Goal: Task Accomplishment & Management: Manage account settings

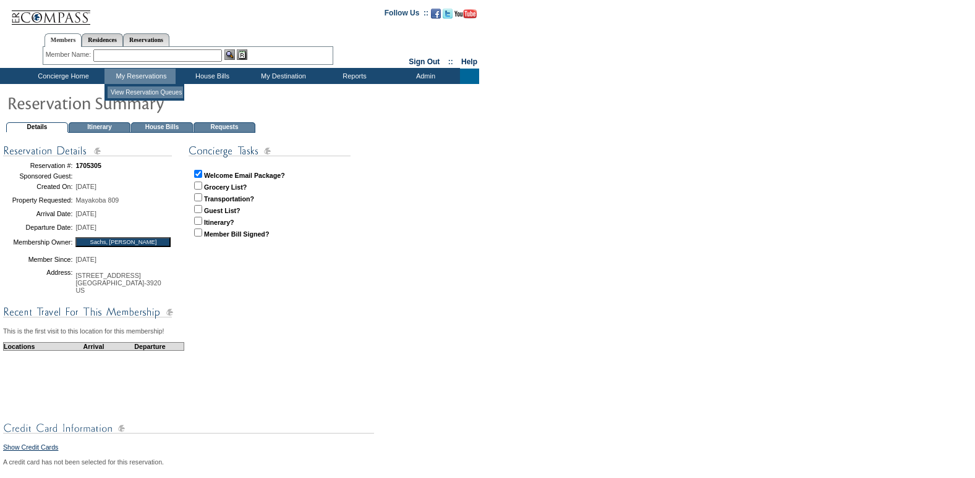
click at [140, 89] on td "View Reservation Queues" at bounding box center [145, 93] width 75 height 12
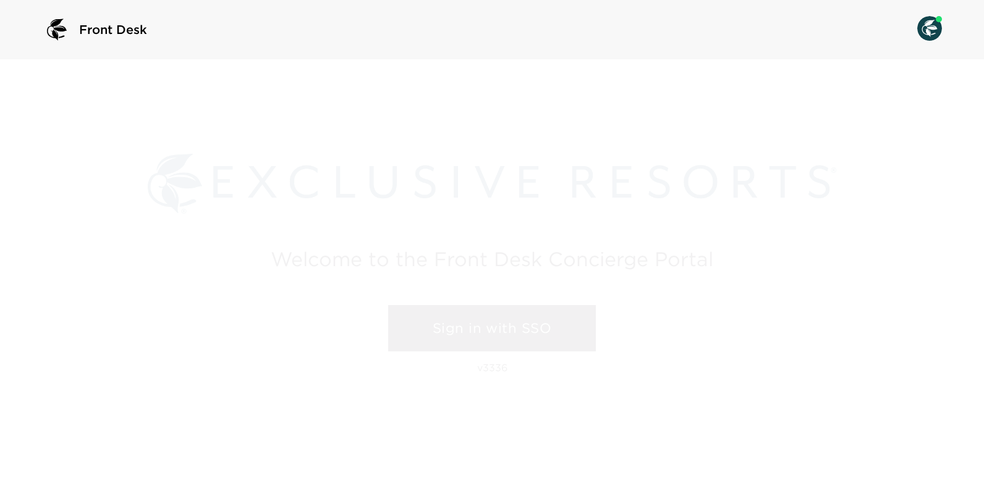
click at [478, 320] on link "Sign in with SSO" at bounding box center [492, 328] width 208 height 47
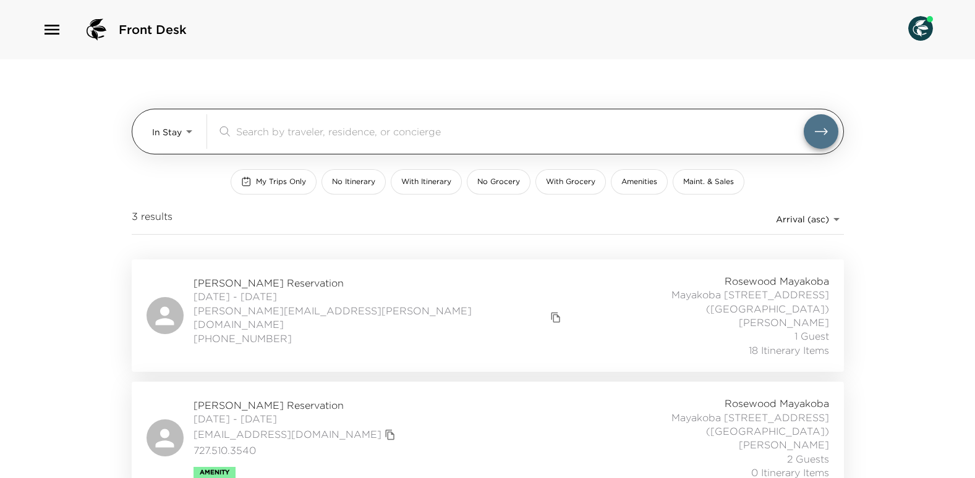
click at [190, 125] on body "Front Desk In Stay In-Stay ​ My Trips Only No Itinerary With Itinerary No Groce…" at bounding box center [487, 239] width 975 height 478
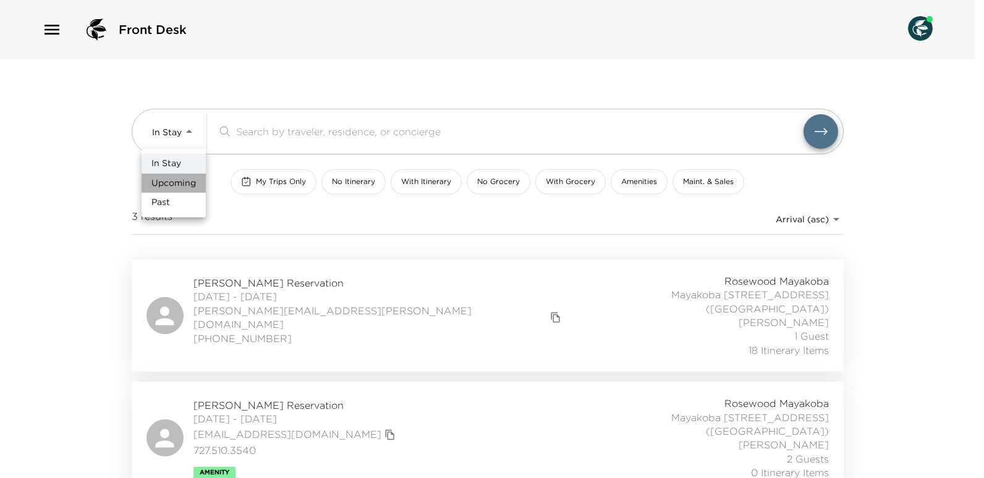
click at [179, 179] on span "Upcoming" at bounding box center [173, 183] width 45 height 12
type input "Upcoming"
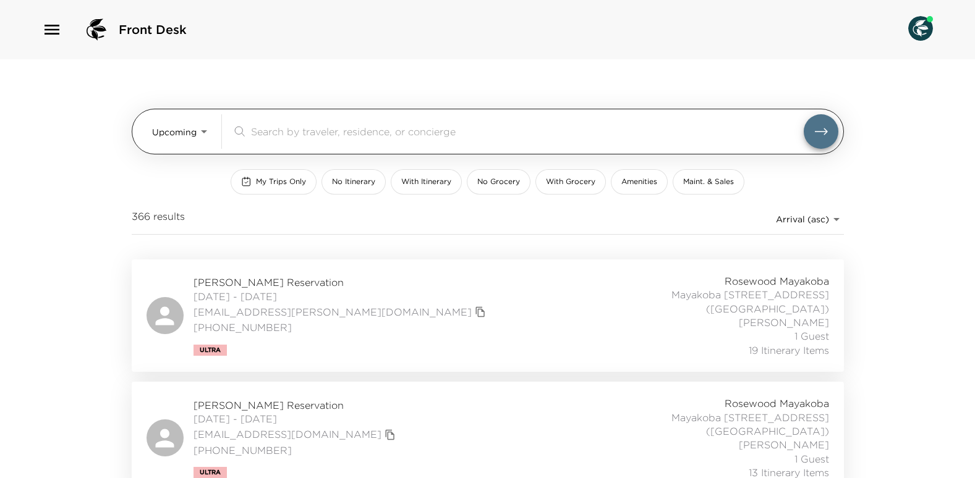
click at [270, 137] on input "search" at bounding box center [527, 131] width 553 height 14
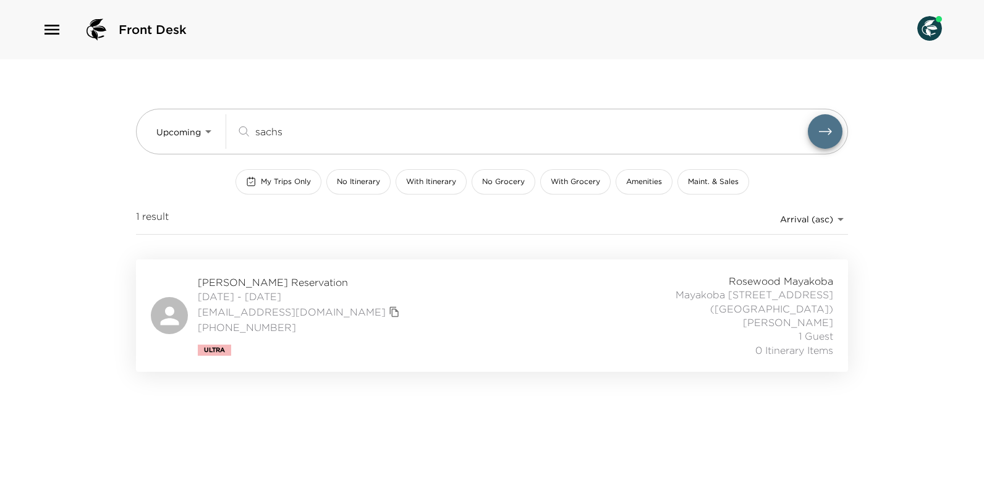
type input "sachs"
click at [266, 285] on span "[PERSON_NAME] Reservation" at bounding box center [300, 283] width 205 height 14
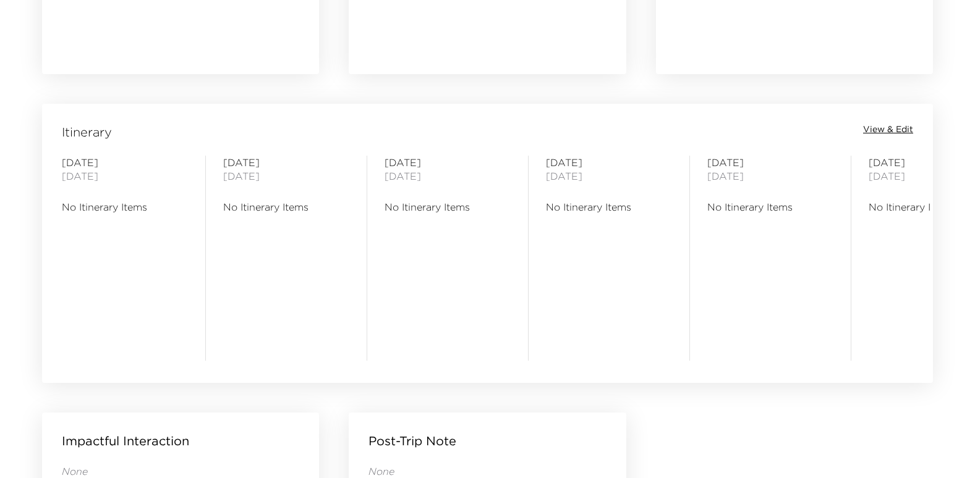
click at [899, 125] on span "View & Edit" at bounding box center [888, 130] width 50 height 12
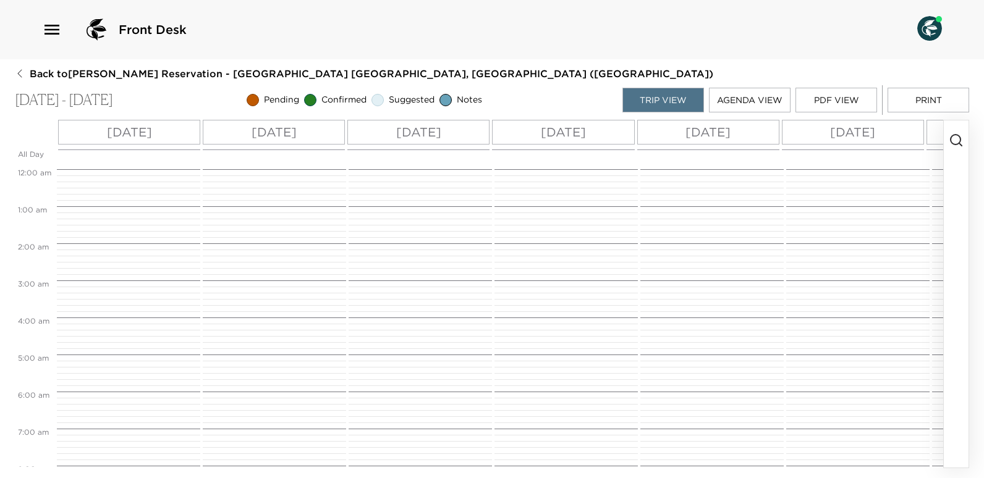
scroll to position [297, 0]
click at [150, 142] on p "Sun 10/26" at bounding box center [129, 132] width 45 height 19
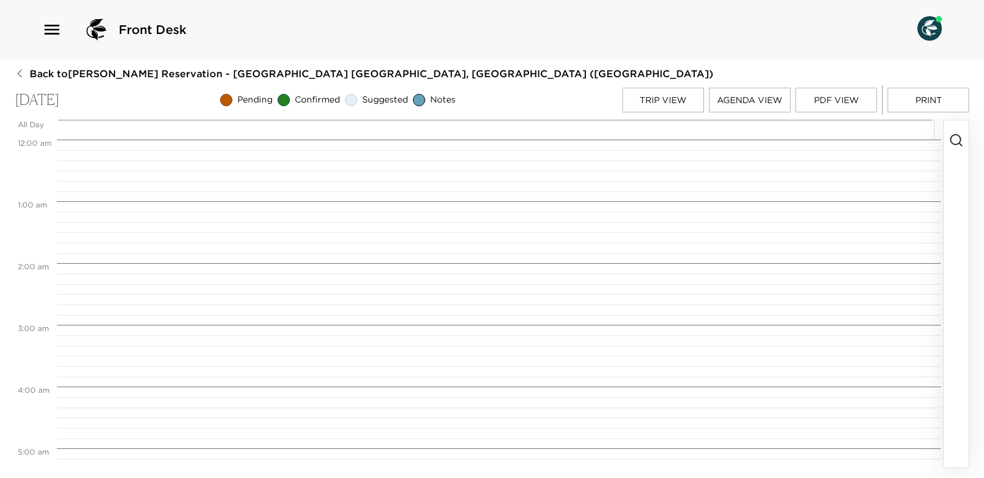
scroll to position [495, 0]
click at [961, 142] on circle "button" at bounding box center [956, 140] width 10 height 10
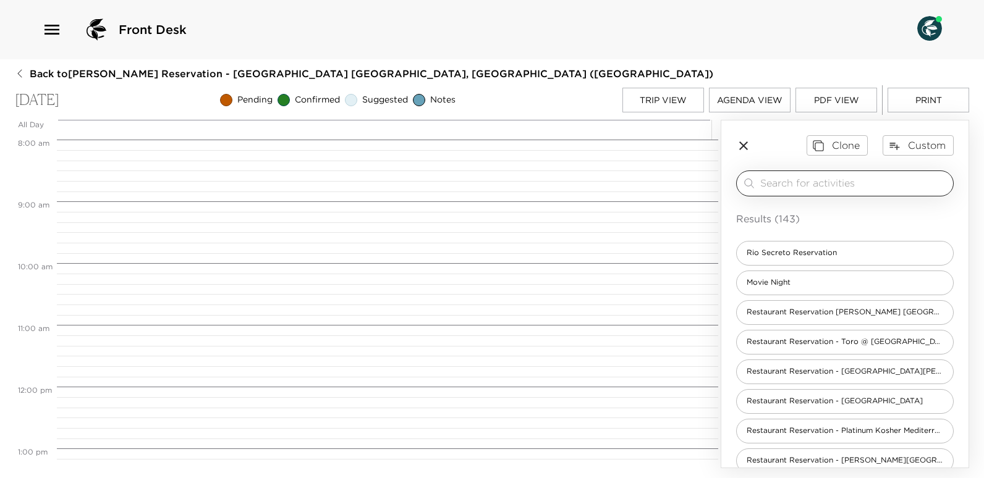
click at [791, 179] on input "search" at bounding box center [854, 183] width 188 height 14
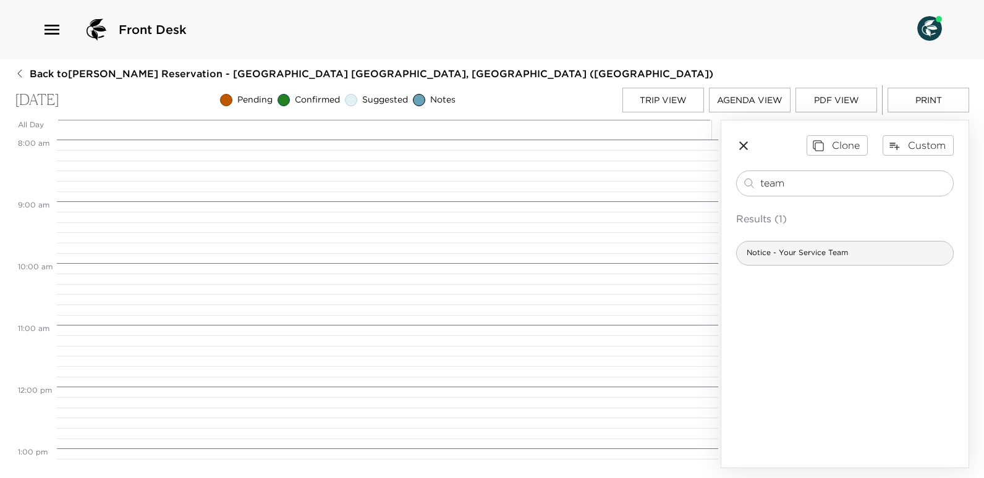
type input "team"
click at [799, 261] on div "Notice - Your Service Team" at bounding box center [845, 253] width 218 height 25
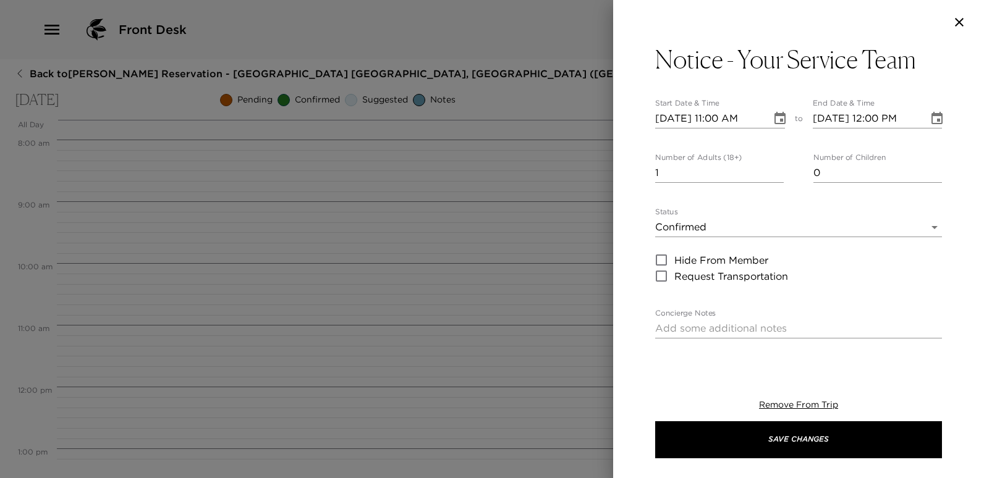
type textarea "Your Service Team: You will meet your concierge and your butler at the villa af…"
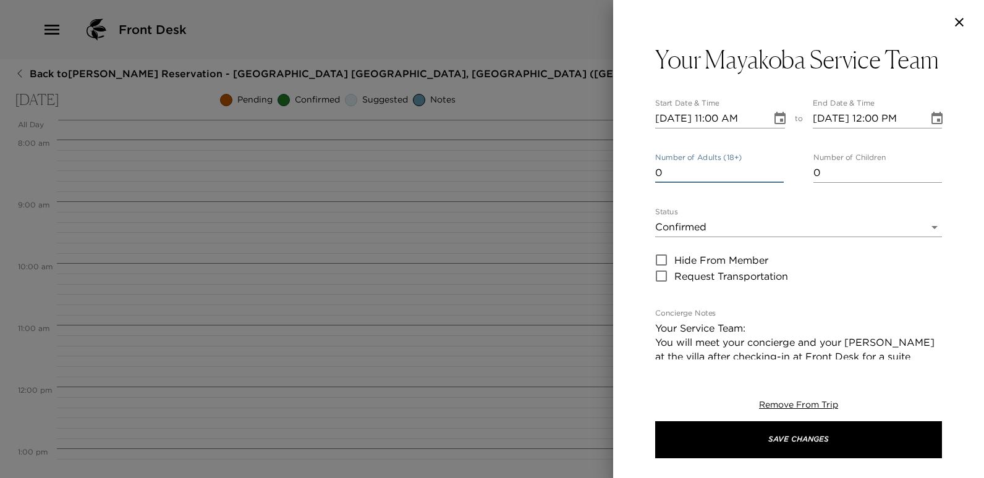
type input "0"
click at [773, 183] on input "0" at bounding box center [719, 173] width 129 height 20
click at [773, 126] on icon "Choose date, selected date is Oct 26, 2025" at bounding box center [780, 118] width 15 height 15
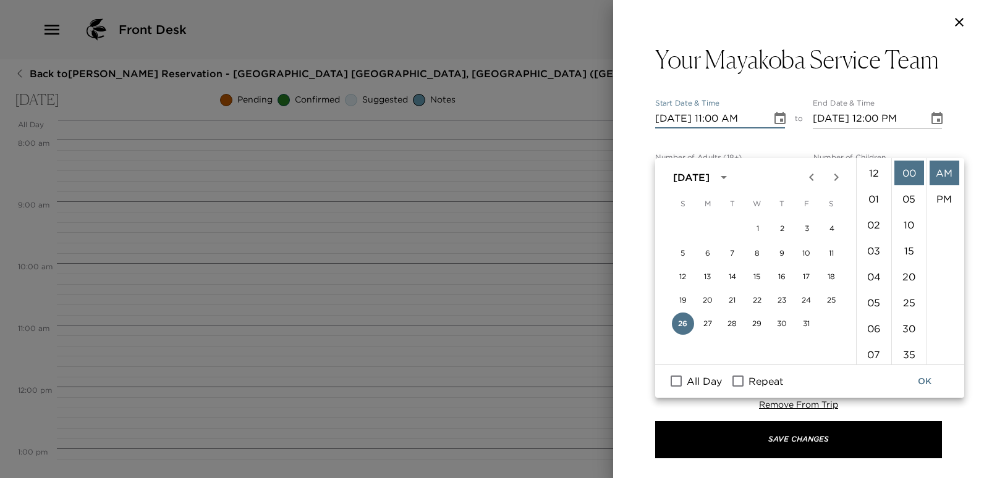
scroll to position [286, 0]
click at [674, 380] on input "All Day" at bounding box center [676, 381] width 26 height 16
checkbox input "true"
type input "10/26/2025"
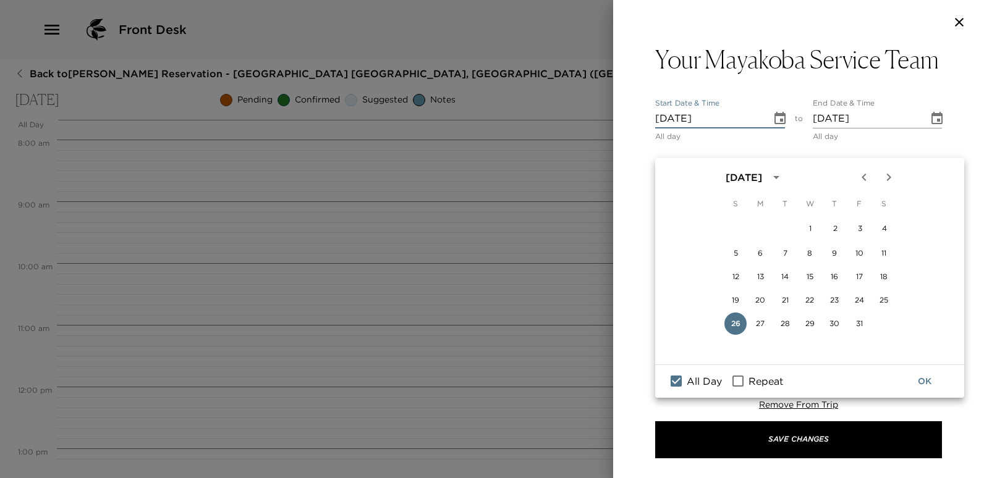
click at [923, 381] on button "OK" at bounding box center [925, 381] width 40 height 23
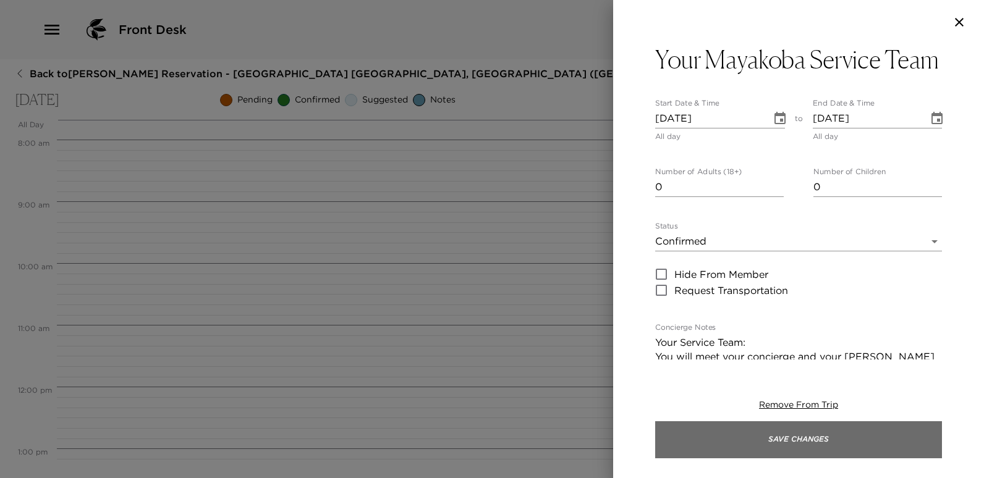
click at [794, 443] on button "Save Changes" at bounding box center [798, 440] width 287 height 37
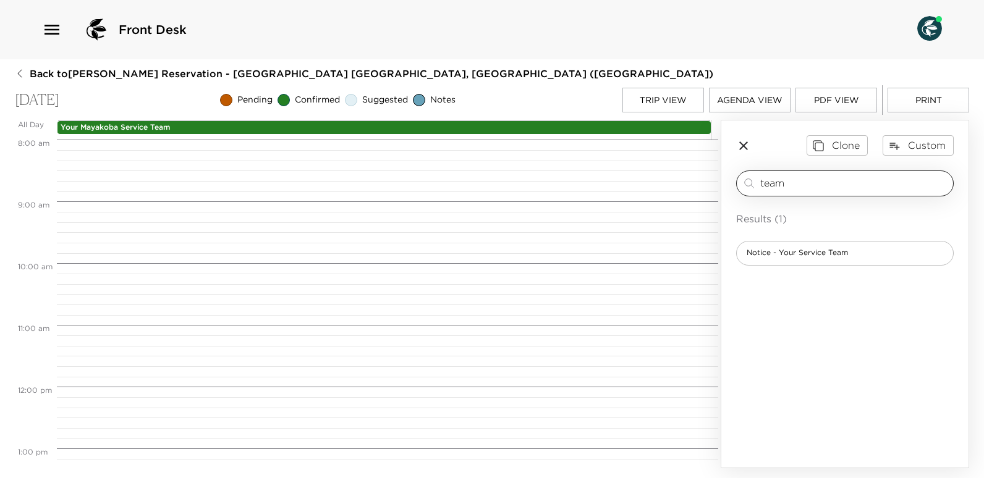
drag, startPoint x: 797, startPoint y: 180, endPoint x: 759, endPoint y: 182, distance: 37.8
click at [759, 182] on div "team ​" at bounding box center [845, 183] width 206 height 15
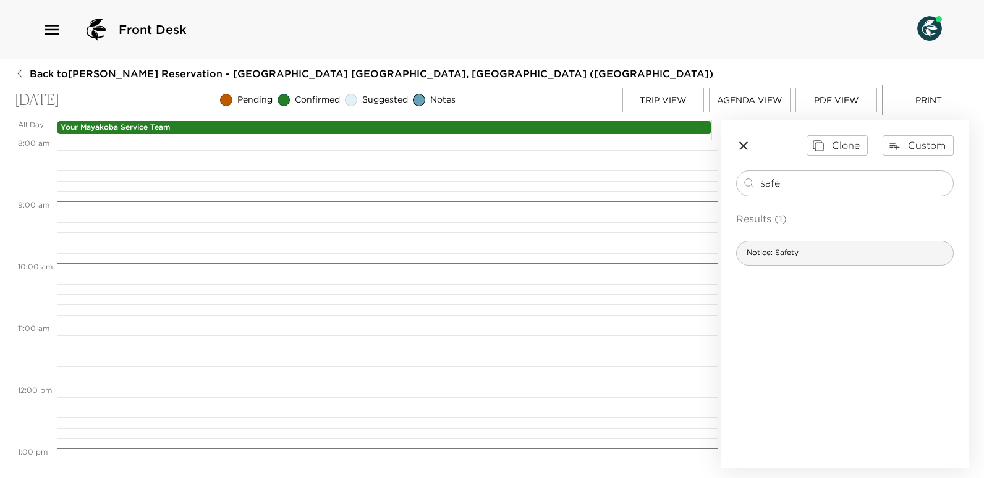
type input "safe"
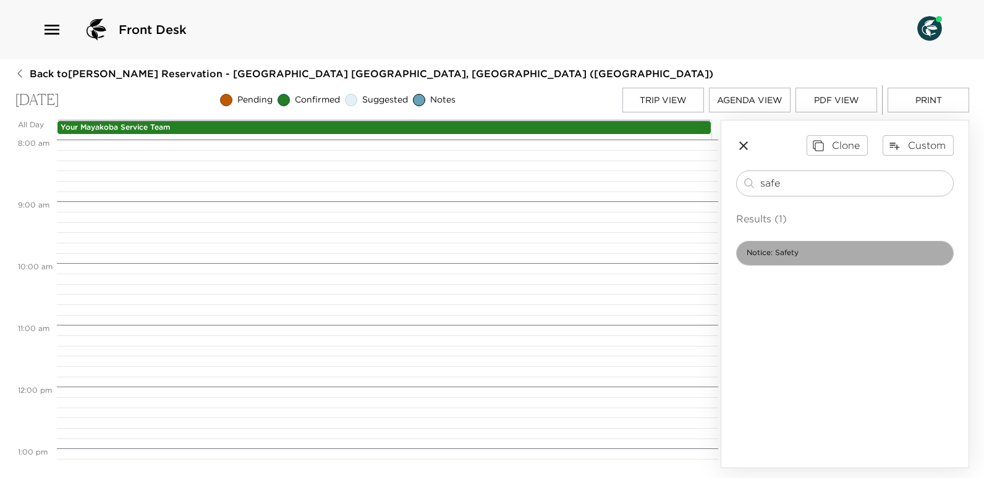
click at [761, 258] on span "Notice: Safety" at bounding box center [773, 253] width 72 height 11
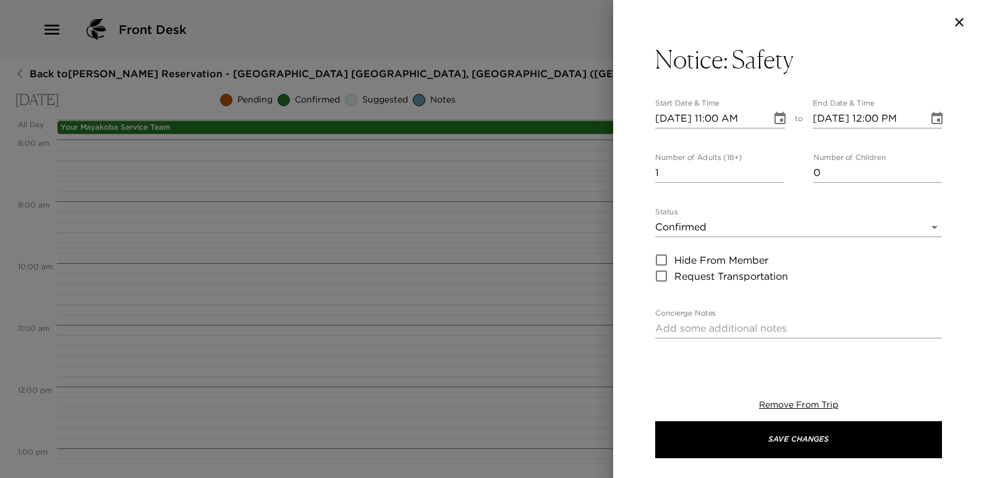
type textarea "As always when traveling, we recommend keeping your doors and windows locked at…"
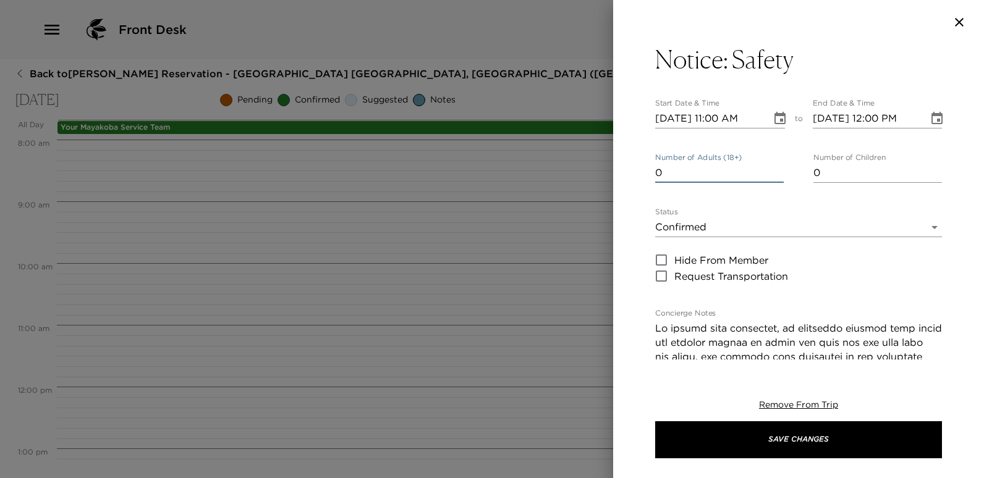
type input "0"
click at [772, 173] on input "0" at bounding box center [719, 173] width 129 height 20
click at [776, 115] on icon "Choose date, selected date is Oct 26, 2025" at bounding box center [780, 118] width 11 height 12
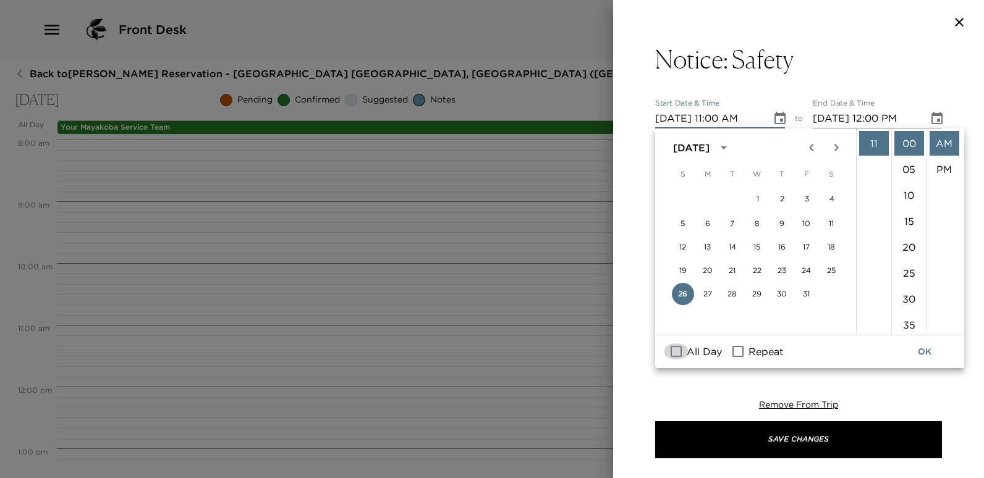
click at [680, 357] on input "All Day" at bounding box center [676, 352] width 26 height 16
checkbox input "true"
type input "10/26/2025"
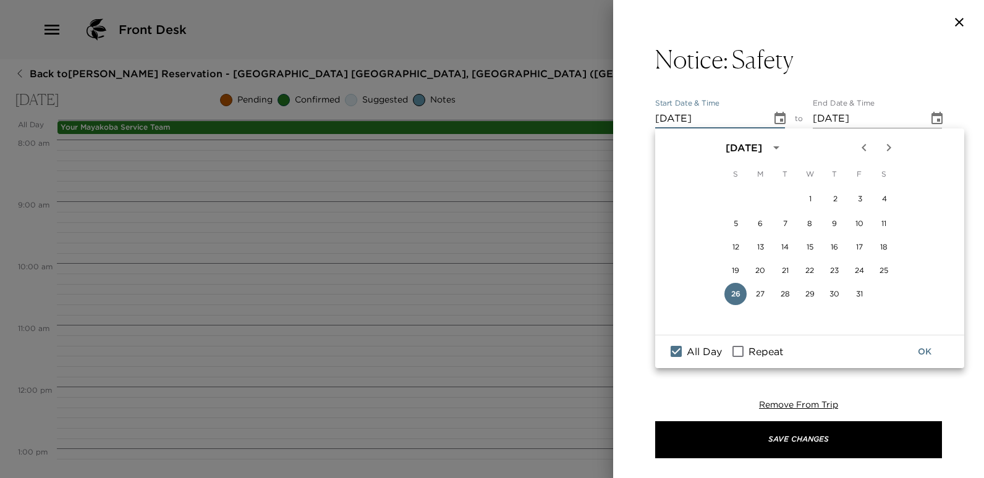
click at [932, 354] on button "OK" at bounding box center [925, 352] width 40 height 23
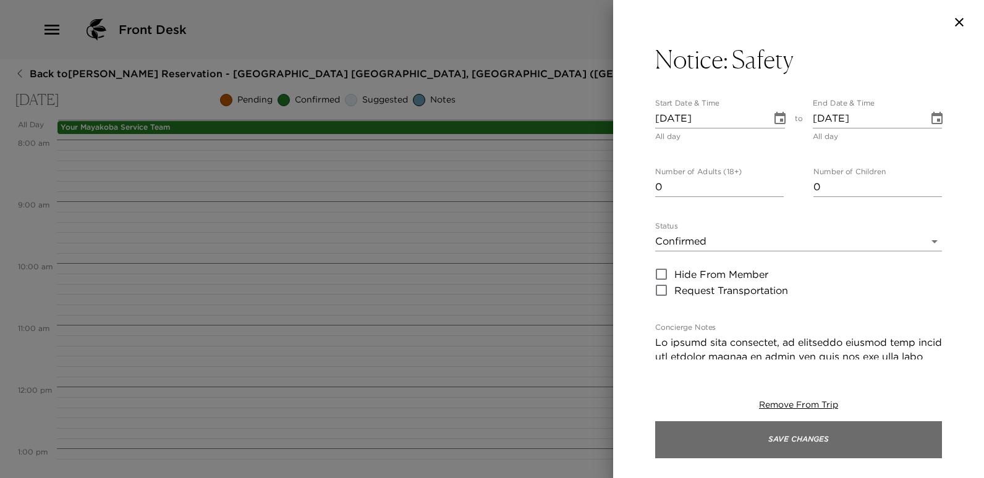
click at [779, 443] on button "Save Changes" at bounding box center [798, 440] width 287 height 37
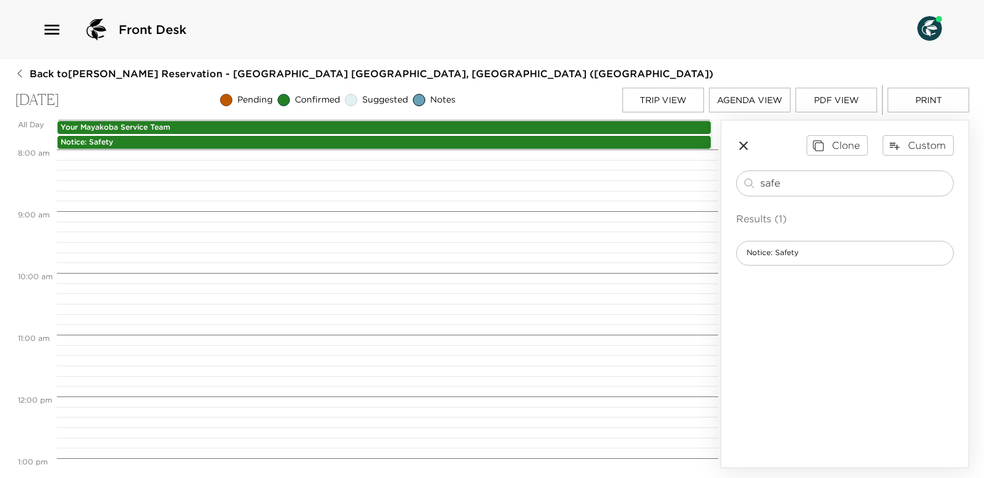
click at [651, 94] on button "Trip View" at bounding box center [663, 100] width 82 height 25
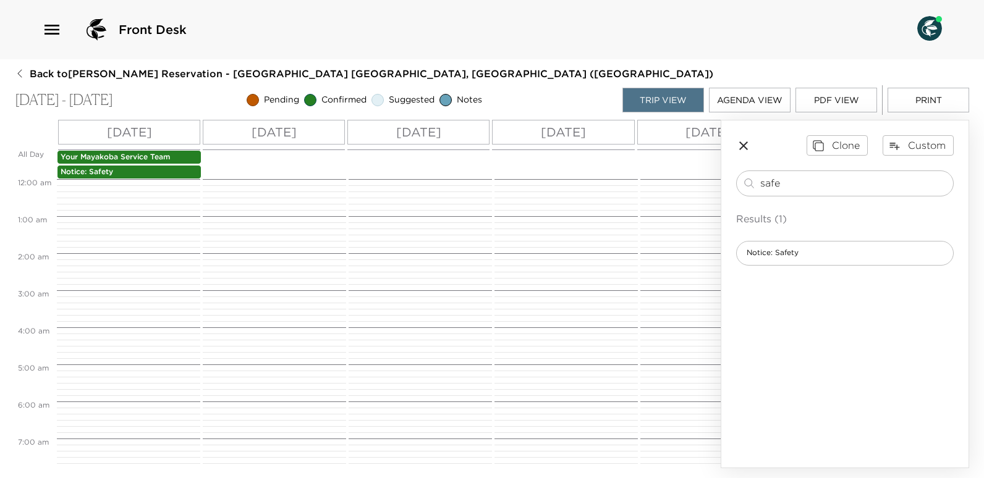
scroll to position [297, 0]
click at [297, 128] on p "Mon 10/27" at bounding box center [274, 132] width 45 height 19
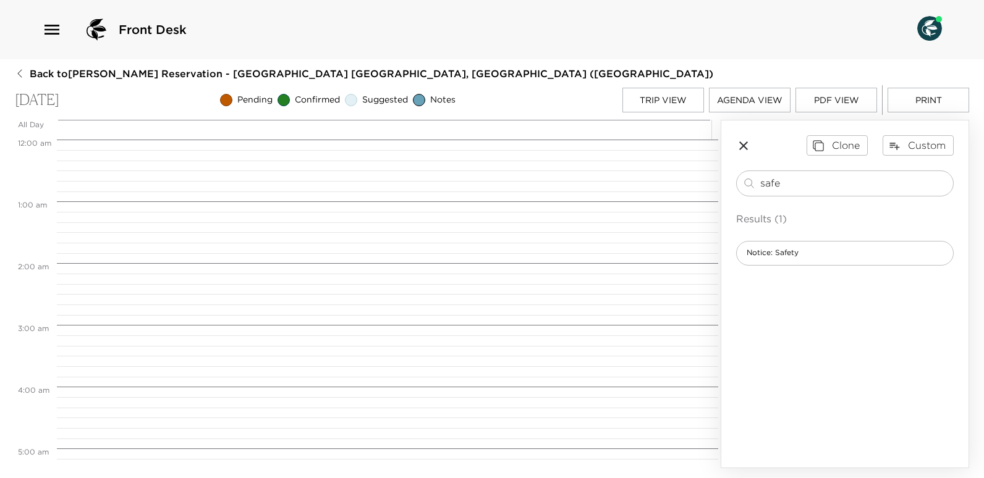
scroll to position [495, 0]
drag, startPoint x: 789, startPoint y: 185, endPoint x: 752, endPoint y: 185, distance: 37.1
click at [752, 185] on div "safe ​" at bounding box center [845, 183] width 206 height 15
type input "harry"
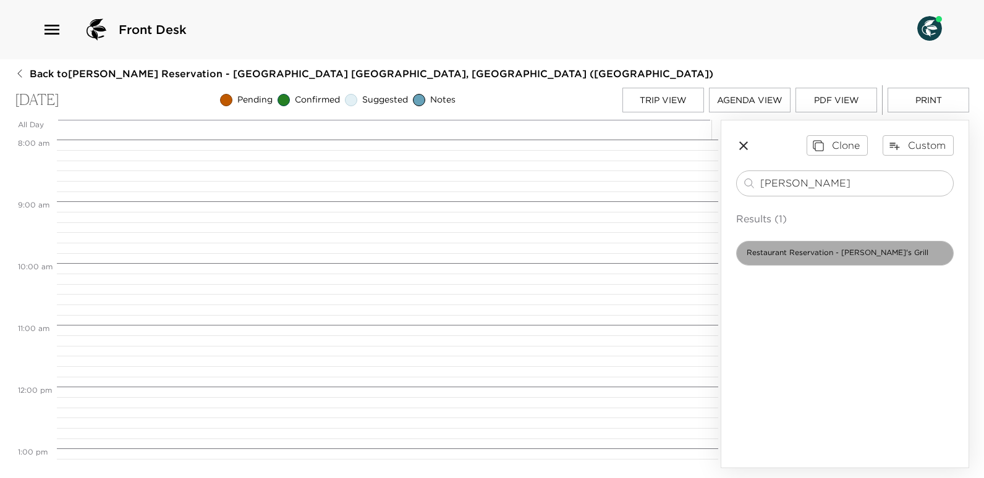
click at [811, 247] on div "Restaurant Reservation - Harry's Grill" at bounding box center [845, 253] width 218 height 25
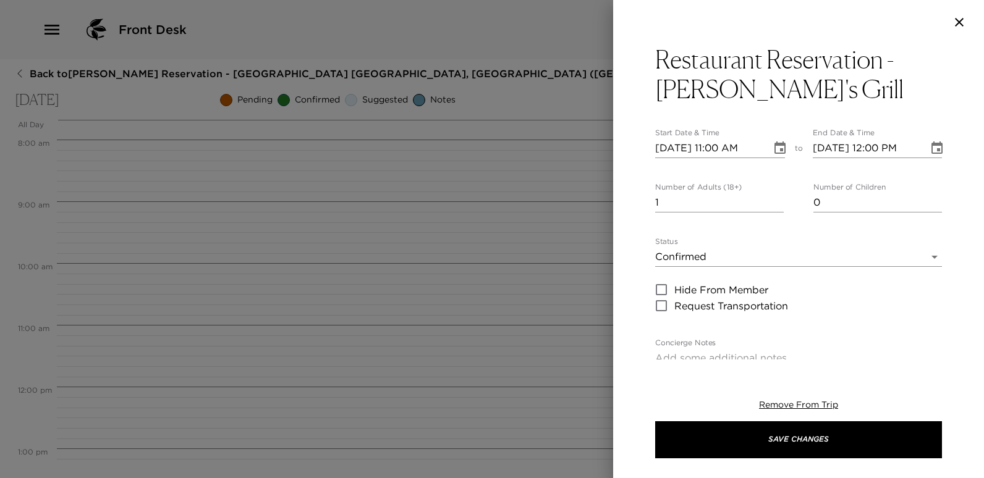
type textarea "Your dinner reservation at Harry's Playa del Carmen has been confirmed by ___ H…"
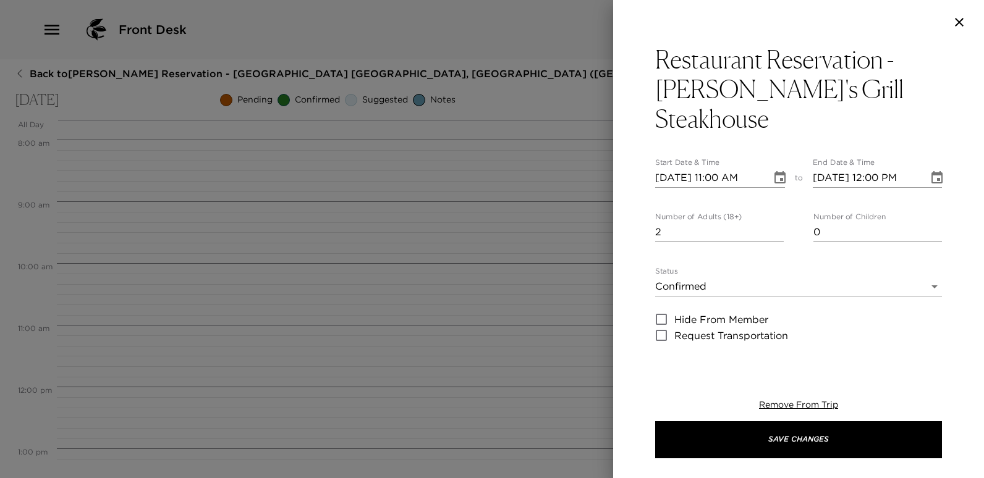
click at [775, 223] on input "2" at bounding box center [719, 233] width 129 height 20
click at [775, 223] on input "3" at bounding box center [719, 233] width 129 height 20
type input "4"
click at [775, 223] on input "4" at bounding box center [719, 233] width 129 height 20
click at [715, 168] on input "10/27/2025 11:00 AM" at bounding box center [709, 178] width 108 height 20
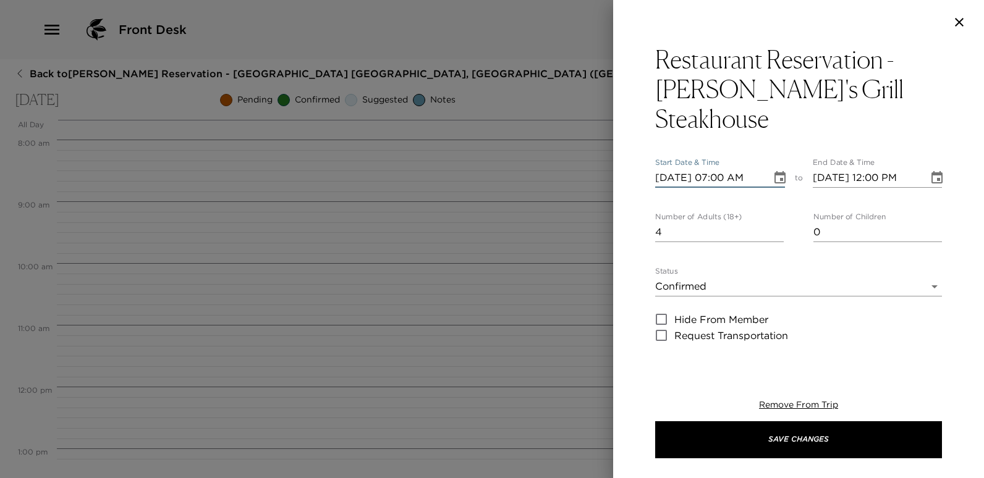
type input "10/27/2025 07:00 PM"
type input "10/27/2025 08:00 PM"
type input "10/27/2025 07:00 PM"
click at [875, 168] on input "10/27/2025 08:00 PM" at bounding box center [867, 178] width 108 height 20
type input "10/27/2025 07:00 PM"
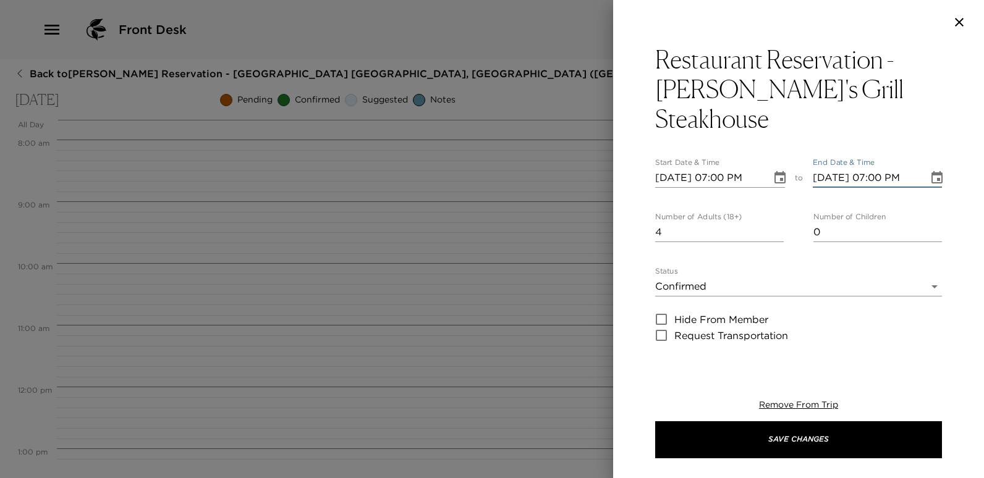
click at [936, 182] on div "Restaurant Reservation - Harry's Grill Steakhouse Start Date & Time 10/27/2025 …" at bounding box center [798, 202] width 371 height 315
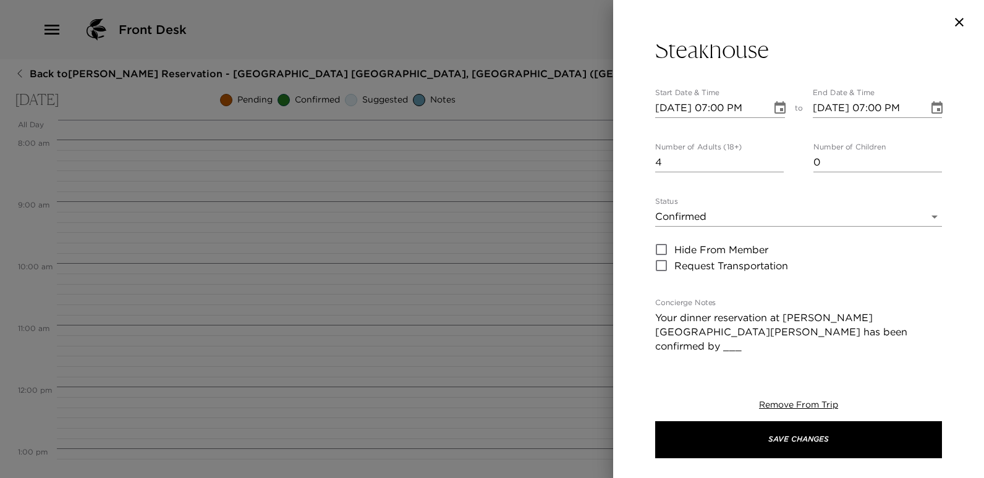
scroll to position [185, 0]
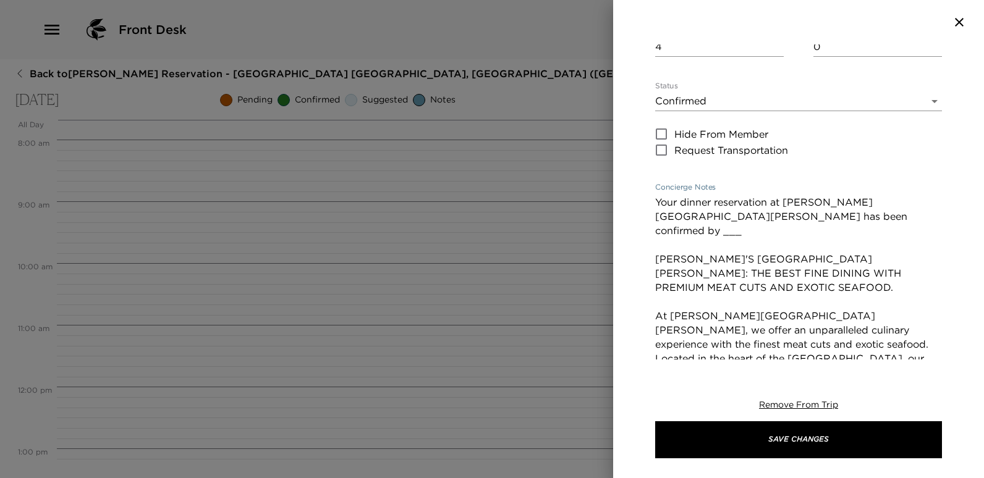
click at [773, 195] on textarea "Your dinner reservation at Harry's Playa del Carmen has been confirmed by ___ H…" at bounding box center [798, 287] width 287 height 185
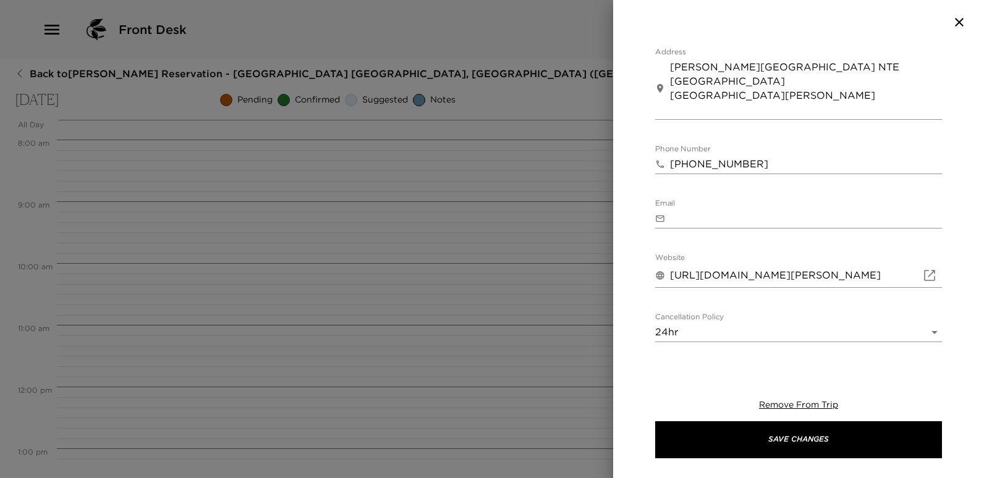
scroll to position [662, 0]
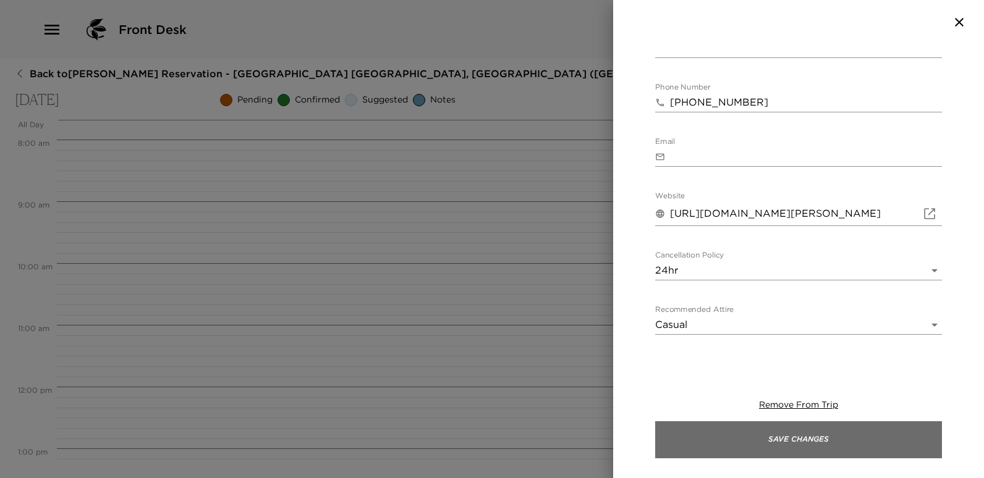
type textarea "Your dinner reservation at Harry's Playa del Carmen has been confirmed by GA Ap…"
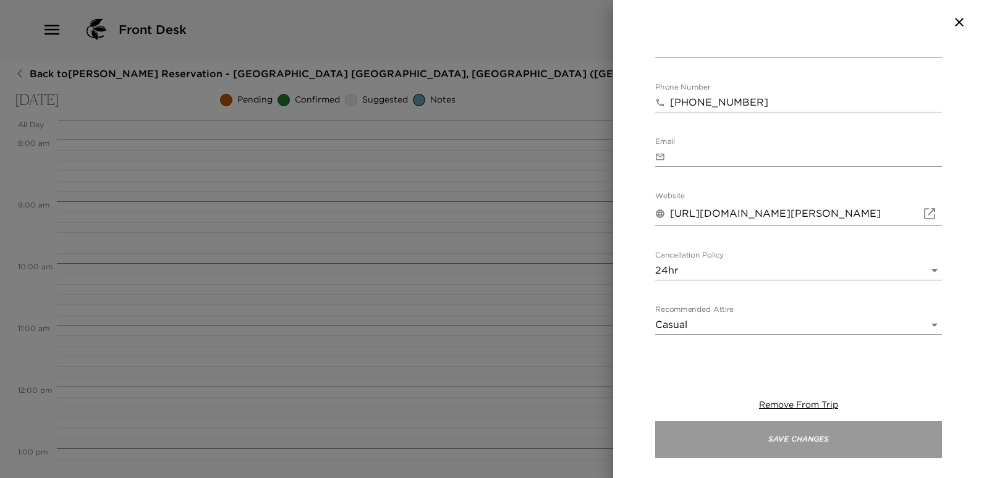
click at [798, 446] on button "Save Changes" at bounding box center [798, 440] width 287 height 37
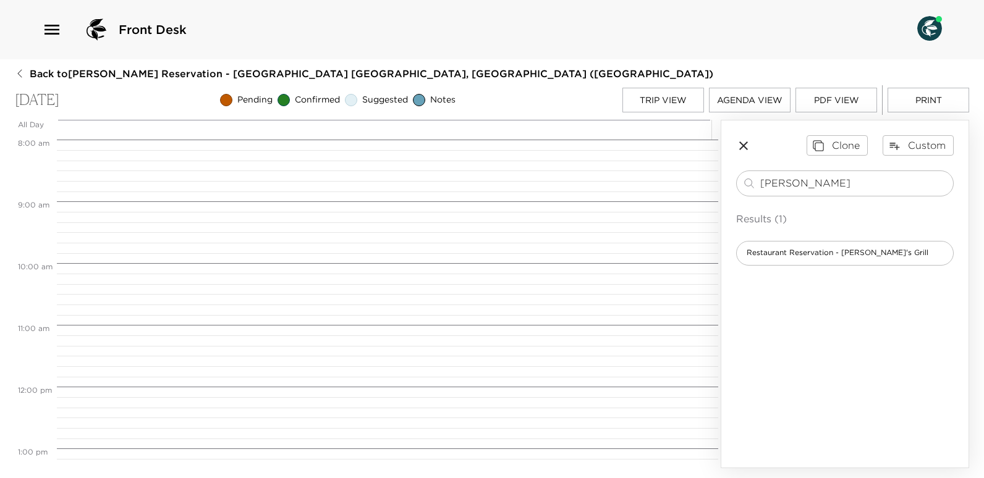
click at [655, 101] on button "Trip View" at bounding box center [663, 100] width 82 height 25
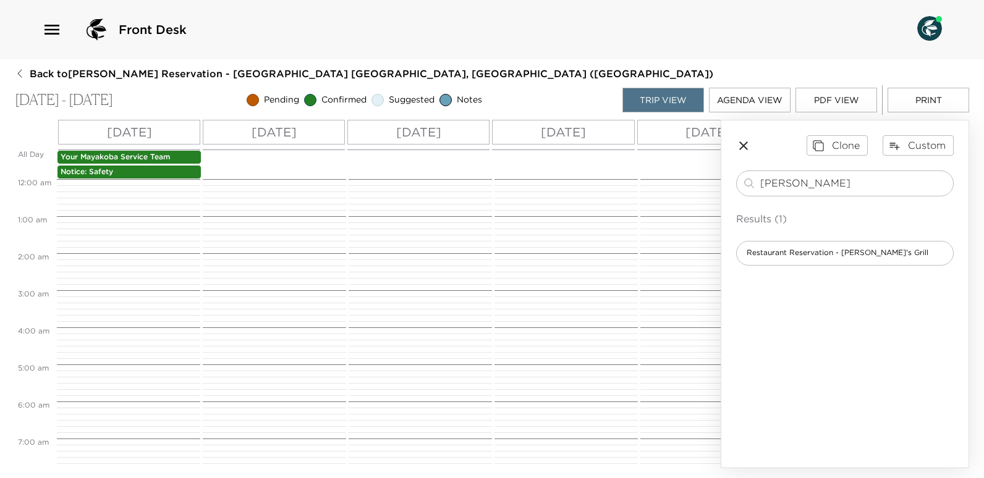
scroll to position [611, 0]
click at [123, 127] on p "Sun 10/26" at bounding box center [129, 132] width 45 height 19
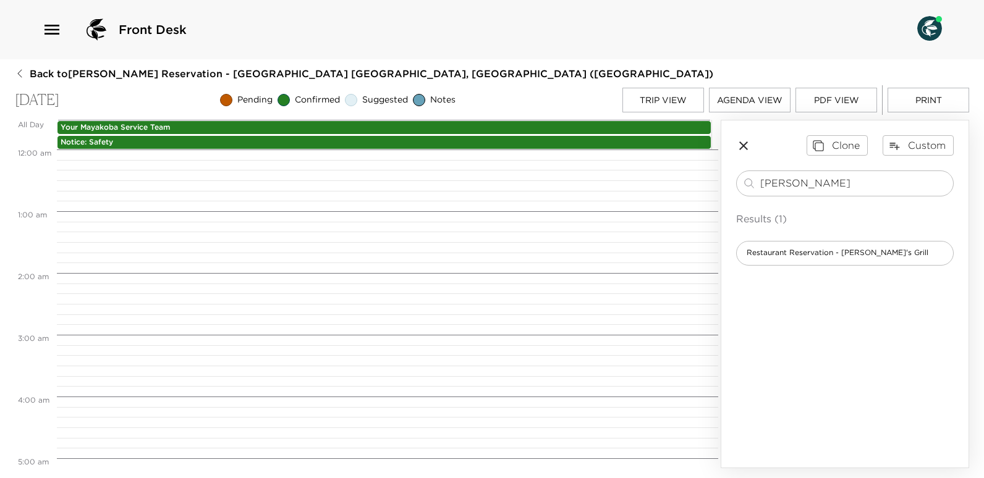
scroll to position [495, 0]
drag, startPoint x: 794, startPoint y: 180, endPoint x: 741, endPoint y: 186, distance: 54.1
click at [741, 186] on div "harry ​" at bounding box center [845, 184] width 218 height 26
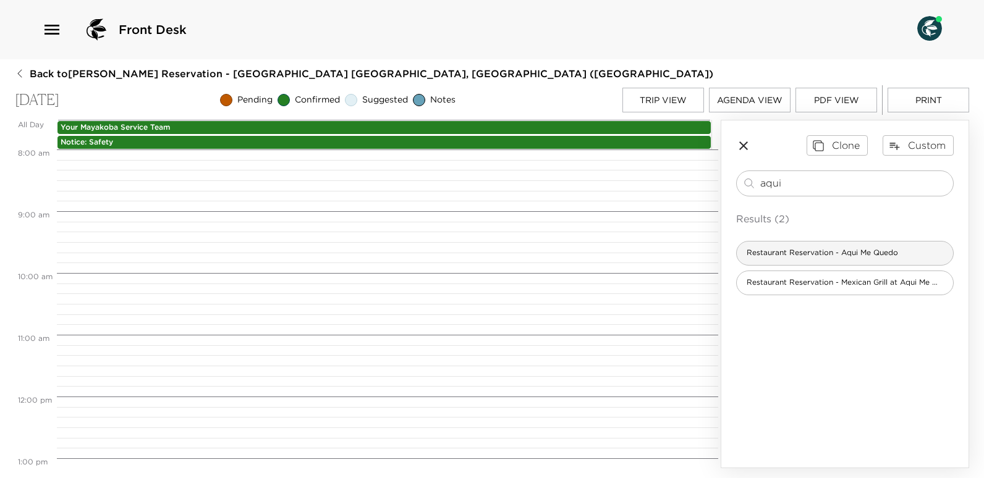
type input "aqui"
click at [828, 253] on span "Restaurant Reservation - Aqui Me Quedo" at bounding box center [822, 253] width 171 height 11
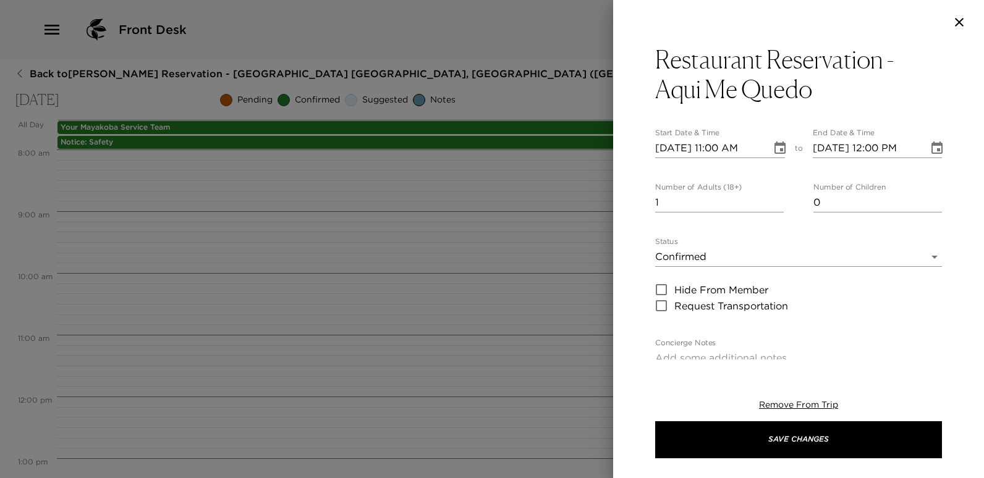
type textarea "Your dinner reservation at Aqui Me Quedo Restaurant has been confirmed by ____ …"
click at [718, 148] on input "10/26/2025 11:00 AM" at bounding box center [709, 148] width 108 height 20
type input "10/26/2025 06:00 PM"
type input "10/26/2025 07:00 PM"
type input "10/26/2025 06:00 PM"
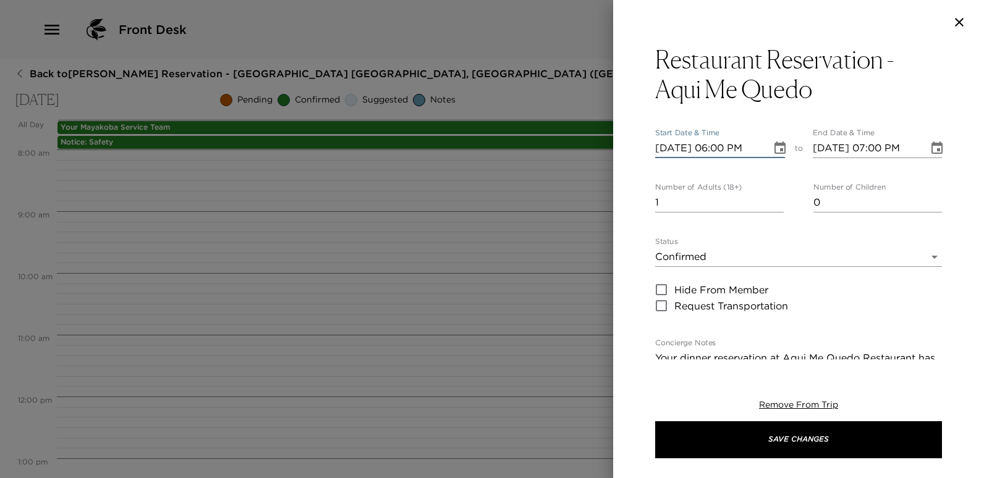
click at [878, 142] on input "10/26/2025 07:00 PM" at bounding box center [867, 148] width 108 height 20
type input "10/26/2025 06:00 PM"
click at [777, 202] on input "2" at bounding box center [719, 203] width 129 height 20
click at [777, 202] on input "3" at bounding box center [719, 203] width 129 height 20
type input "4"
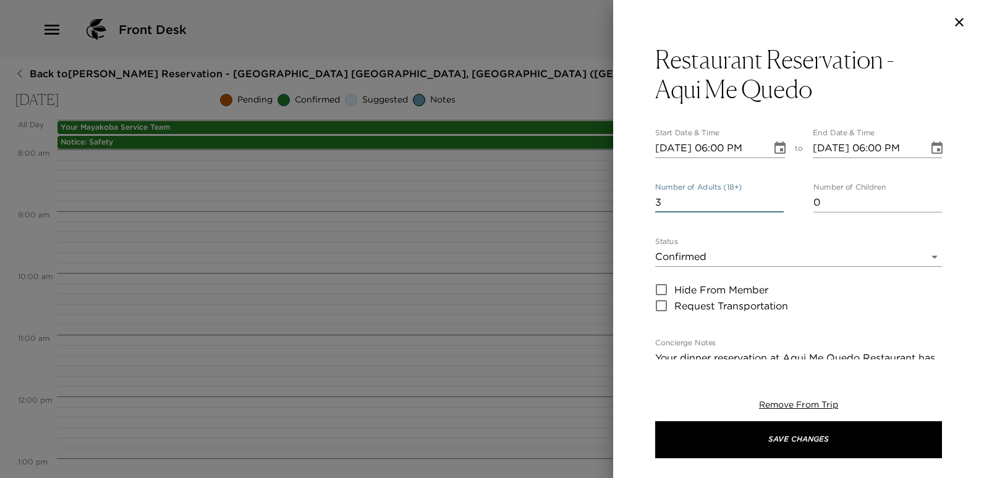
click at [777, 202] on input "4" at bounding box center [719, 203] width 129 height 20
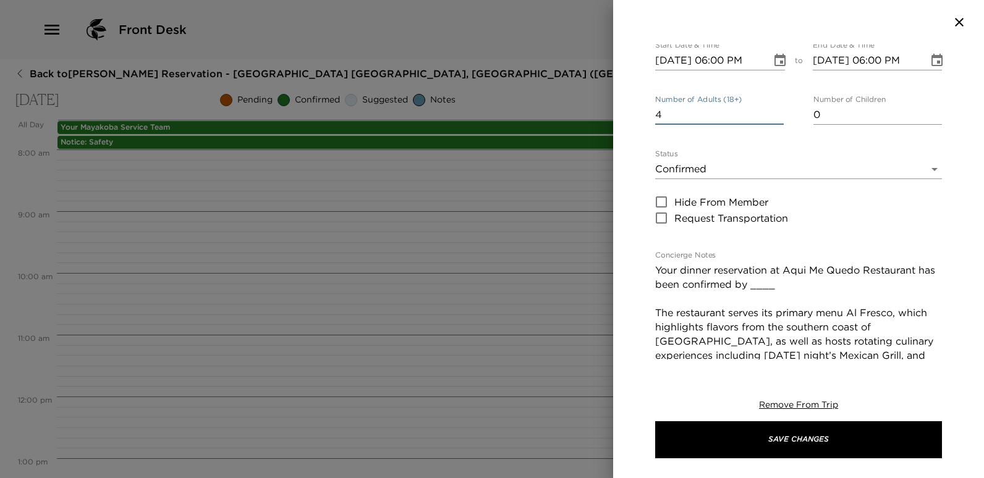
scroll to position [185, 0]
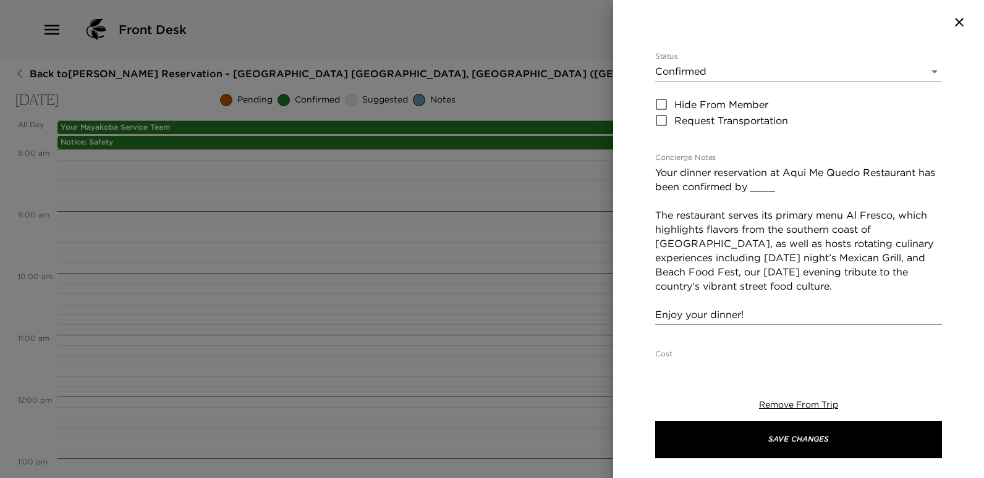
click at [797, 190] on textarea "Your dinner reservation at Aqui Me Quedo Restaurant has been confirmed by ____ …" at bounding box center [798, 244] width 287 height 156
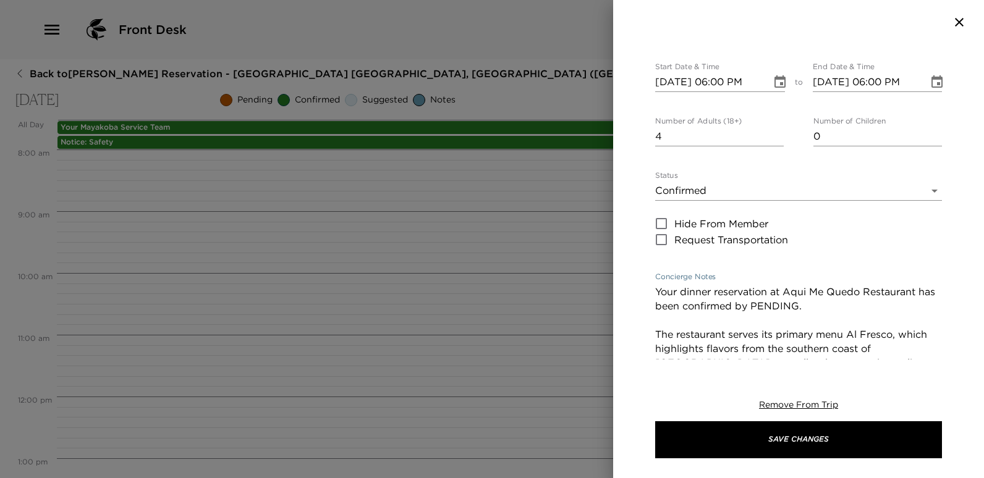
scroll to position [62, 0]
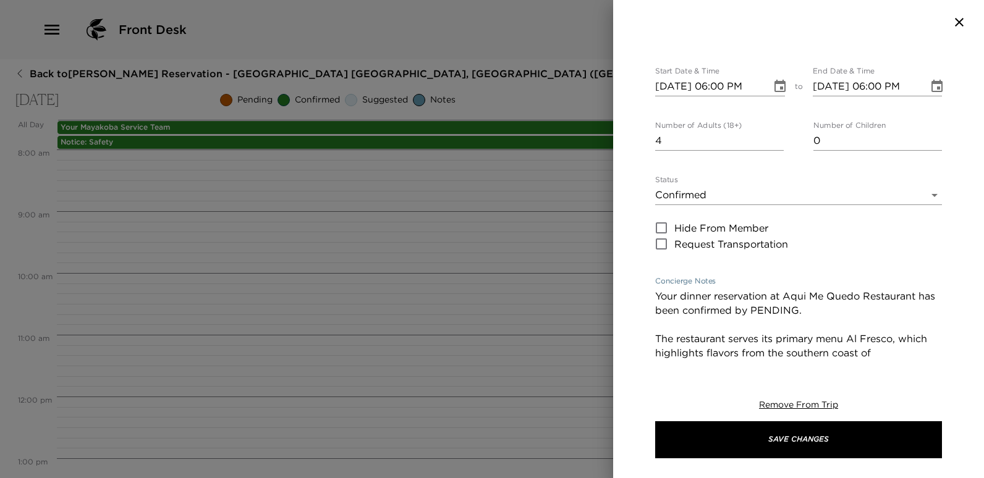
type textarea "Your dinner reservation at Aqui Me Quedo Restaurant has been confirmed by PENDI…"
click at [927, 197] on body "Front Desk Back to Gene Sachs Reservation - Mayakoba 809 Riviera Maya, Mexico (…" at bounding box center [492, 239] width 984 height 478
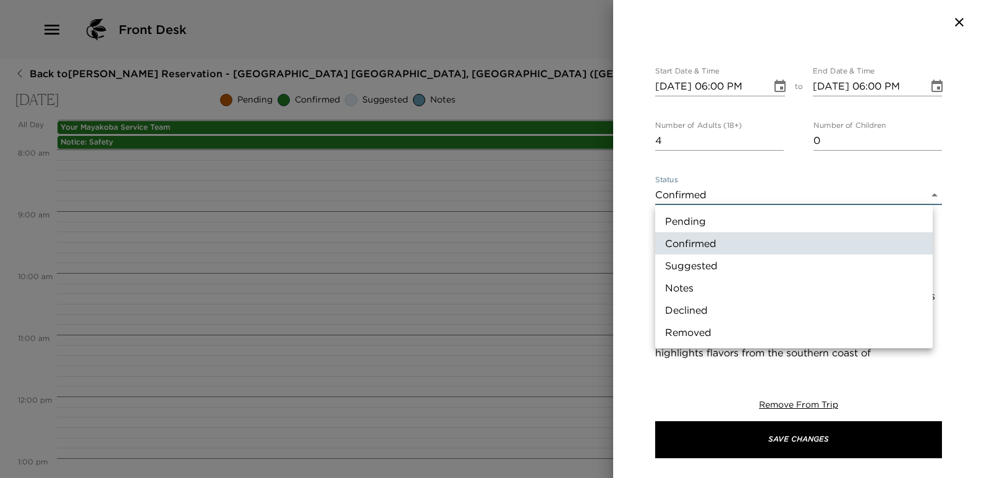
click at [678, 224] on li "Pending" at bounding box center [794, 221] width 278 height 22
type input "Pending"
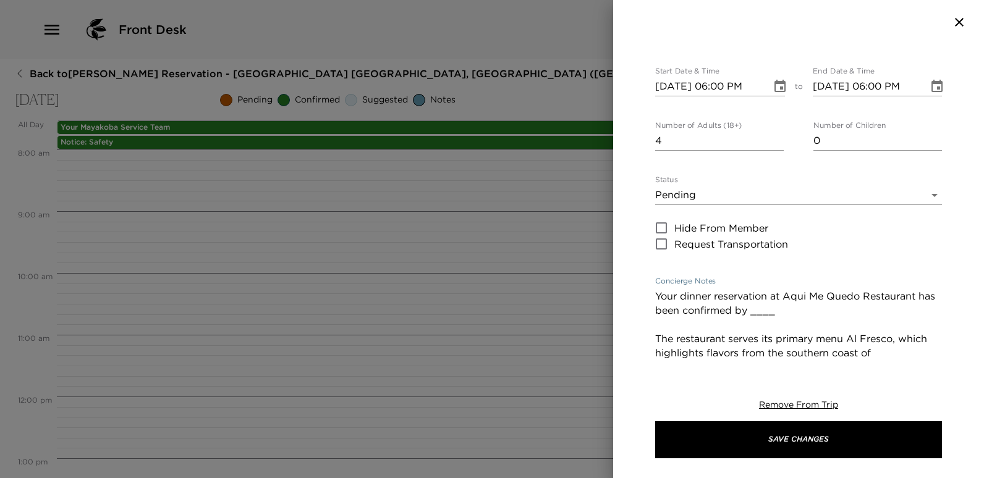
drag, startPoint x: 792, startPoint y: 312, endPoint x: 773, endPoint y: 313, distance: 18.6
click at [773, 313] on textarea "Your dinner reservation at Aqui Me Quedo Restaurant has been confirmed by ____ …" at bounding box center [798, 367] width 287 height 156
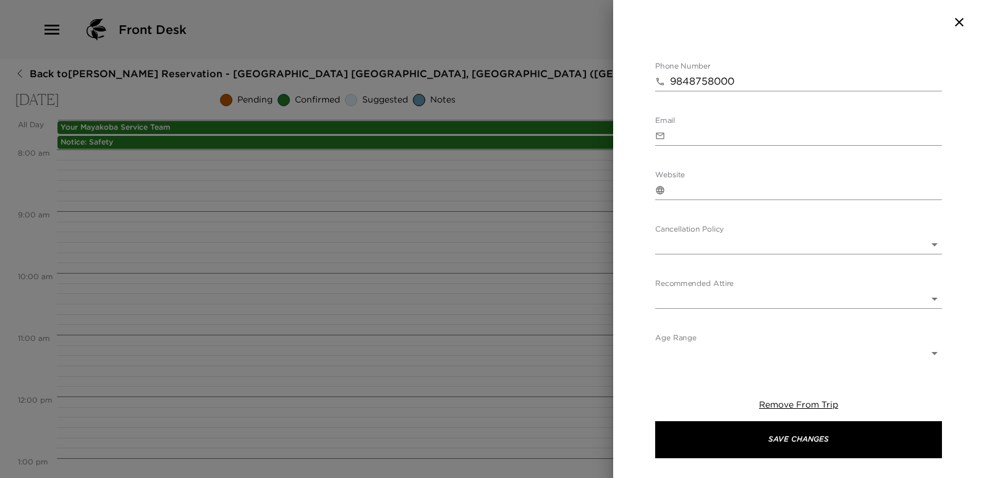
scroll to position [629, 0]
type textarea "Your dinner reservation at Aqui Me Quedo Restaurant has been confirmed by PENDI…"
click at [925, 239] on body "Front Desk Back to Gene Sachs Reservation - Mayakoba 809 Riviera Maya, Mexico (…" at bounding box center [492, 239] width 984 height 478
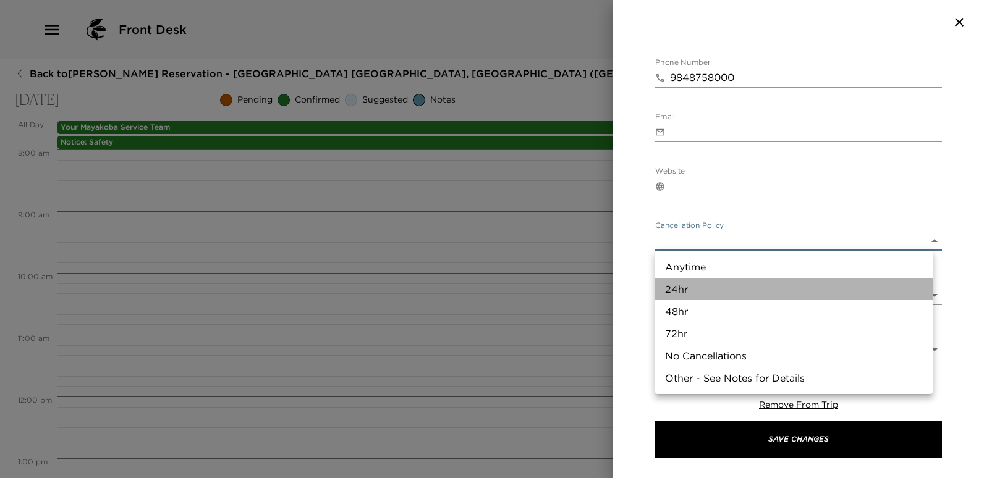
click at [688, 295] on li "24hr" at bounding box center [794, 289] width 278 height 22
type input "24hr"
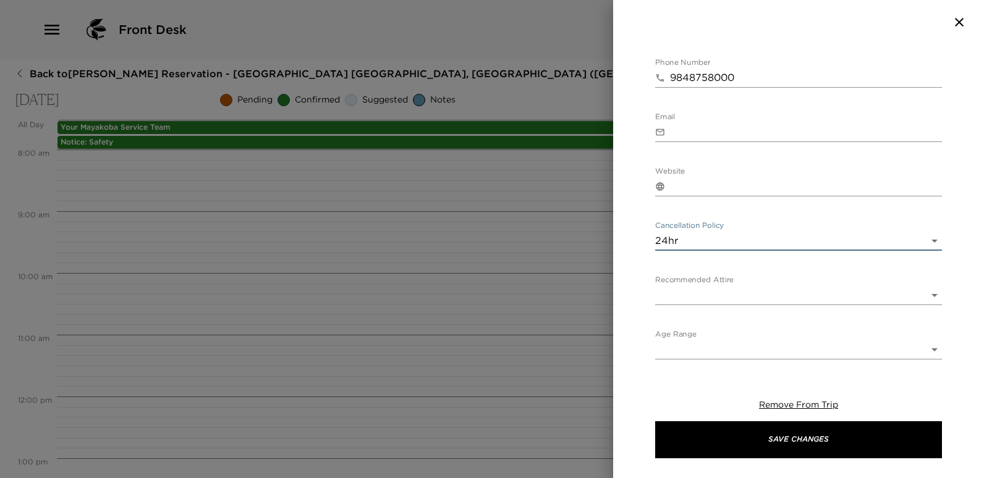
click at [927, 292] on body "Front Desk Back to Gene Sachs Reservation - Mayakoba 809 Riviera Maya, Mexico (…" at bounding box center [492, 239] width 984 height 478
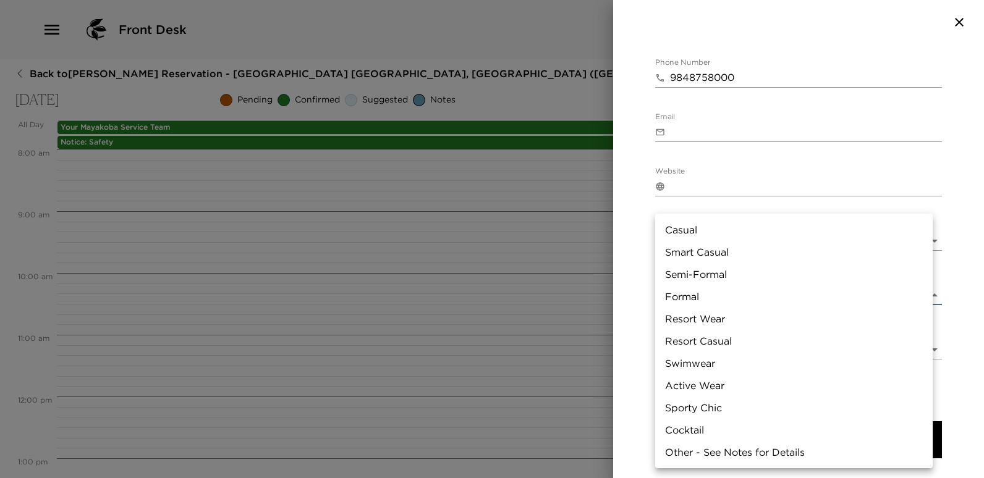
click at [689, 227] on li "Casual" at bounding box center [794, 230] width 278 height 22
type input "Casual"
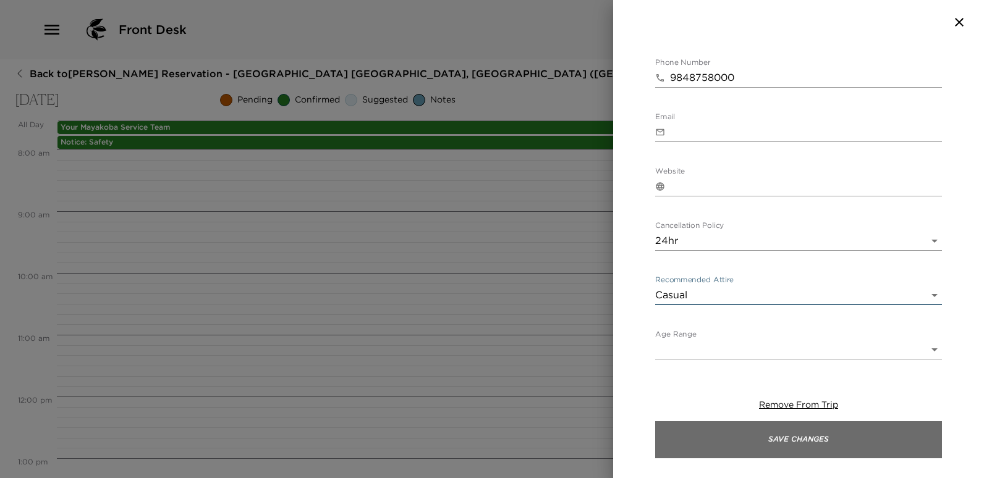
click at [771, 443] on button "Save Changes" at bounding box center [798, 440] width 287 height 37
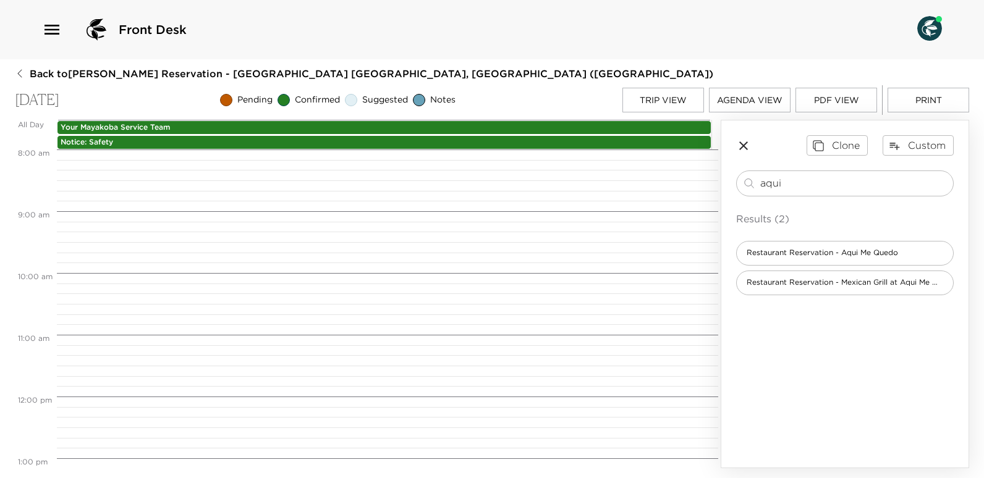
click at [658, 93] on button "Trip View" at bounding box center [663, 100] width 82 height 25
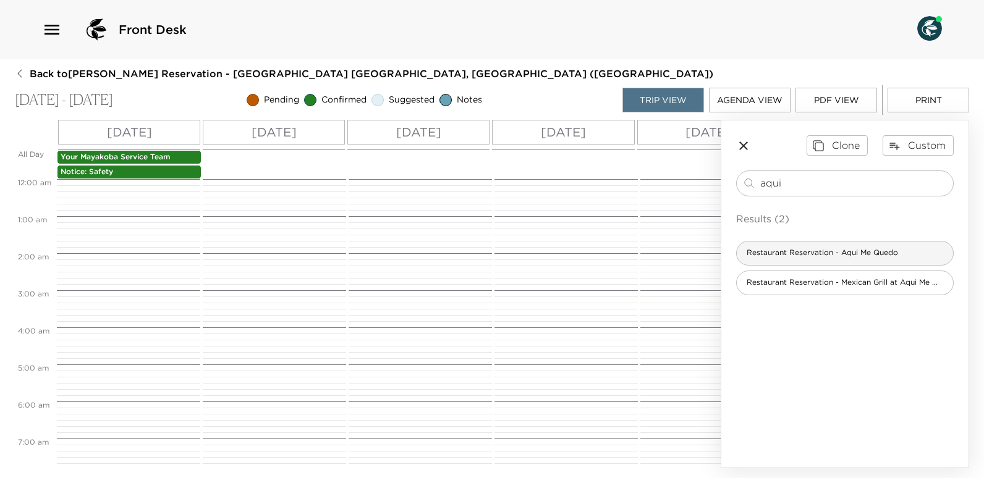
scroll to position [611, 0]
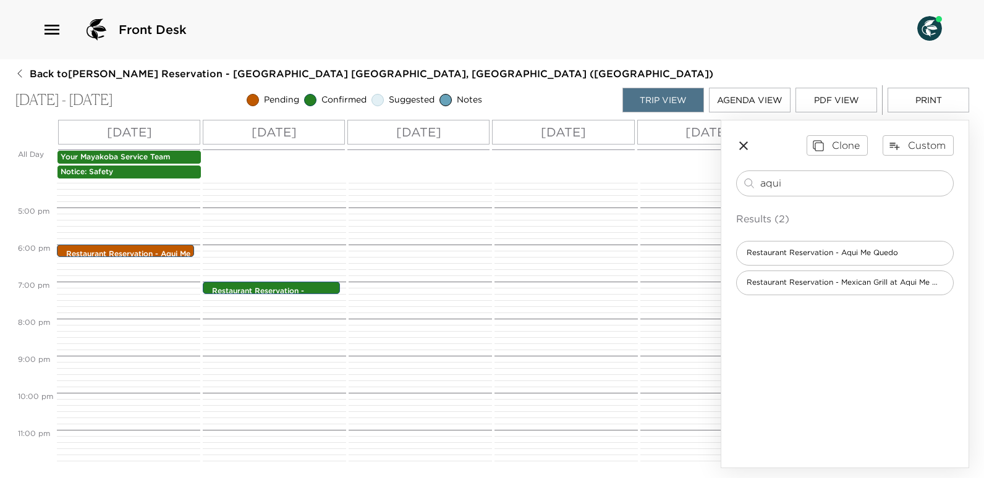
click at [427, 134] on p "Tue 10/28" at bounding box center [418, 132] width 45 height 19
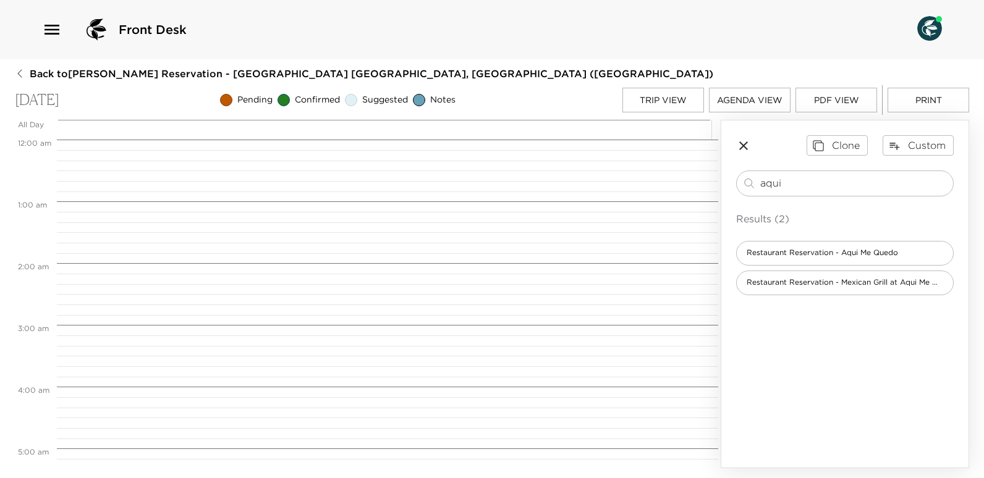
scroll to position [495, 0]
drag, startPoint x: 796, startPoint y: 185, endPoint x: 756, endPoint y: 180, distance: 39.9
click at [756, 180] on div "aqui ​" at bounding box center [845, 183] width 206 height 15
type input "f"
type input "gaia"
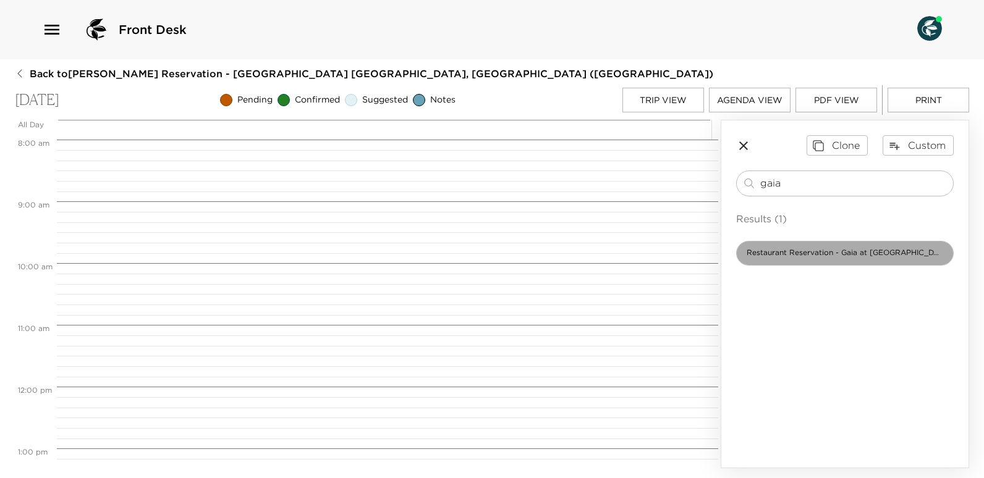
click at [843, 254] on span "Restaurant Reservation - Gaia at Maykana" at bounding box center [845, 253] width 216 height 11
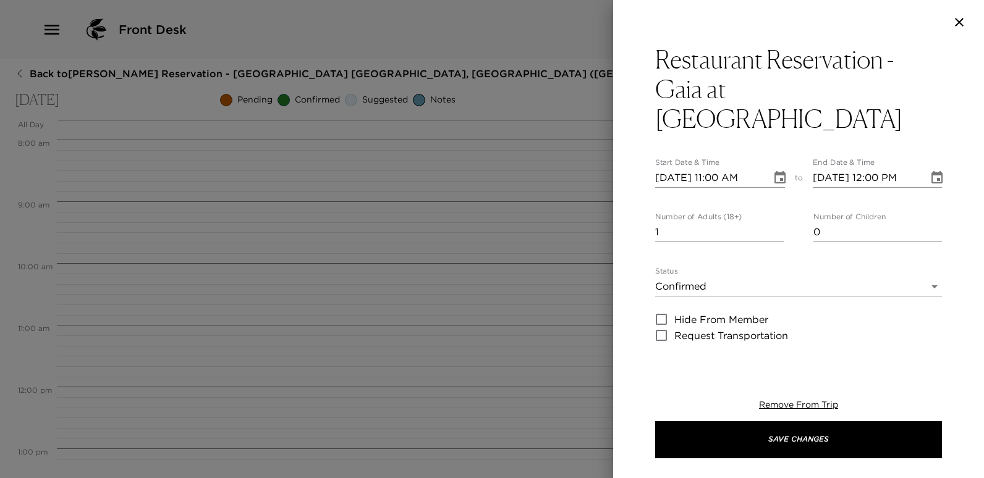
type textarea "Your dinner reservation at Gaia at Fairmont has been confirmed by ____. Please …"
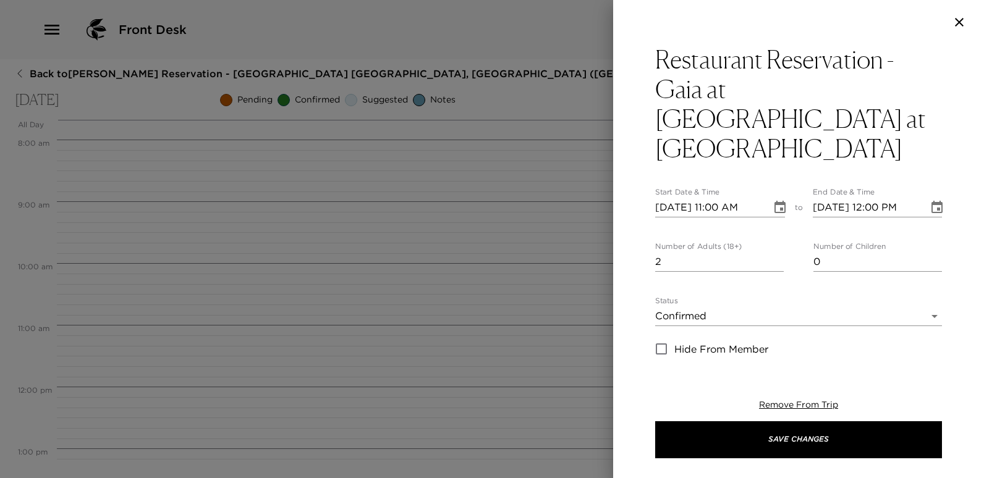
click at [777, 252] on input "2" at bounding box center [719, 262] width 129 height 20
click at [777, 252] on input "3" at bounding box center [719, 262] width 129 height 20
type input "4"
click at [777, 252] on input "4" at bounding box center [719, 262] width 129 height 20
click at [721, 198] on input "10/28/2025 11:00 AM" at bounding box center [709, 208] width 108 height 20
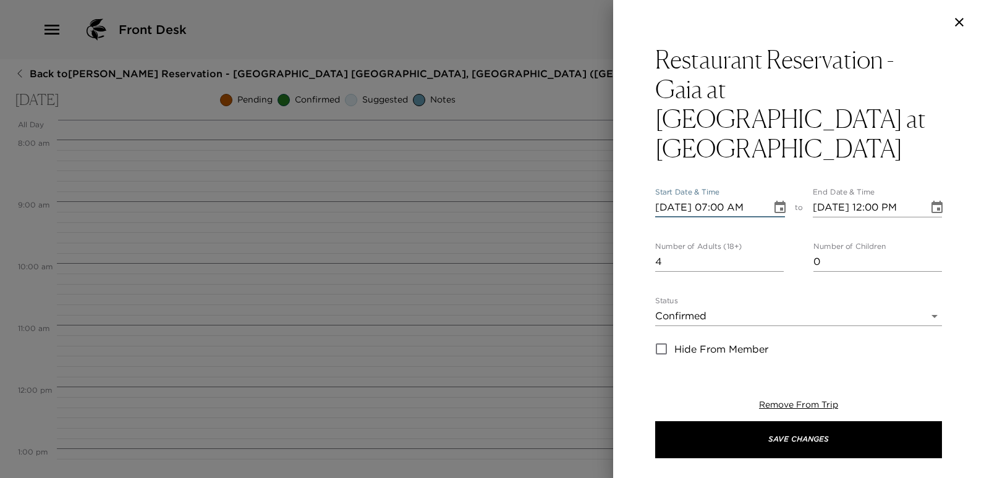
type input "10/28/2025 07:00 PM"
type input "10/28/2025 08:00 PM"
type input "10/28/2025 07:00 PM"
click at [877, 198] on input "10/28/2025 08:00 PM" at bounding box center [867, 208] width 108 height 20
type input "10/28/2025 07:00 PM"
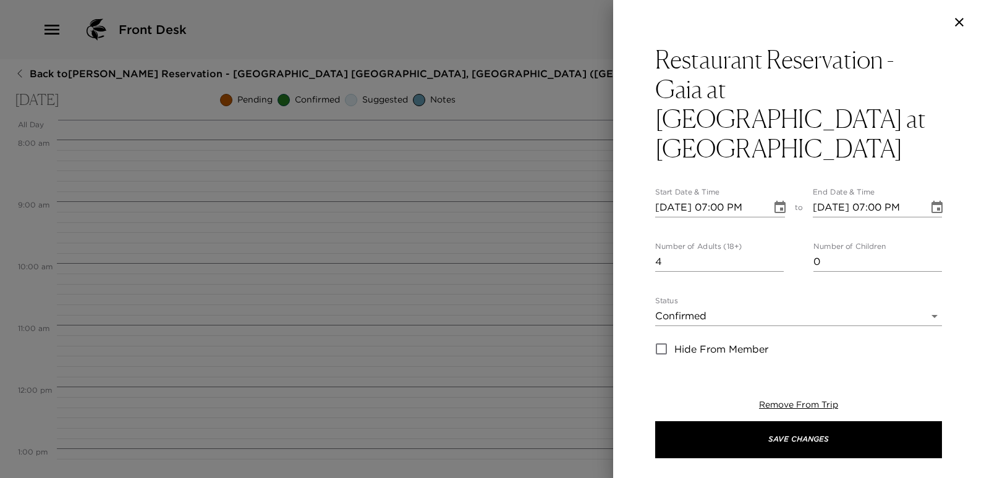
click at [951, 211] on div "Restaurant Reservation - Gaia at Maykana at Fairmont Start Date & Time 10/28/20…" at bounding box center [798, 202] width 371 height 315
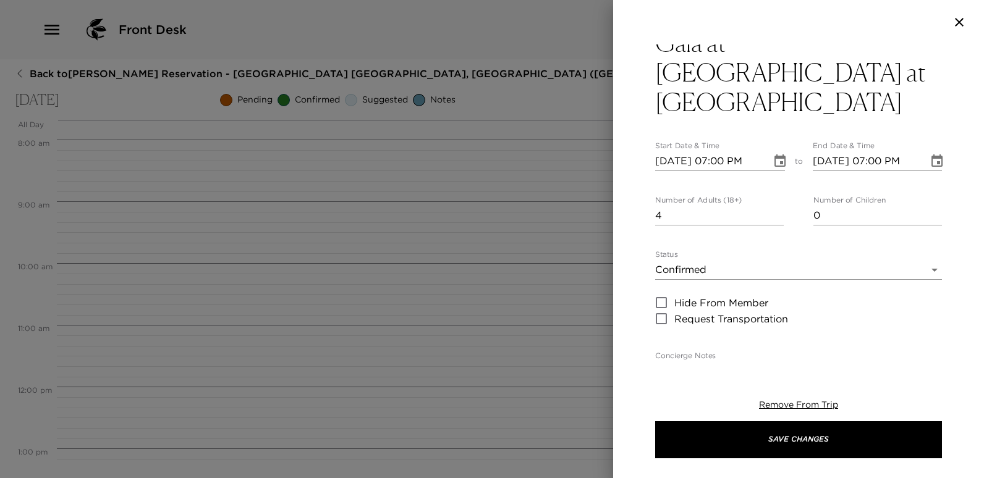
scroll to position [124, 0]
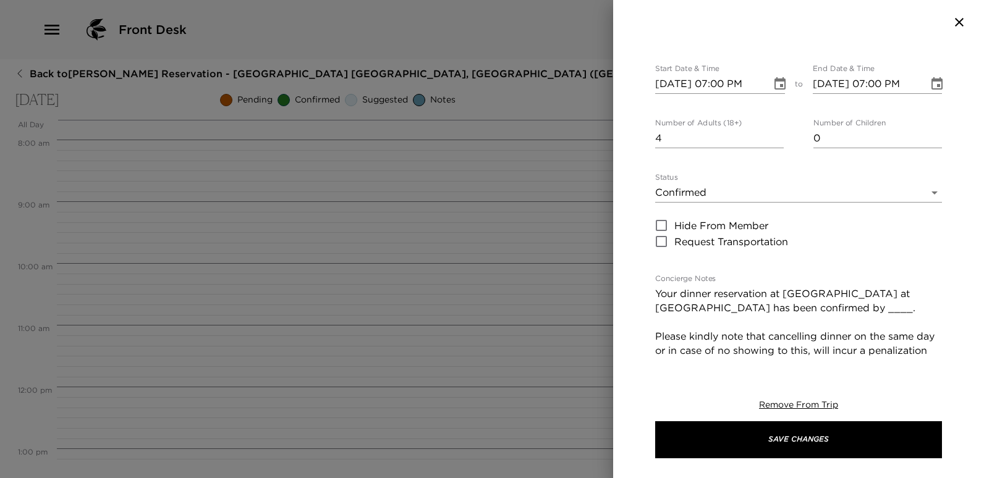
click at [746, 287] on textarea "Your dinner reservation at Gaia at Fairmont has been confirmed by ____. Please …" at bounding box center [798, 393] width 287 height 213
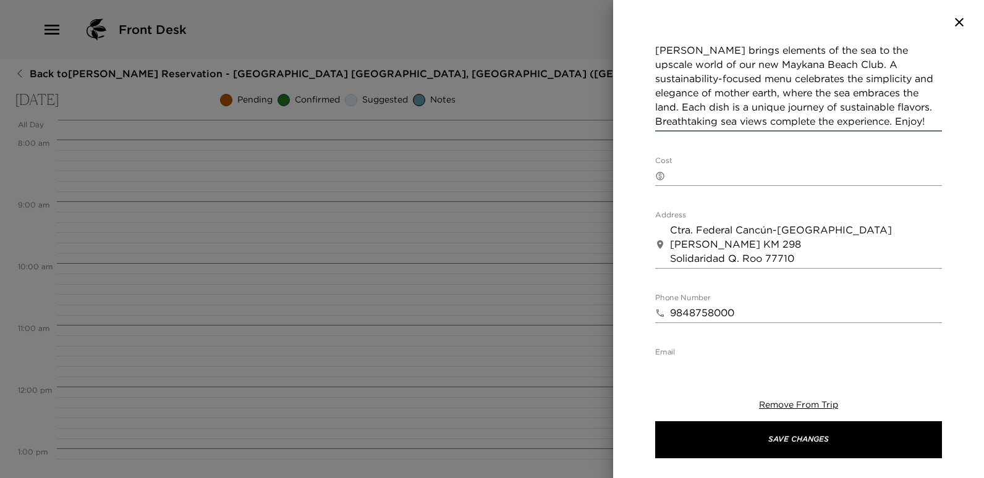
scroll to position [619, 0]
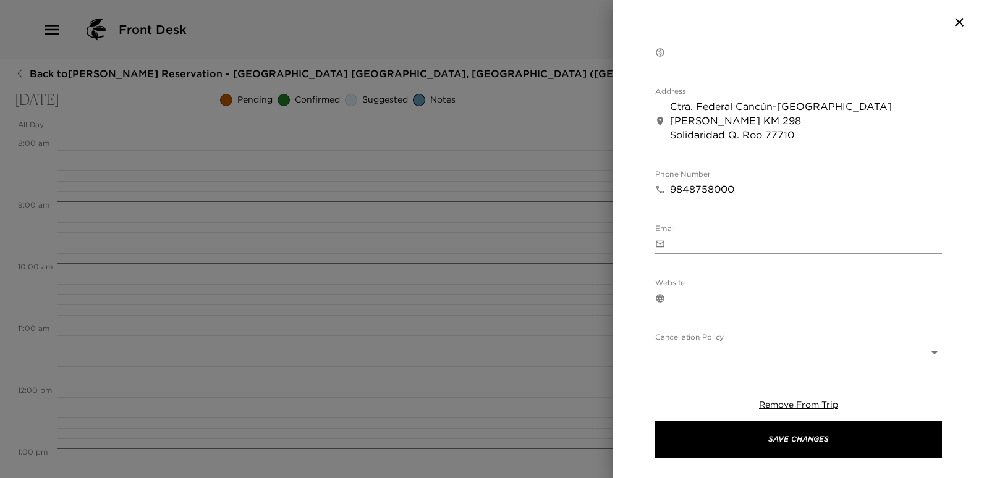
type textarea "Your dinner reservation at Gaia at Fairmont has been confirmed by PENDING. Plea…"
click at [927, 300] on body "Front Desk Back to Gene Sachs Reservation - Mayakoba 809 Riviera Maya, Mexico (…" at bounding box center [492, 239] width 984 height 478
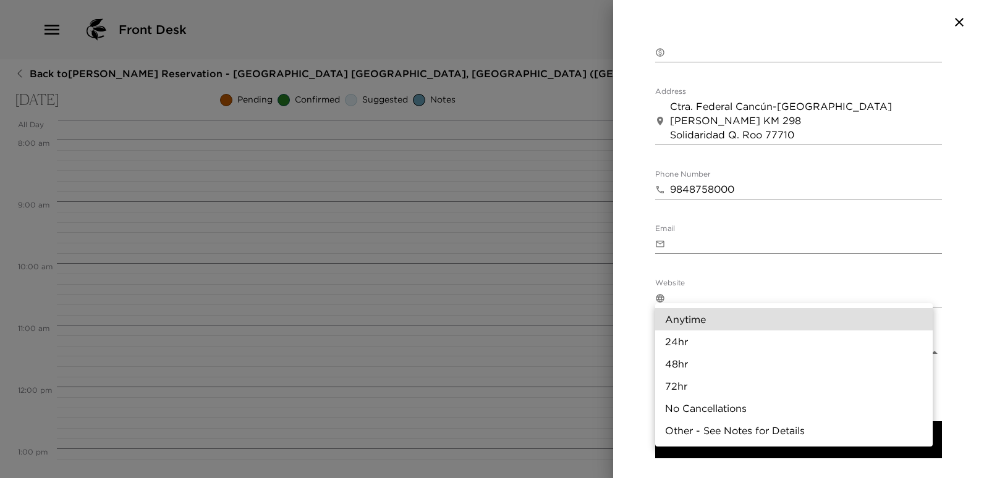
click at [679, 339] on li "24hr" at bounding box center [794, 342] width 278 height 22
type input "24hr"
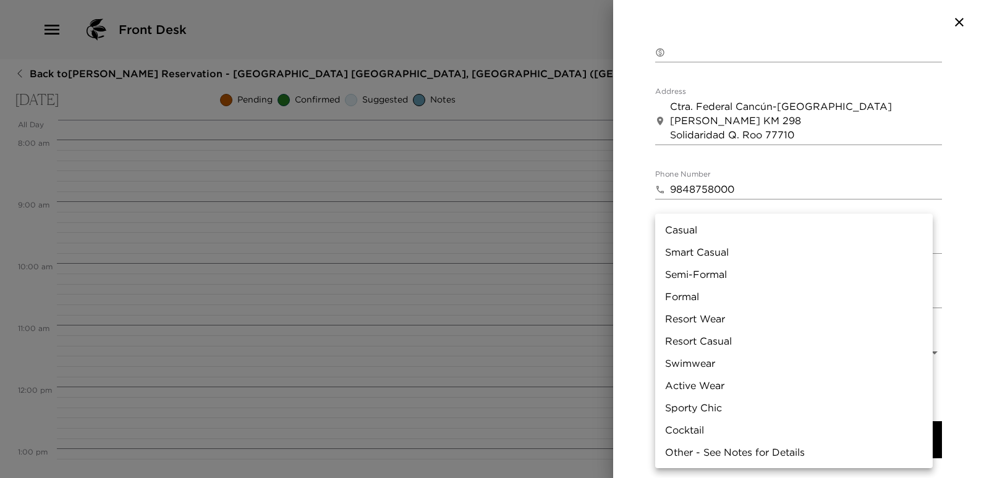
click at [924, 346] on body "Front Desk Back to Gene Sachs Reservation - Mayakoba 809 Riviera Maya, Mexico (…" at bounding box center [492, 239] width 984 height 478
click at [695, 228] on li "Casual" at bounding box center [794, 230] width 278 height 22
type input "Casual"
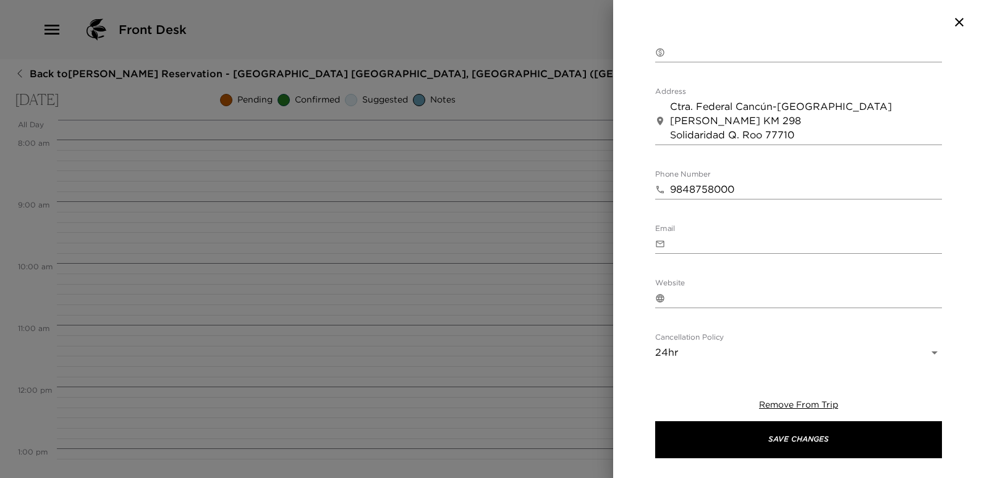
scroll to position [671, 0]
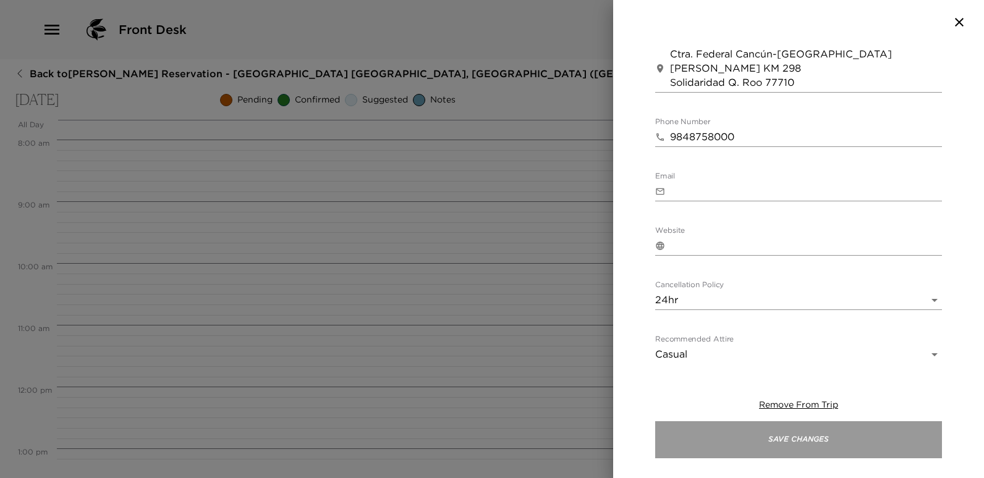
click at [798, 436] on button "Save Changes" at bounding box center [798, 440] width 287 height 37
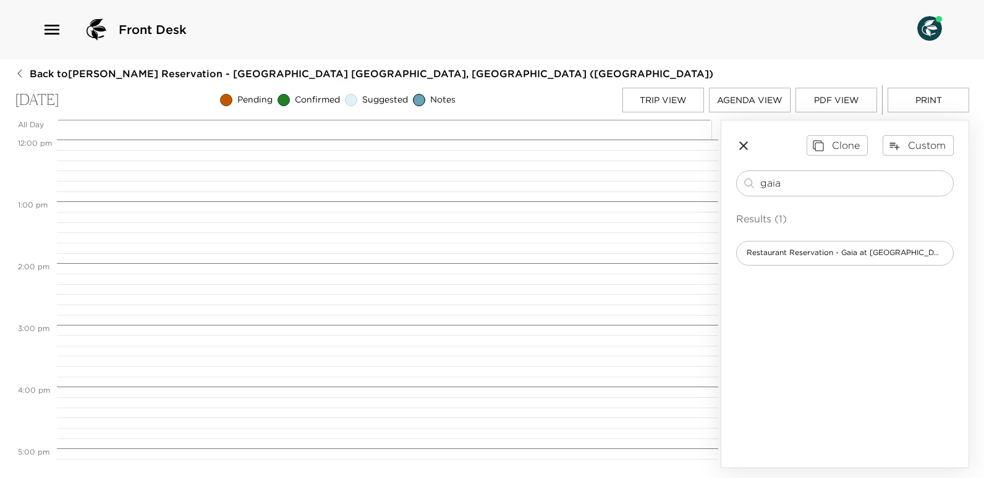
scroll to position [989, 0]
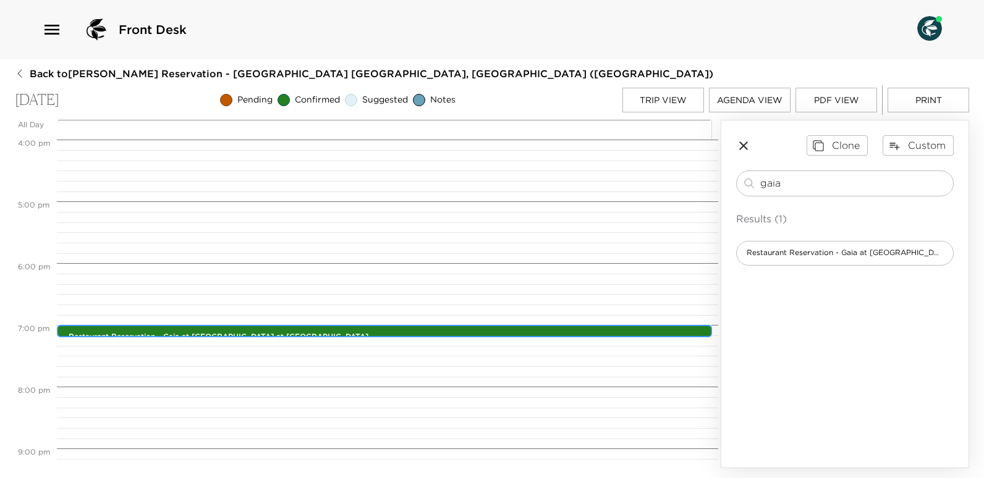
click at [299, 328] on div "Restaurant Reservation - Gaia at Maykana at Fairmont 7:00pm - 7:00pm Ctra. Fede…" at bounding box center [388, 332] width 648 height 10
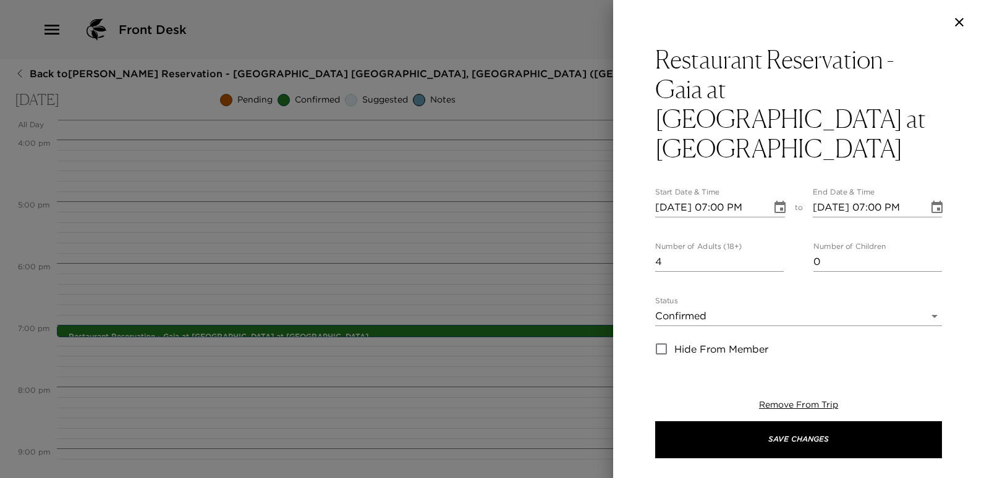
click at [927, 258] on body "Front Desk Back to Gene Sachs Reservation - Mayakoba 809 Riviera Maya, Mexico (…" at bounding box center [492, 239] width 984 height 478
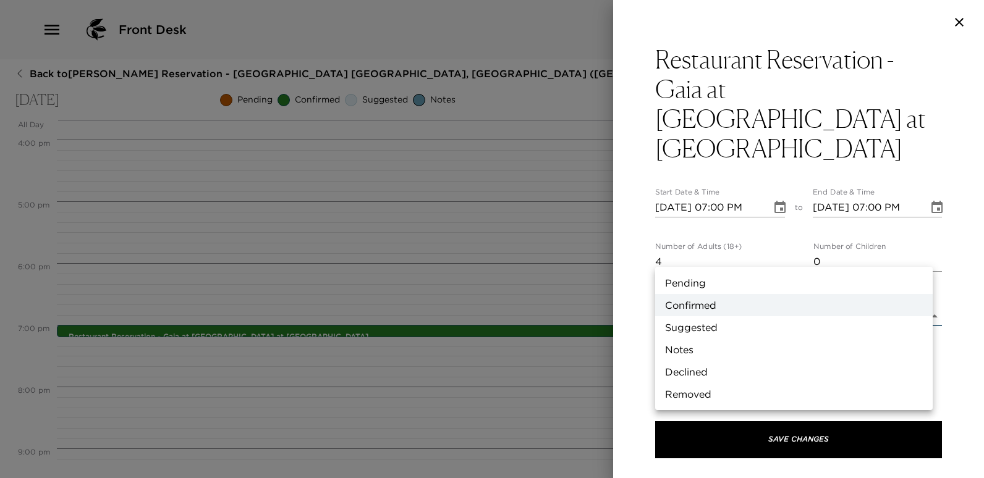
click at [693, 281] on li "Pending" at bounding box center [794, 283] width 278 height 22
type input "Pending"
type textarea "Your dinner reservation at Gaia has been requested but is pending of confirmati…"
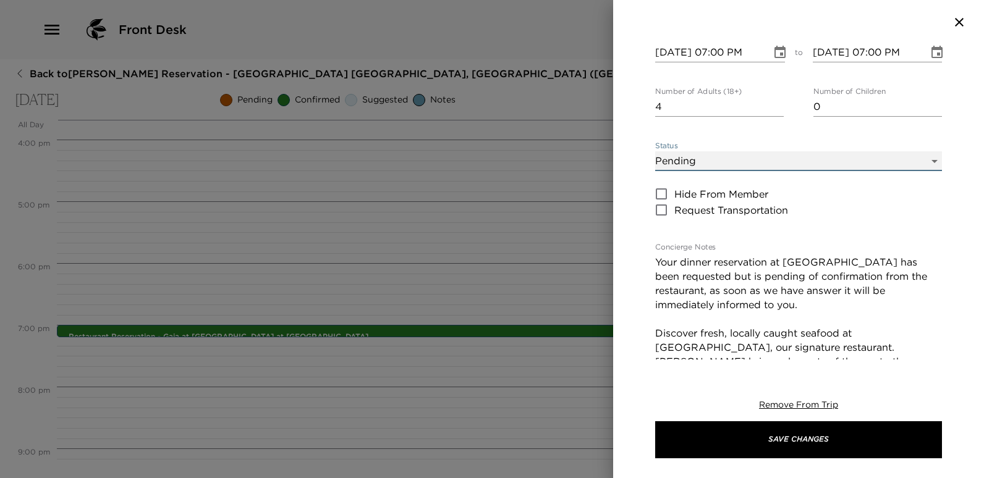
scroll to position [124, 0]
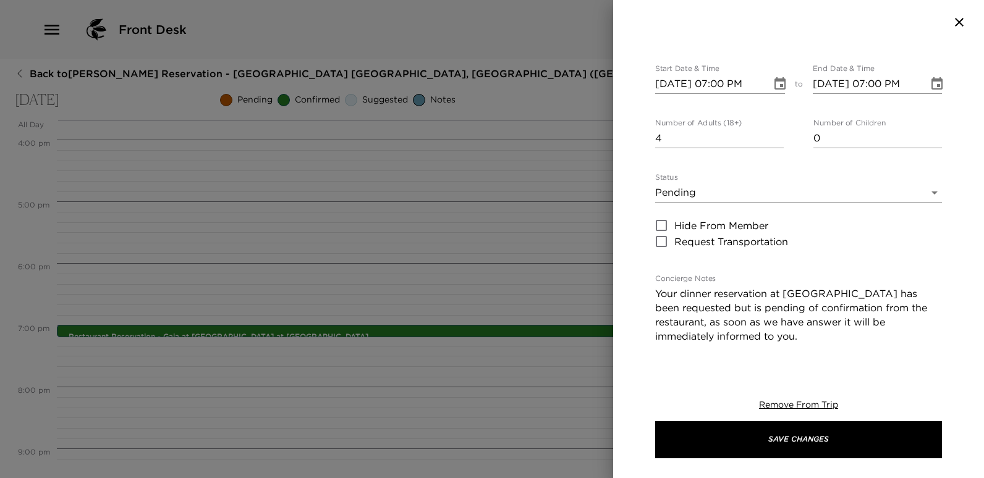
click at [796, 420] on div "Remove From Trip Save Changes" at bounding box center [798, 429] width 287 height 99
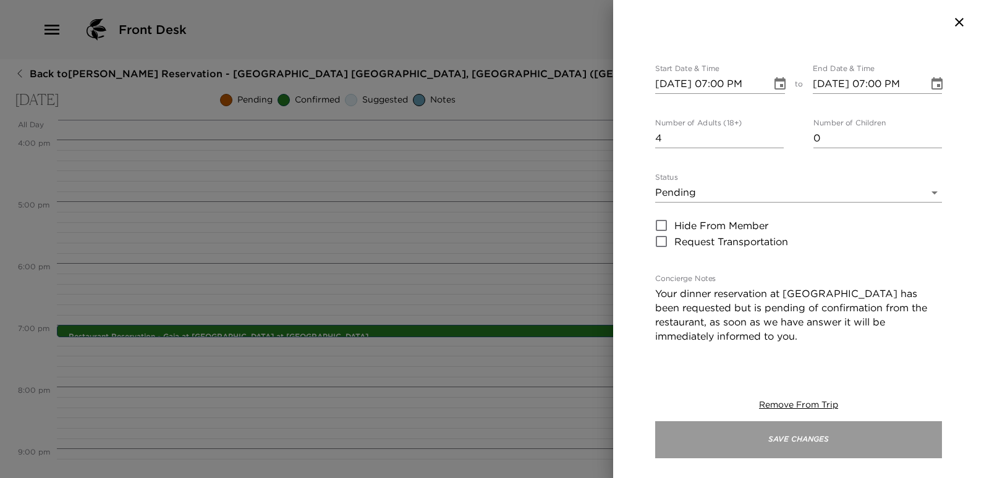
click at [791, 448] on button "Save Changes" at bounding box center [798, 440] width 287 height 37
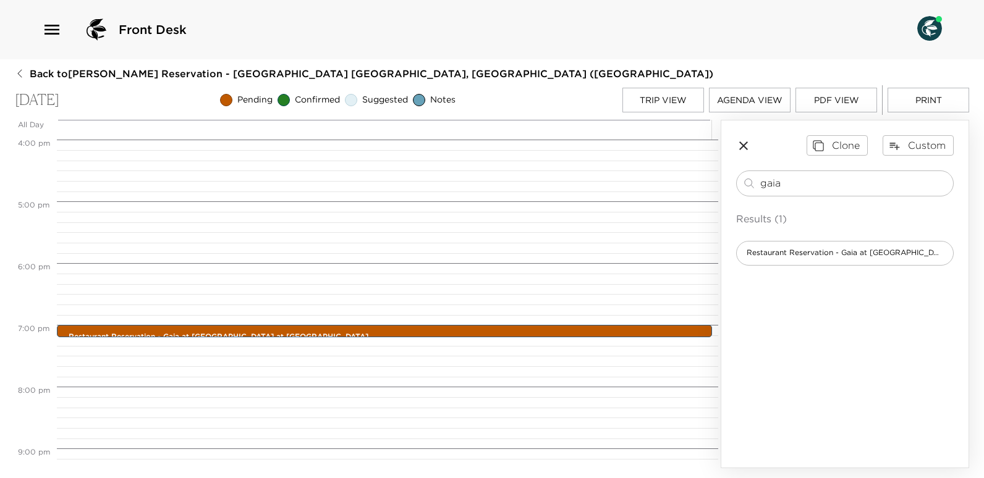
click at [668, 100] on button "Trip View" at bounding box center [663, 100] width 82 height 25
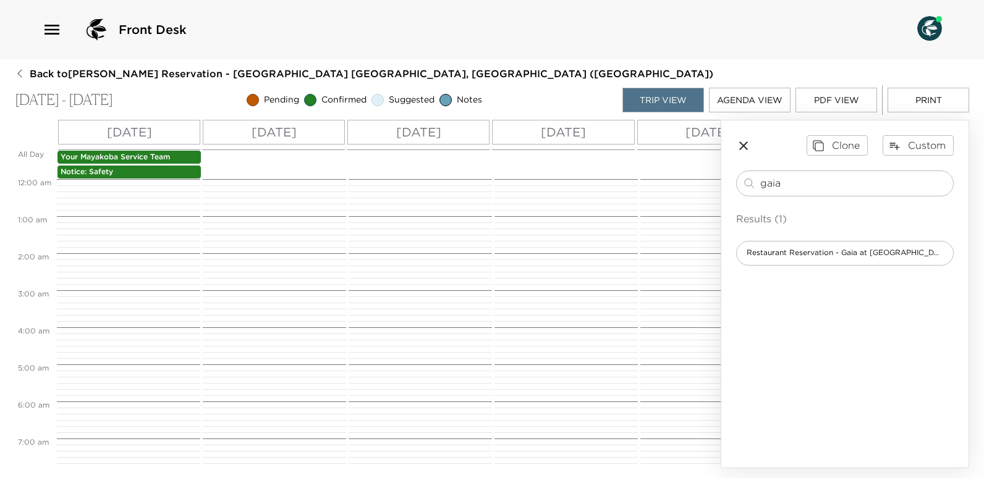
scroll to position [611, 0]
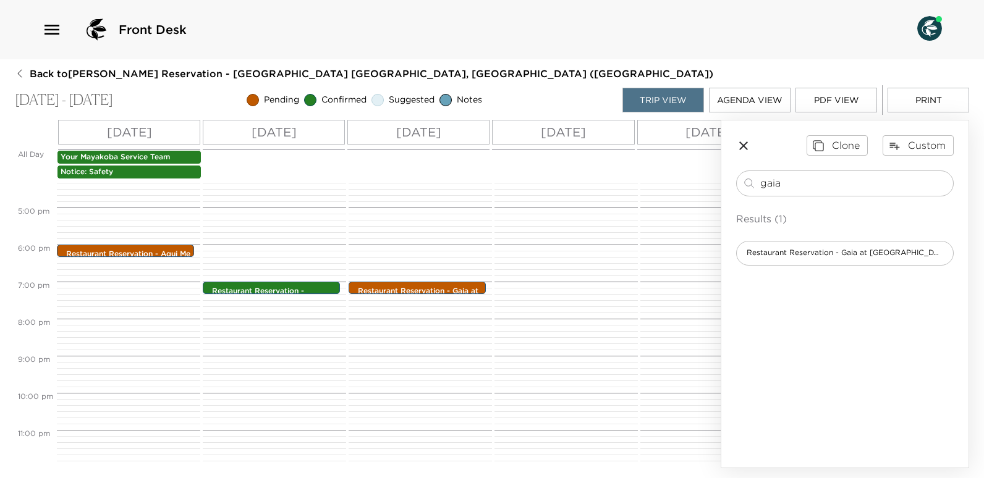
click at [562, 135] on p "Wed 10/29" at bounding box center [563, 132] width 45 height 19
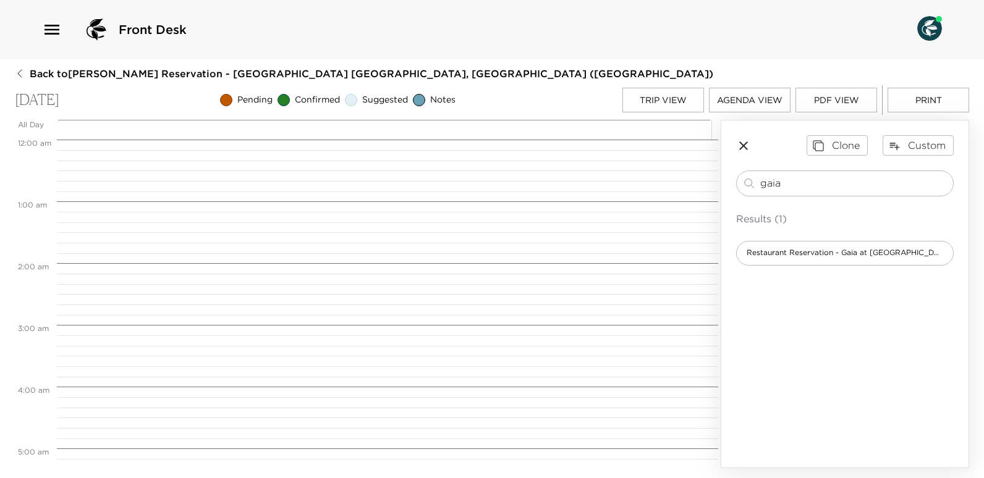
scroll to position [495, 0]
drag, startPoint x: 797, startPoint y: 176, endPoint x: 748, endPoint y: 187, distance: 50.1
click at [748, 187] on div "gaia ​" at bounding box center [845, 183] width 206 height 15
type input "saff"
click at [814, 255] on span "Saffron Restaurant at Banyan tree" at bounding box center [829, 253] width 184 height 11
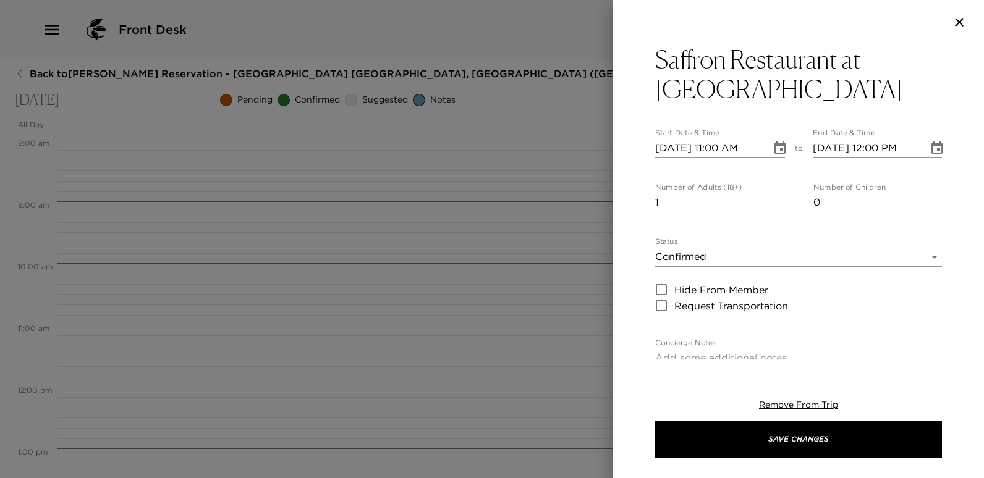
type textarea "Your dinner reservation at Saffron Restaurant at Banyan Tree hotel has been con…"
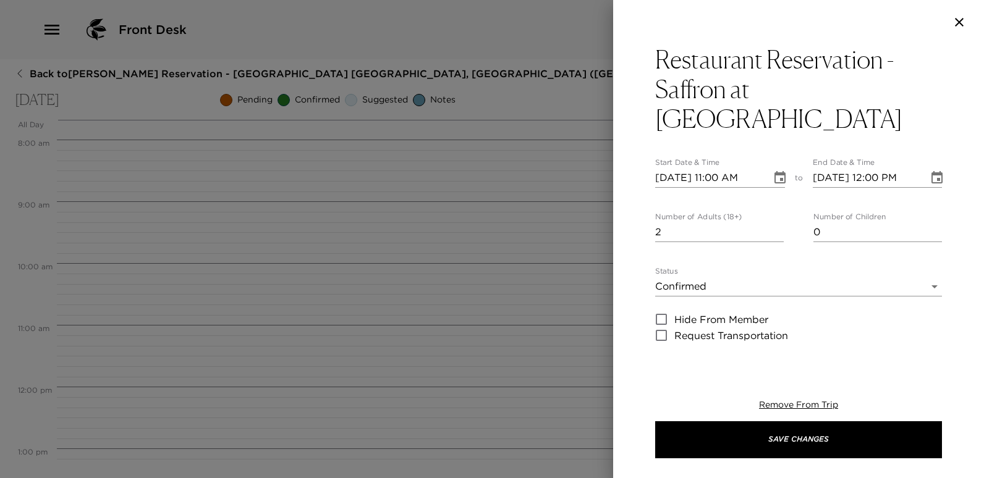
click at [776, 223] on input "2" at bounding box center [719, 233] width 129 height 20
click at [776, 223] on input "3" at bounding box center [719, 233] width 129 height 20
type input "4"
click at [776, 223] on input "4" at bounding box center [719, 233] width 129 height 20
click at [719, 168] on input "10/29/2025 11:00 AM" at bounding box center [709, 178] width 108 height 20
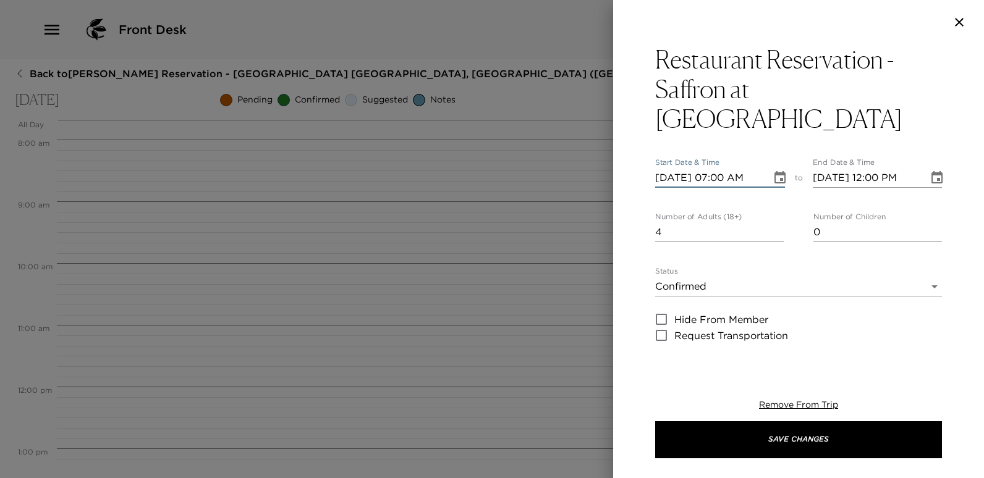
type input "10/29/2025 07:00 PM"
type input "10/29/2025 08:00 PM"
type input "10/29/2025 07:00 PM"
click at [873, 168] on input "10/29/2025 08:00 PM" at bounding box center [867, 178] width 108 height 20
type input "10/29/2025 07:00 PM"
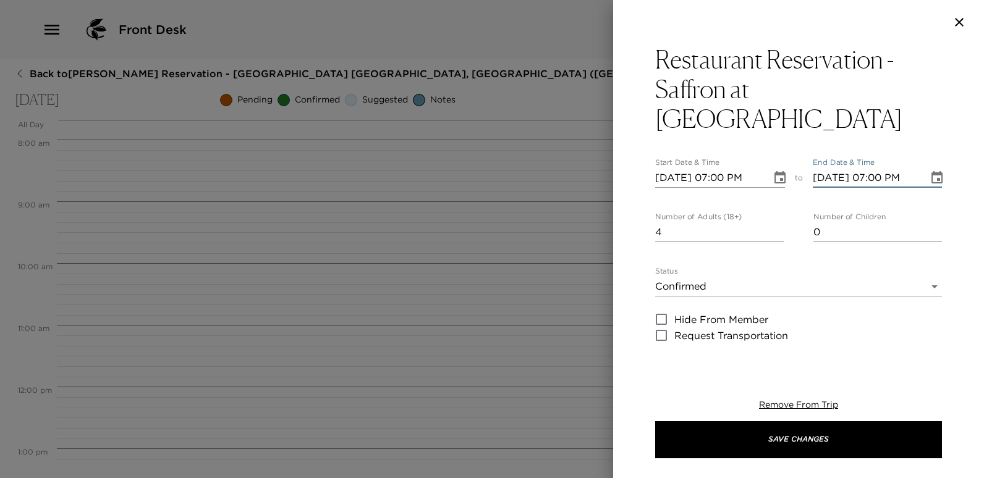
click at [923, 255] on body "Front Desk Back to Gene Sachs Reservation - Mayakoba 809 Riviera Maya, Mexico (…" at bounding box center [492, 239] width 984 height 478
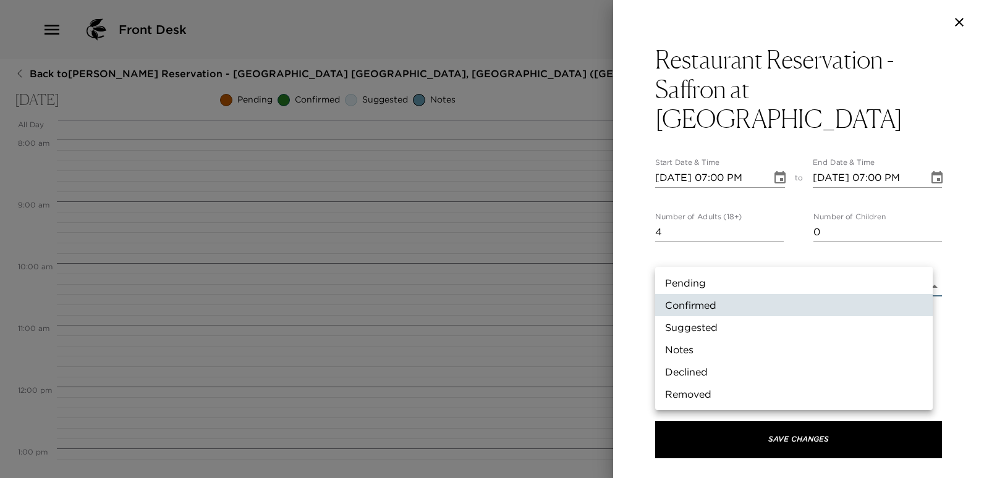
click at [669, 279] on li "Pending" at bounding box center [794, 283] width 278 height 22
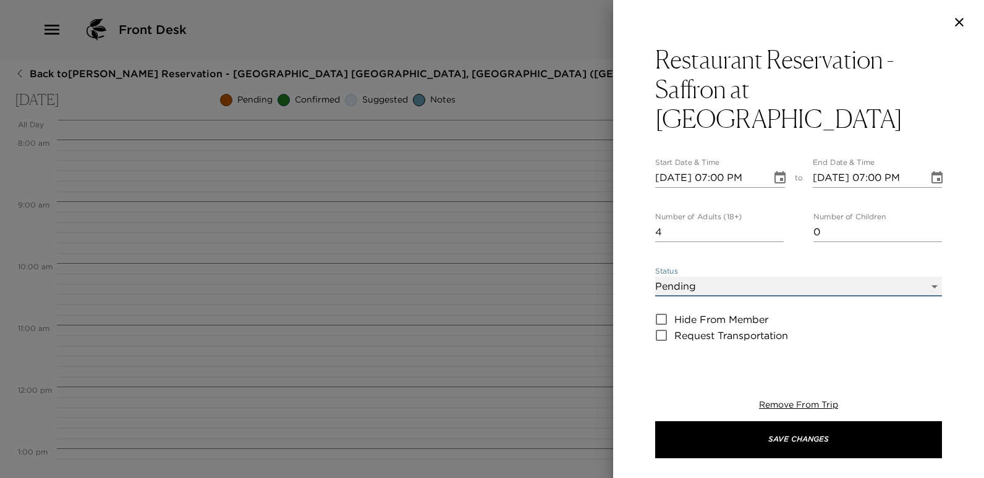
type input "Pending"
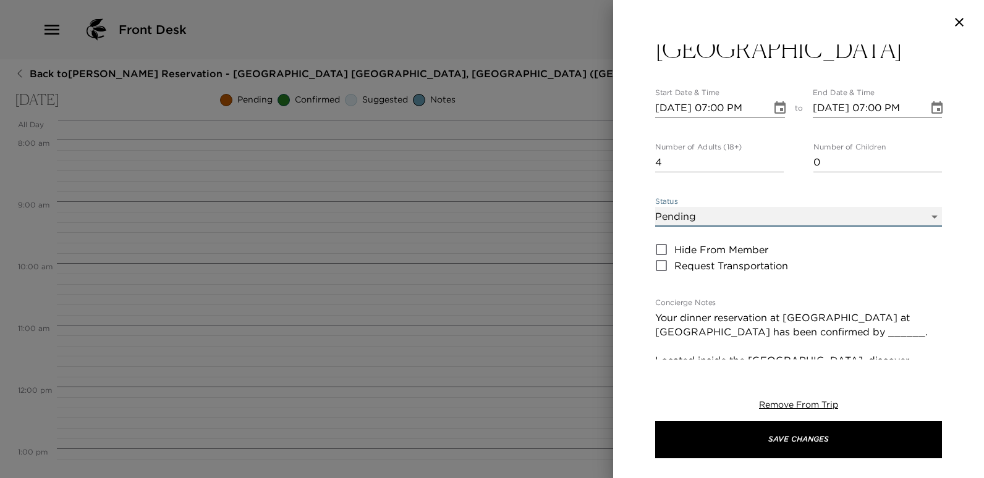
scroll to position [185, 0]
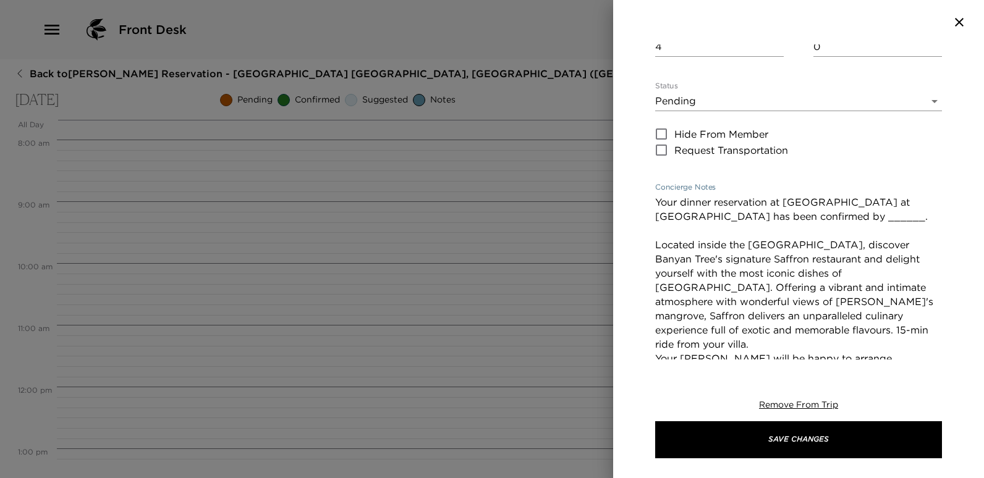
drag, startPoint x: 857, startPoint y: 188, endPoint x: 821, endPoint y: 187, distance: 35.2
click at [821, 195] on textarea "Your dinner reservation at Saffron Restaurant at Banyan Tree hotel has been con…" at bounding box center [798, 294] width 287 height 199
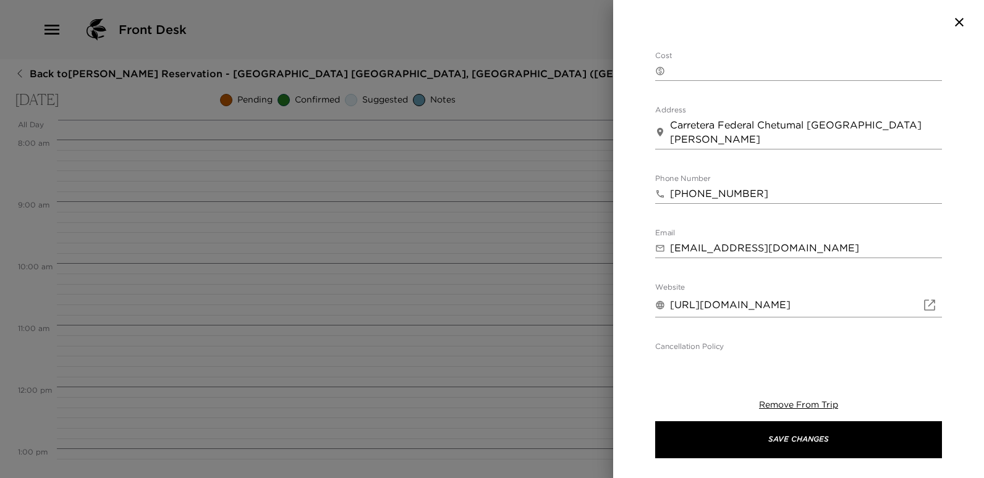
scroll to position [648, 0]
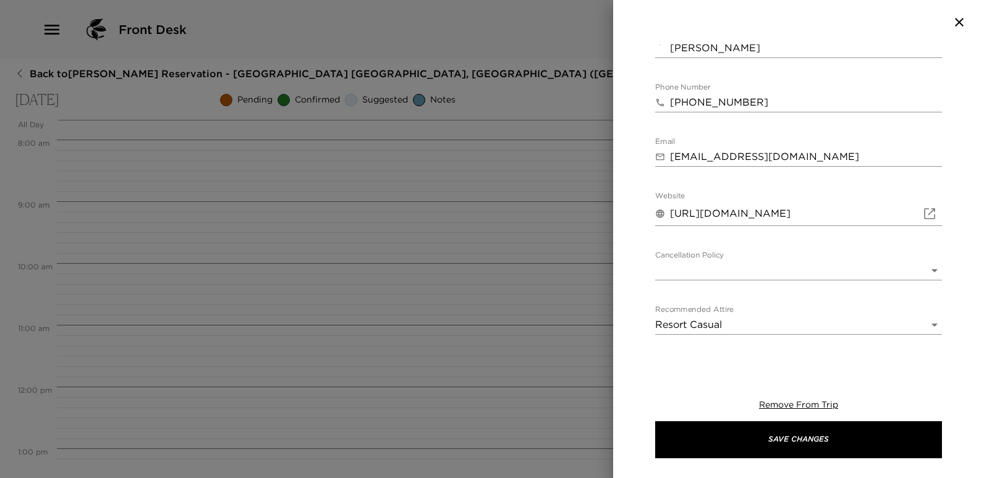
type textarea "Your dinner reservation at Saffron Restaurant at Banyan Tree hotel has been con…"
click at [927, 239] on body "Front Desk Back to Gene Sachs Reservation - Mayakoba 809 Riviera Maya, Mexico (…" at bounding box center [492, 239] width 984 height 478
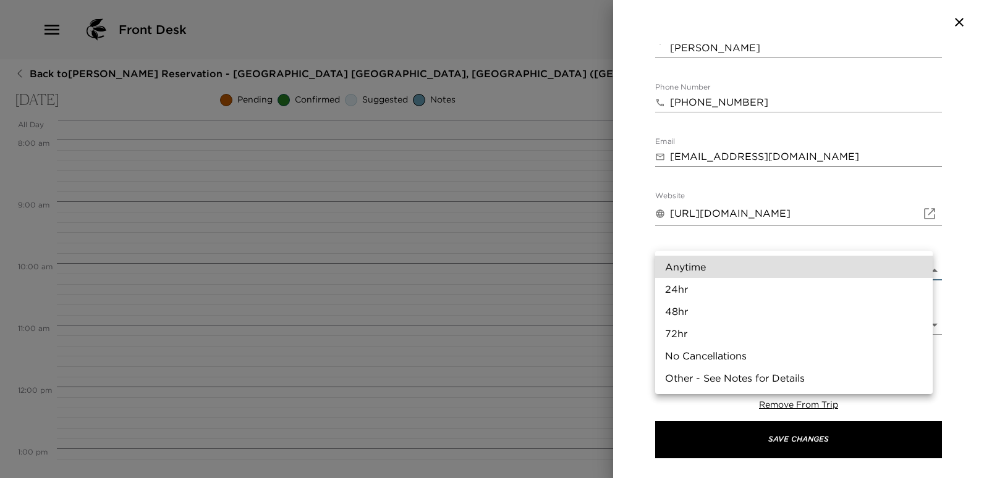
click at [681, 292] on li "24hr" at bounding box center [794, 289] width 278 height 22
type input "24hr"
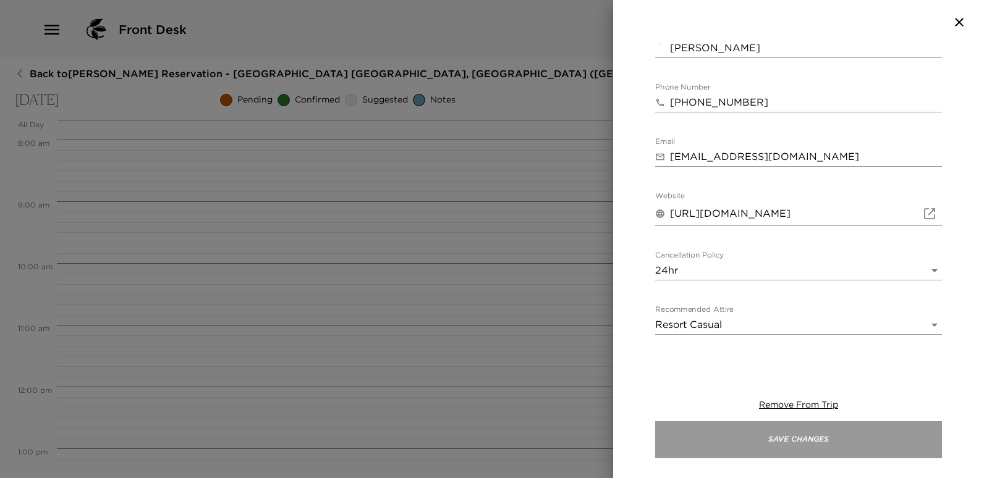
click at [817, 439] on button "Save Changes" at bounding box center [798, 440] width 287 height 37
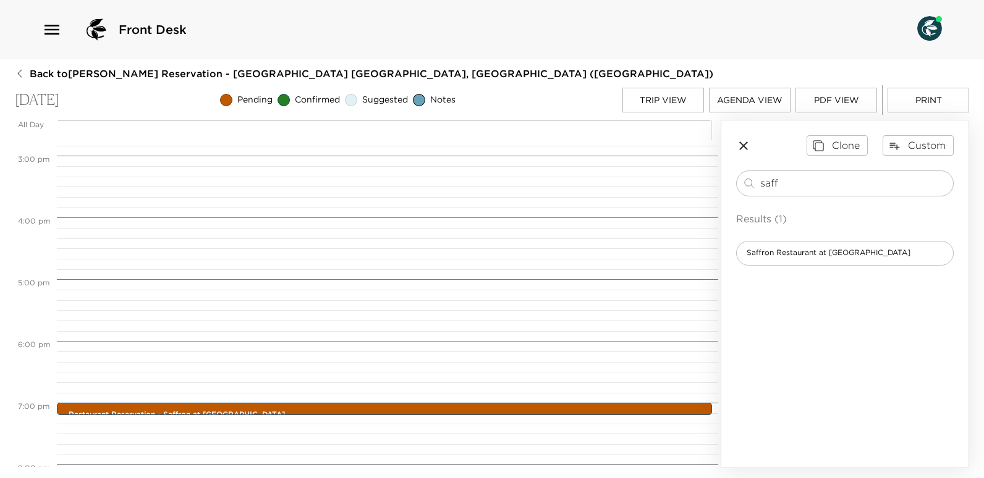
scroll to position [989, 0]
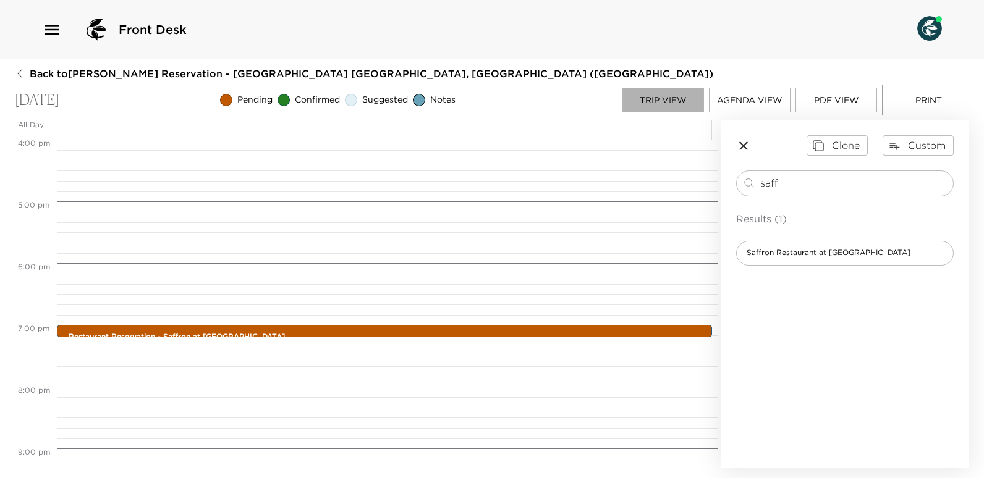
click at [642, 101] on button "Trip View" at bounding box center [663, 100] width 82 height 25
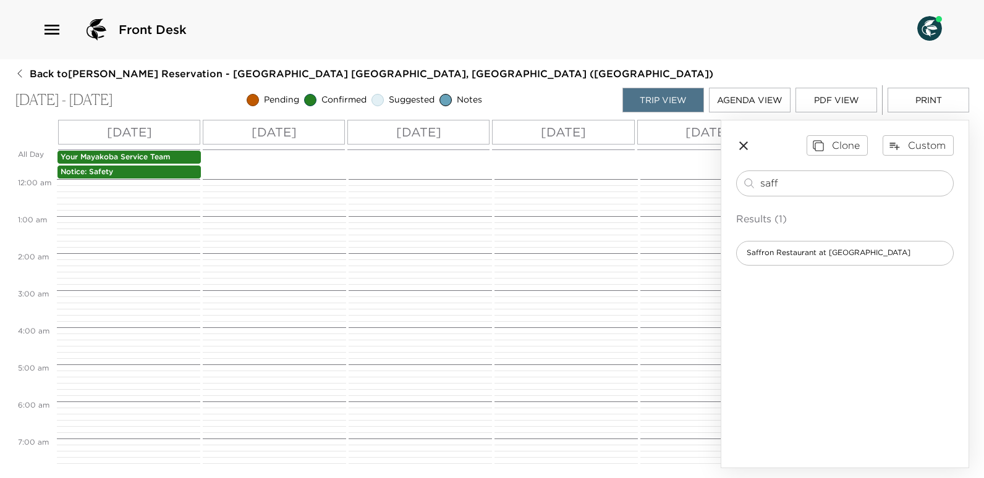
scroll to position [611, 0]
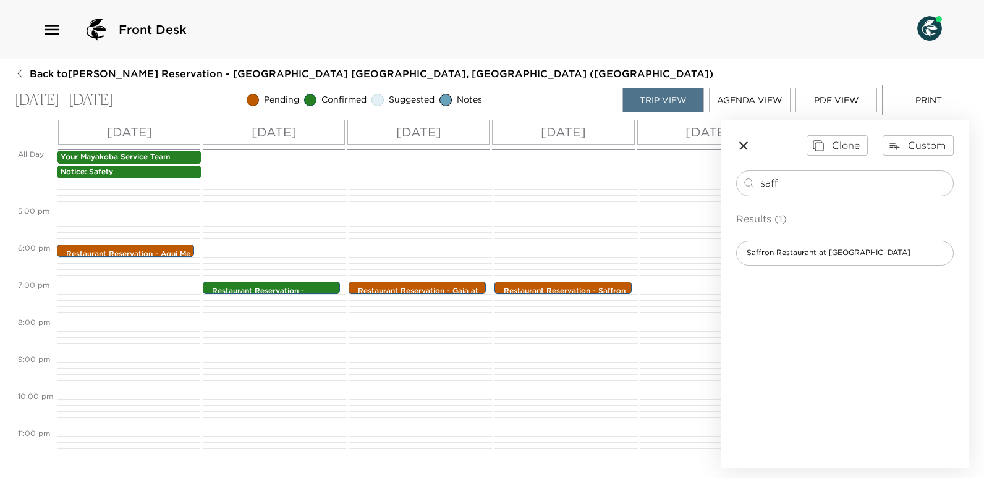
click at [695, 138] on p "Thu 10/30" at bounding box center [708, 132] width 45 height 19
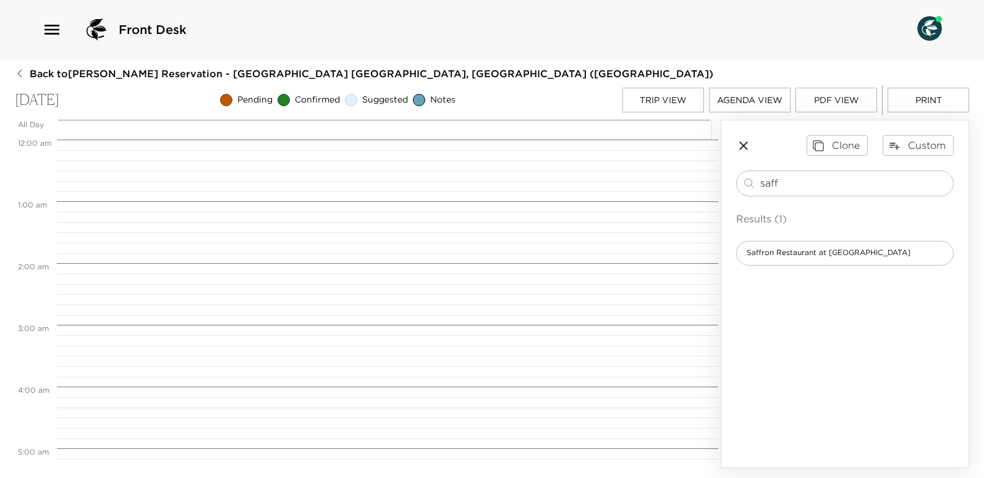
scroll to position [495, 0]
drag, startPoint x: 817, startPoint y: 190, endPoint x: 733, endPoint y: 185, distance: 84.2
click at [733, 185] on div "Clone Custom saff ​ Results (1) Saffron Restaurant at Banyan tree" at bounding box center [844, 200] width 247 height 159
type input "fueg"
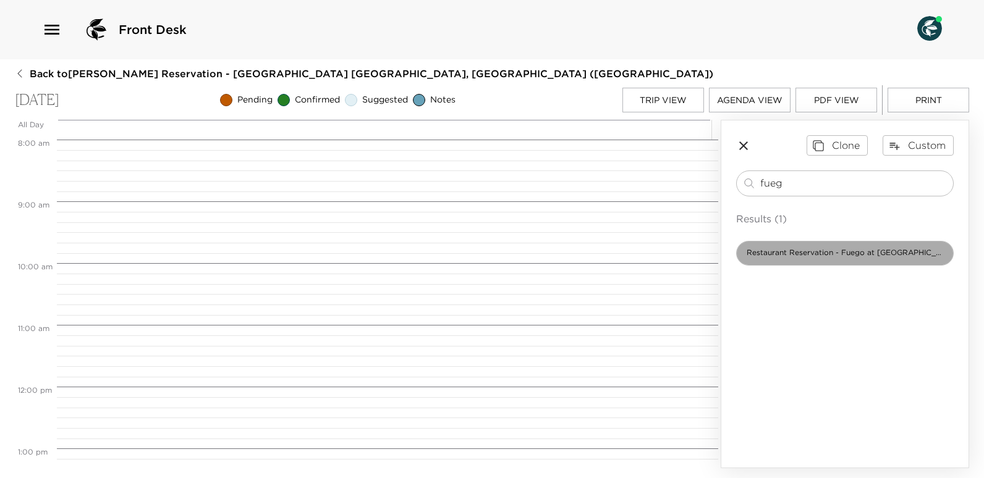
click at [847, 248] on span "Restaurant Reservation - Fuego at Maykana Fairmont" at bounding box center [845, 253] width 216 height 11
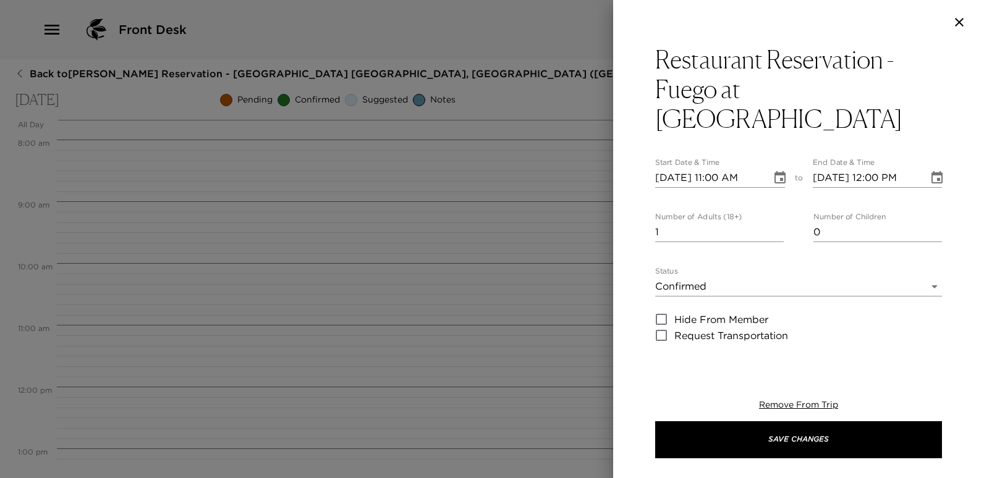
type textarea "Your dinner reservation at Fuego at Maykana at the Fairmont has been confirmed …"
click at [774, 223] on input "2" at bounding box center [719, 233] width 129 height 20
click at [774, 223] on input "3" at bounding box center [719, 233] width 129 height 20
type input "4"
click at [774, 223] on input "4" at bounding box center [719, 233] width 129 height 20
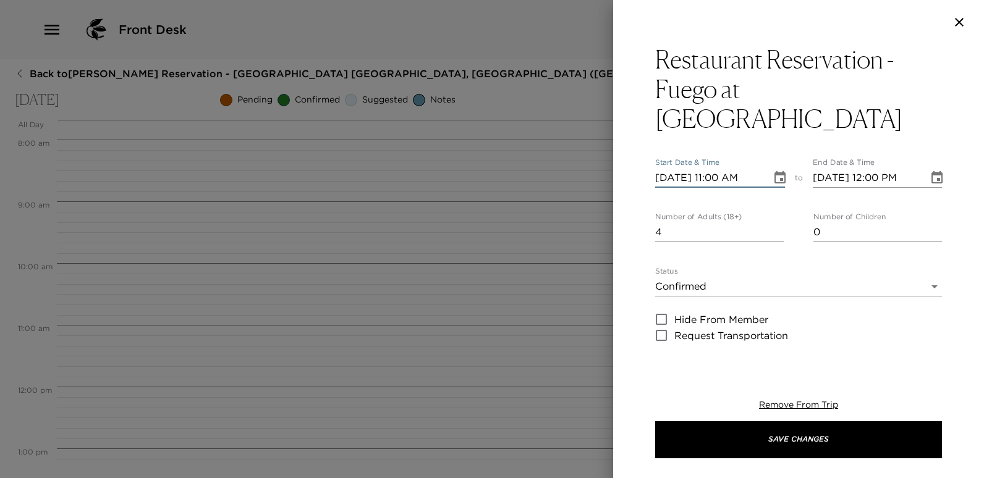
click at [720, 168] on input "10/30/2025 11:00 AM" at bounding box center [709, 178] width 108 height 20
type input "10/30/2025 07:00 PM"
type input "10/30/2025 08:00 PM"
type input "10/30/2025 07:00 PM"
click at [875, 168] on input "10/30/2025 08:00 PM" at bounding box center [867, 178] width 108 height 20
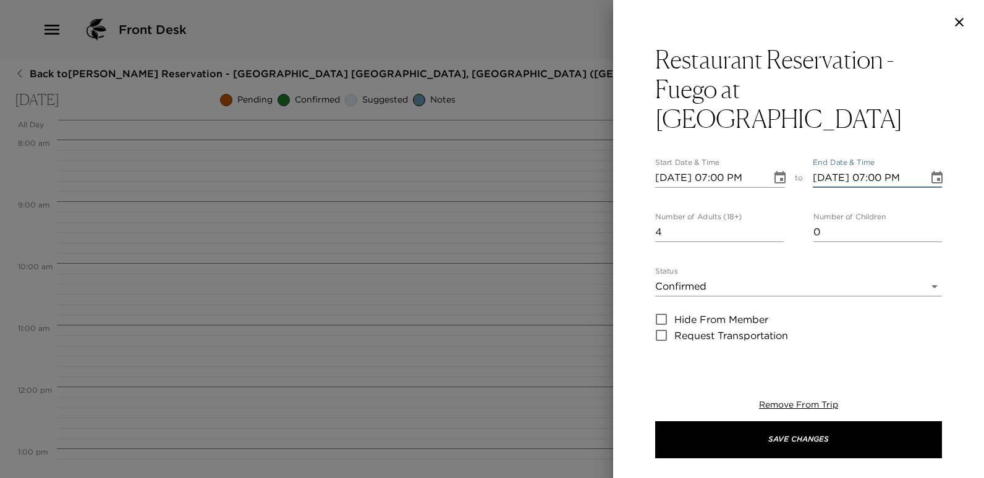
type input "10/30/2025 07:00 PM"
click at [922, 255] on body "Front Desk Back to Gene Sachs Reservation - Mayakoba 809 Riviera Maya, Mexico (…" at bounding box center [492, 239] width 984 height 478
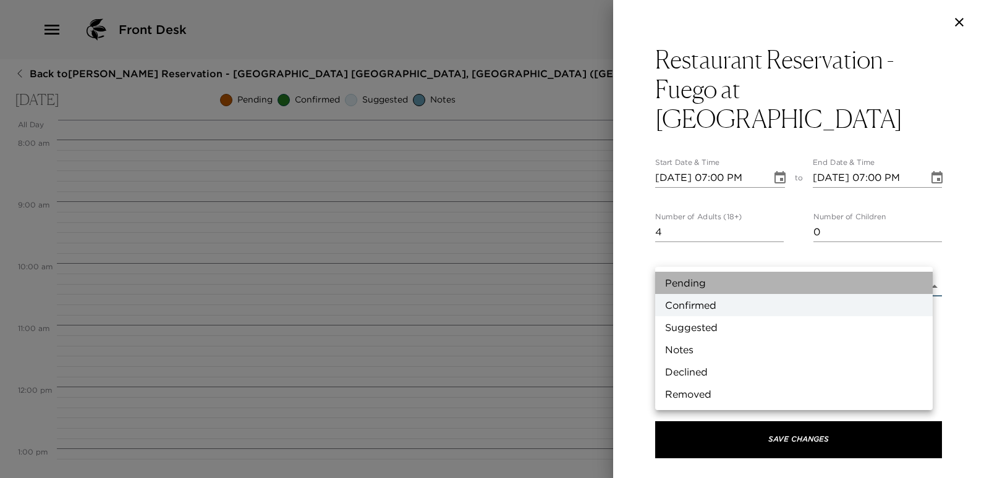
click at [687, 283] on li "Pending" at bounding box center [794, 283] width 278 height 22
type input "Pending"
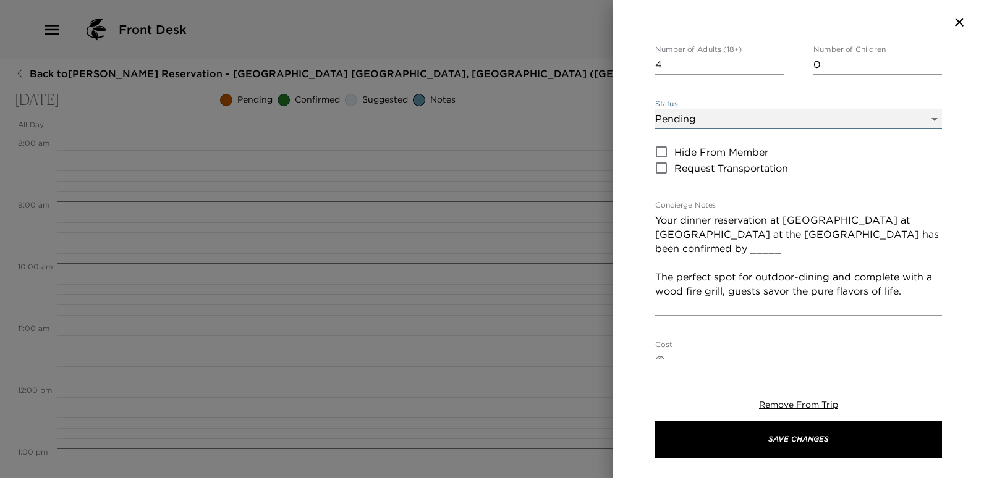
scroll to position [185, 0]
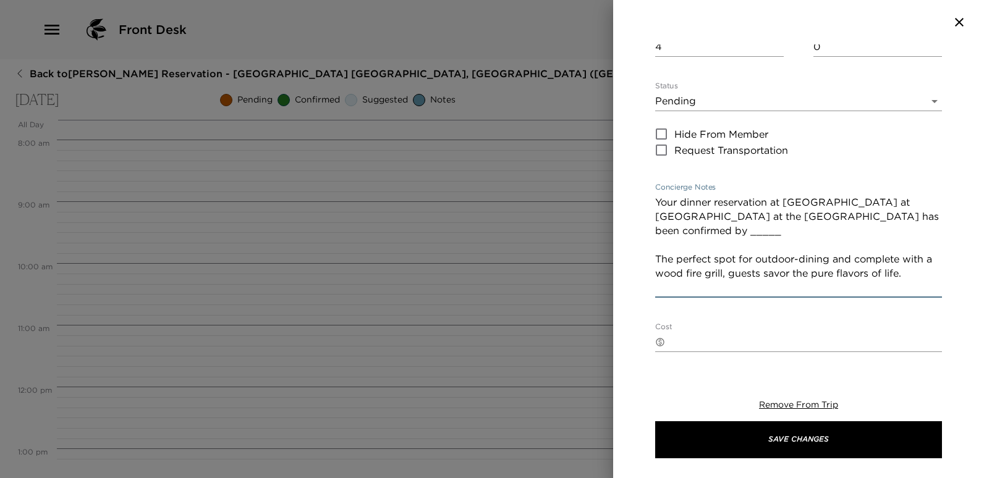
drag, startPoint x: 849, startPoint y: 189, endPoint x: 818, endPoint y: 186, distance: 31.1
click at [818, 195] on textarea "Your dinner reservation at Fuego at Maykana at the Fairmont has been confirmed …" at bounding box center [798, 245] width 287 height 100
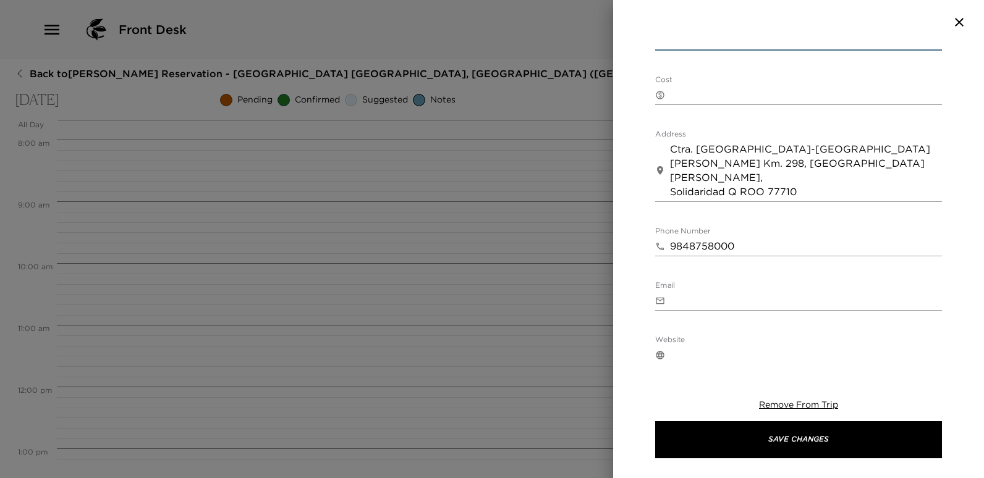
scroll to position [572, 0]
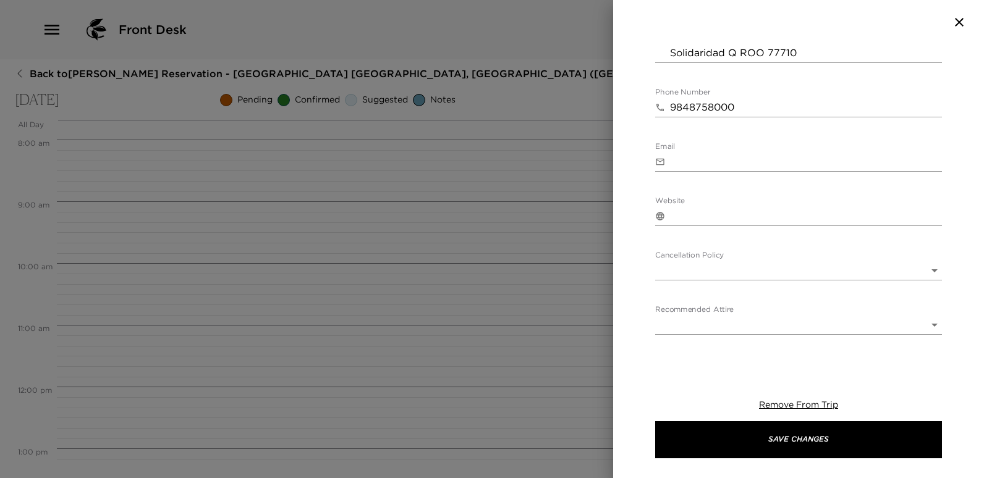
type textarea "Your dinner reservation at Fuego at Maykana at the Fairmont has been confirmed …"
click at [923, 237] on body "Front Desk Back to Gene Sachs Reservation - Mayakoba 809 Riviera Maya, Mexico (…" at bounding box center [492, 239] width 984 height 478
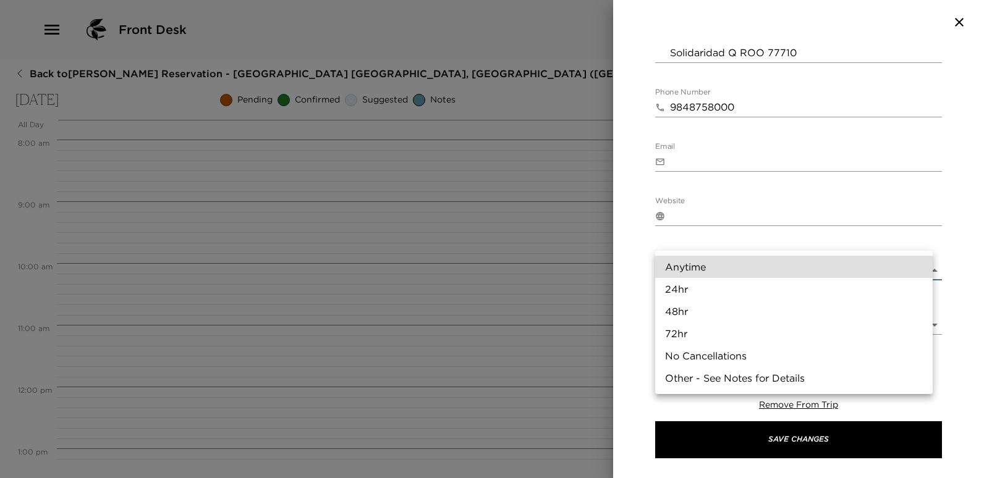
click at [679, 290] on li "24hr" at bounding box center [794, 289] width 278 height 22
type input "24hr"
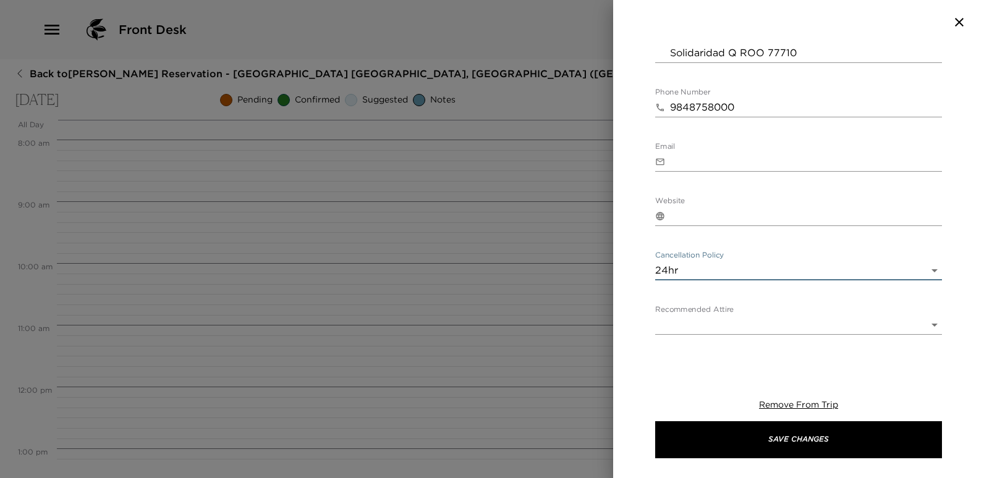
click at [924, 292] on body "Front Desk Back to Gene Sachs Reservation - Mayakoba 809 Riviera Maya, Mexico (…" at bounding box center [492, 239] width 984 height 478
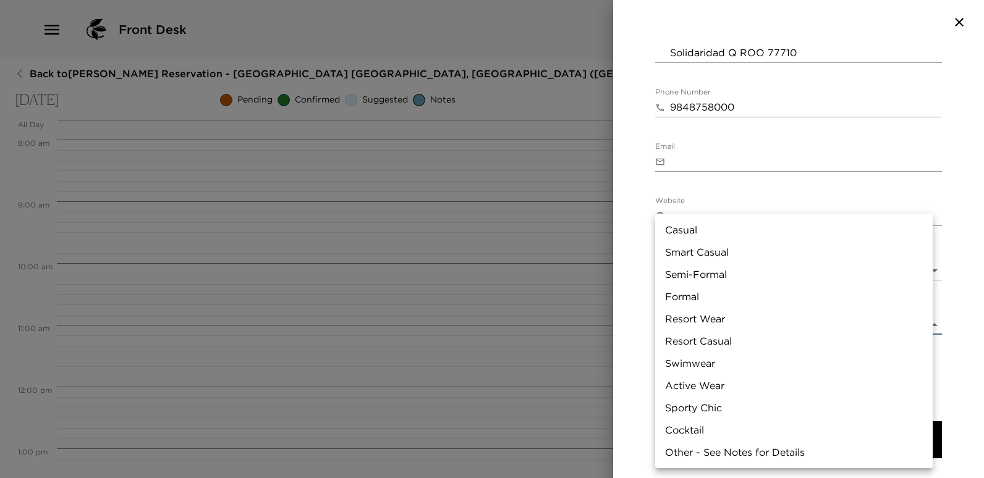
click at [670, 225] on li "Casual" at bounding box center [794, 230] width 278 height 22
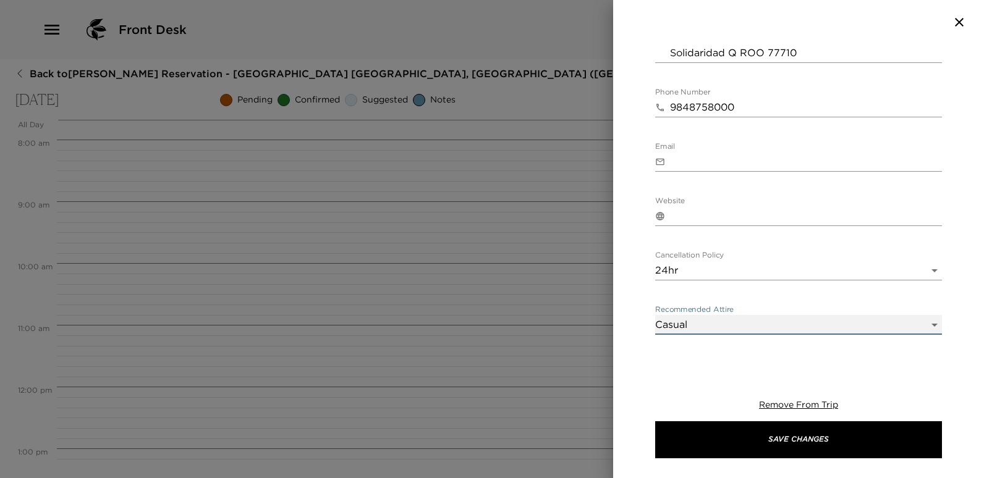
type input "Casual"
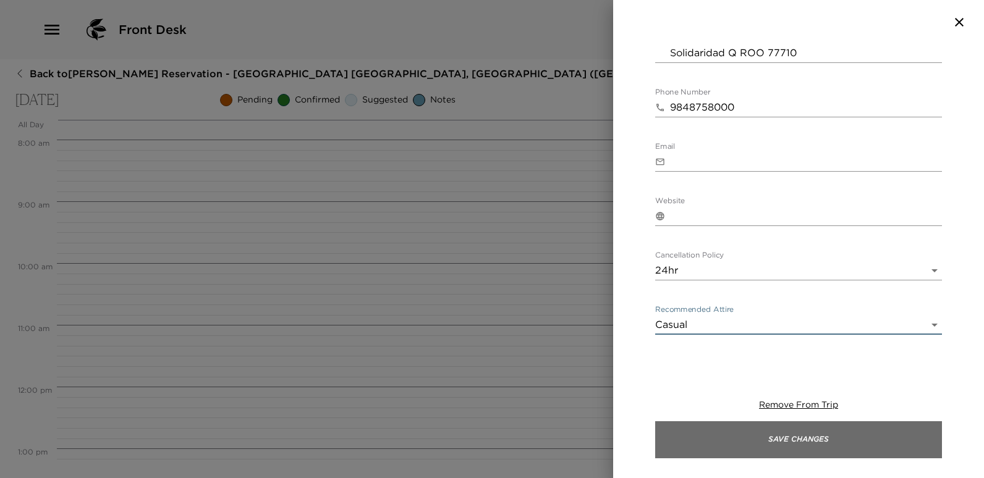
click at [813, 436] on button "Save Changes" at bounding box center [798, 440] width 287 height 37
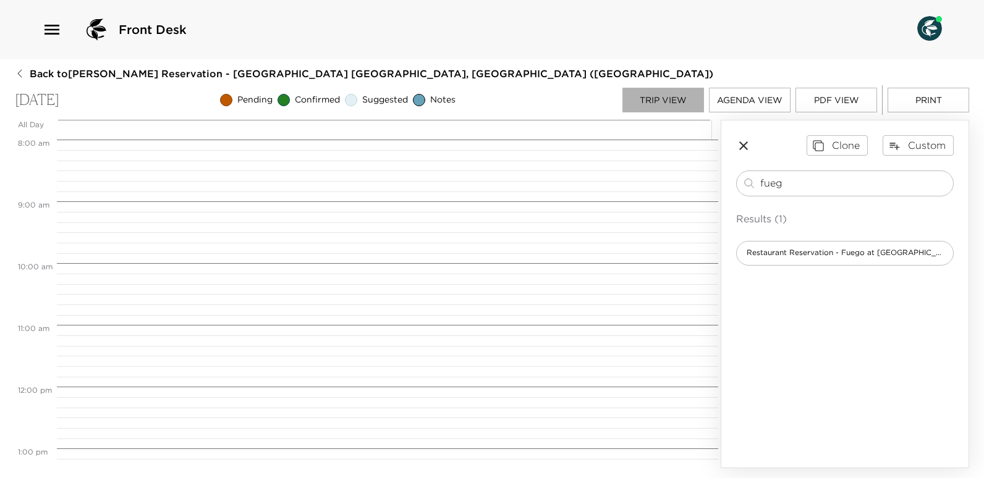
click at [666, 93] on button "Trip View" at bounding box center [663, 100] width 82 height 25
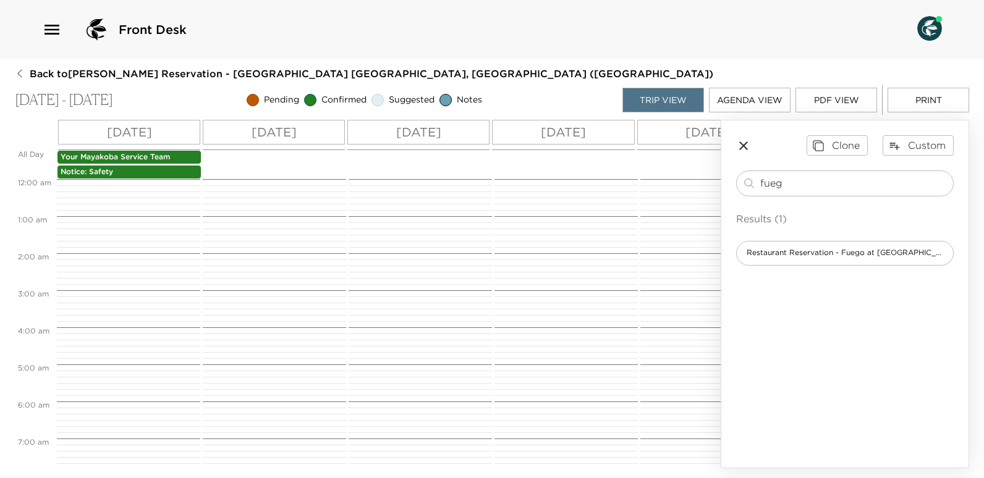
scroll to position [611, 0]
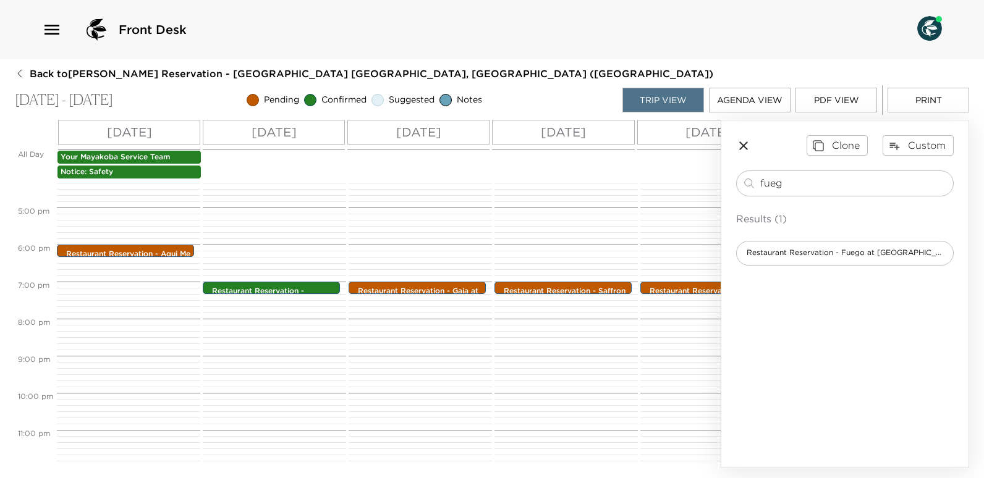
click at [711, 457] on div "Restaurant Reservation - Fuego at Maykana Fairmont 7:00pm - 7:00pm" at bounding box center [710, 22] width 140 height 890
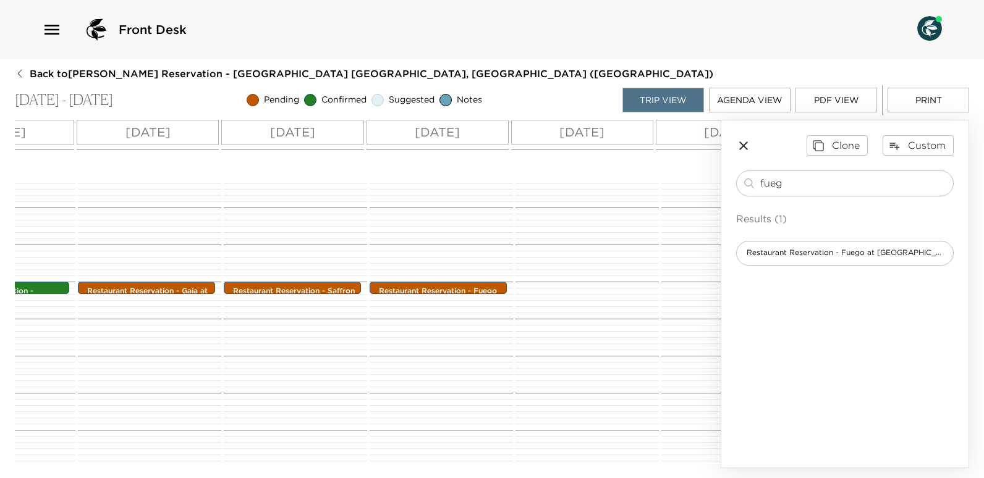
scroll to position [0, 272]
click at [590, 133] on p "Fri 10/31" at bounding box center [580, 132] width 45 height 19
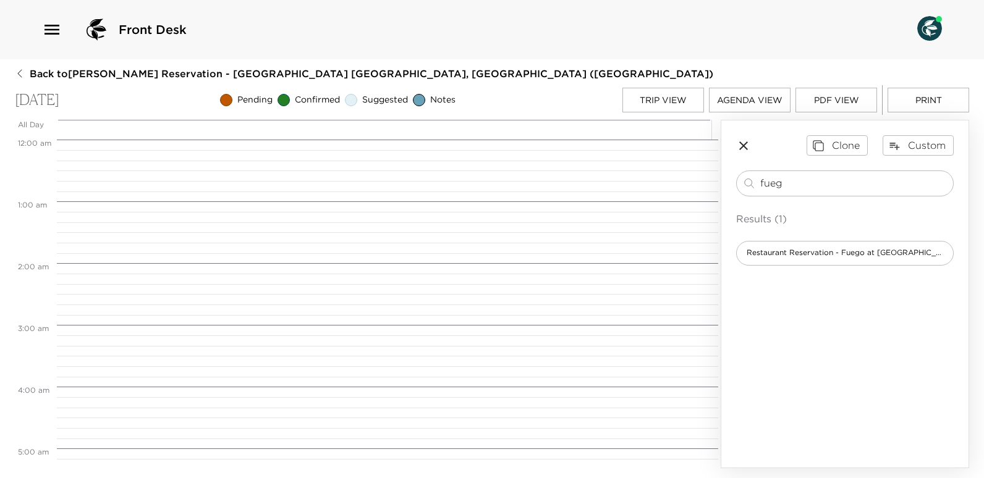
scroll to position [495, 0]
click at [778, 184] on input "fueg" at bounding box center [854, 183] width 188 height 14
drag, startPoint x: 788, startPoint y: 182, endPoint x: 750, endPoint y: 181, distance: 38.3
click at [750, 181] on div "fueg ​" at bounding box center [845, 183] width 206 height 15
type input "nicol"
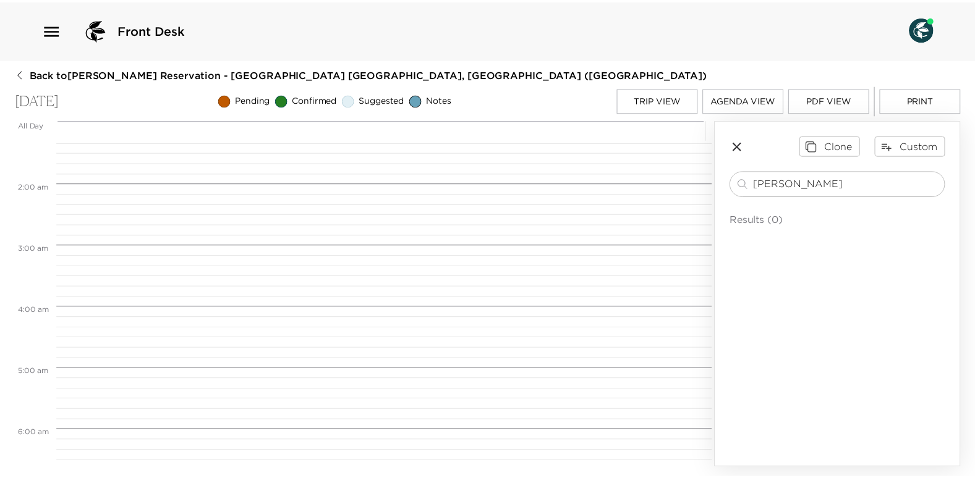
scroll to position [0, 0]
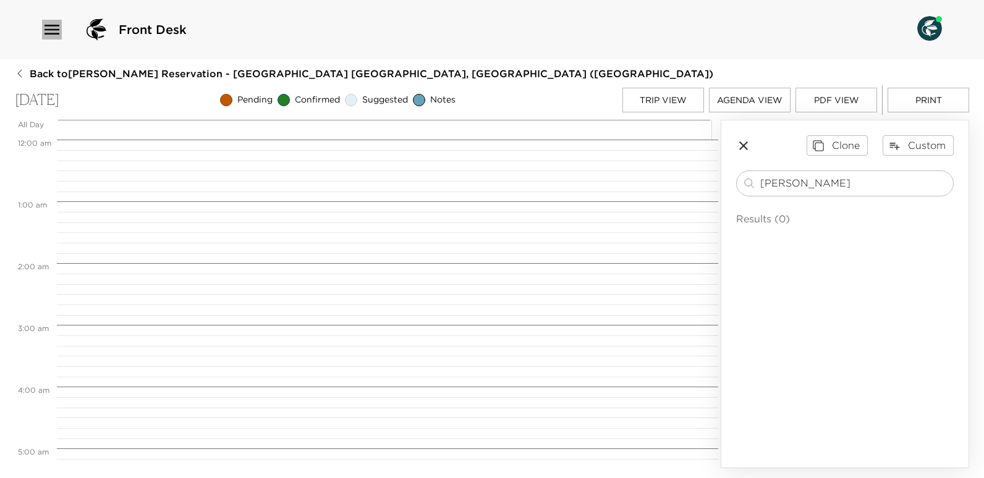
click at [49, 27] on icon "button" at bounding box center [52, 30] width 20 height 20
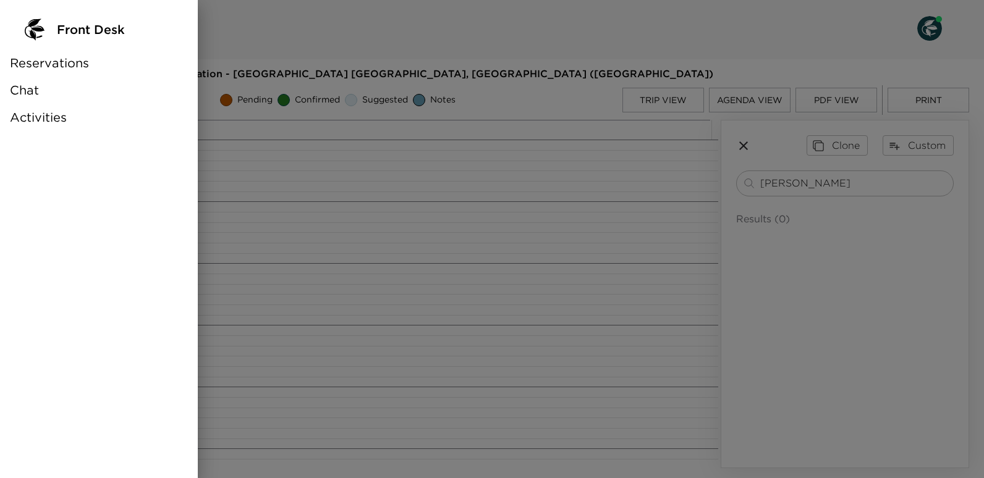
click at [38, 119] on span "Activities" at bounding box center [38, 117] width 57 height 17
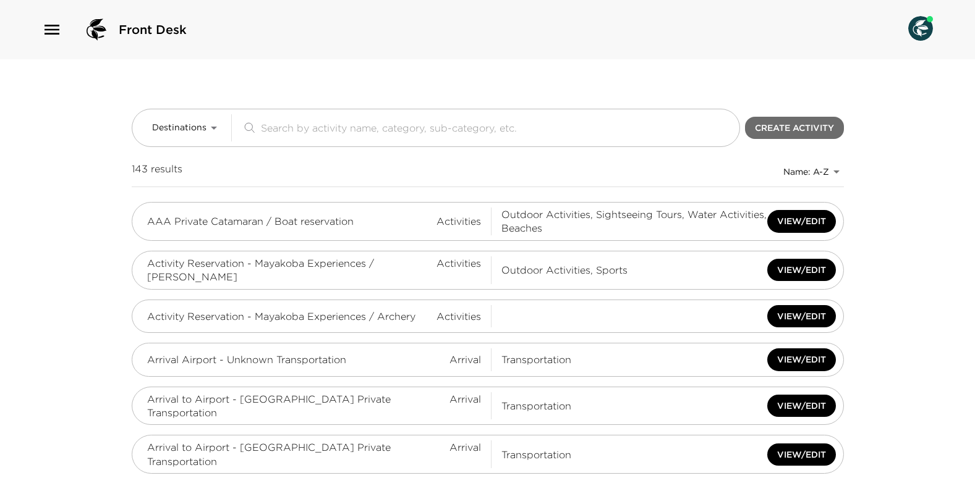
click at [807, 133] on button "Create Activity" at bounding box center [794, 128] width 99 height 23
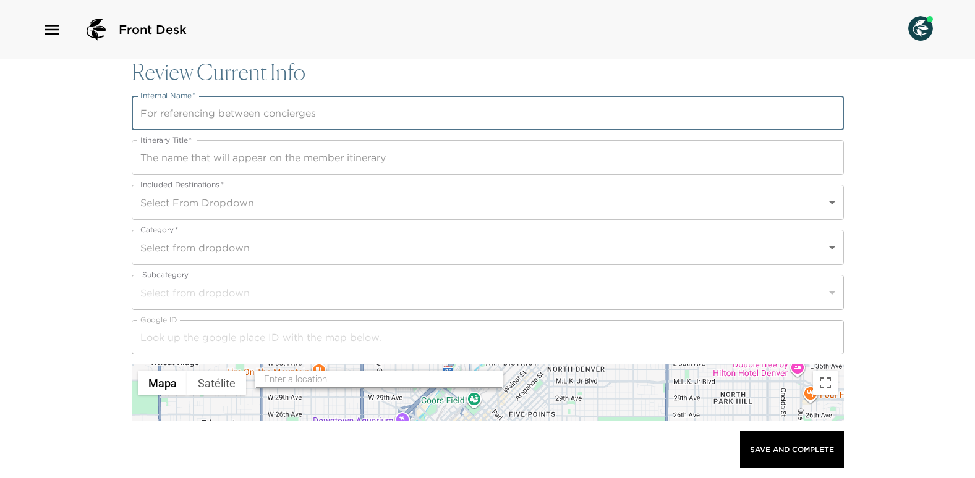
click at [171, 118] on input "Internal Name   *" at bounding box center [488, 113] width 712 height 35
type input "Nicoletta - Restaurant Reservation"
click at [294, 163] on input "Itinerary Title   *" at bounding box center [488, 157] width 712 height 35
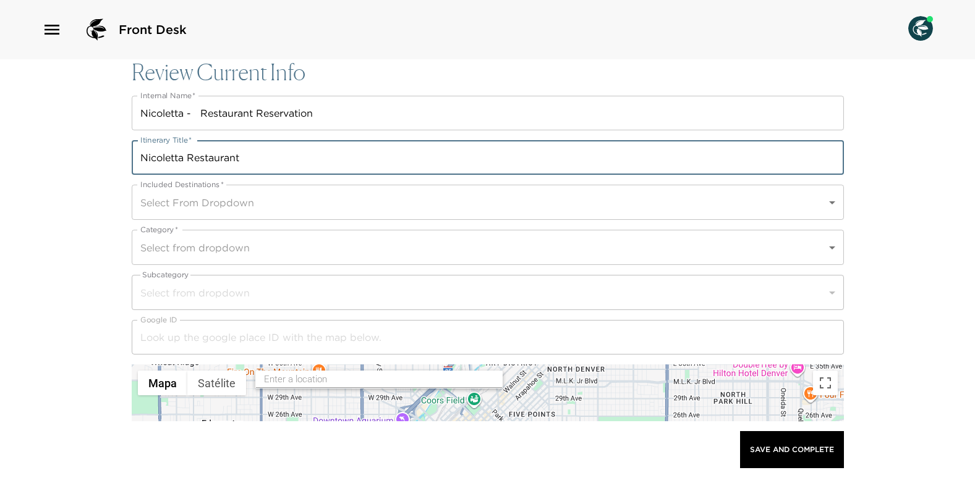
type input "Nicoletta Restaurant"
click at [834, 203] on body "Front Desk Review Current Info Internal Name   * Nicoletta - Restaurant Reserva…" at bounding box center [487, 239] width 975 height 478
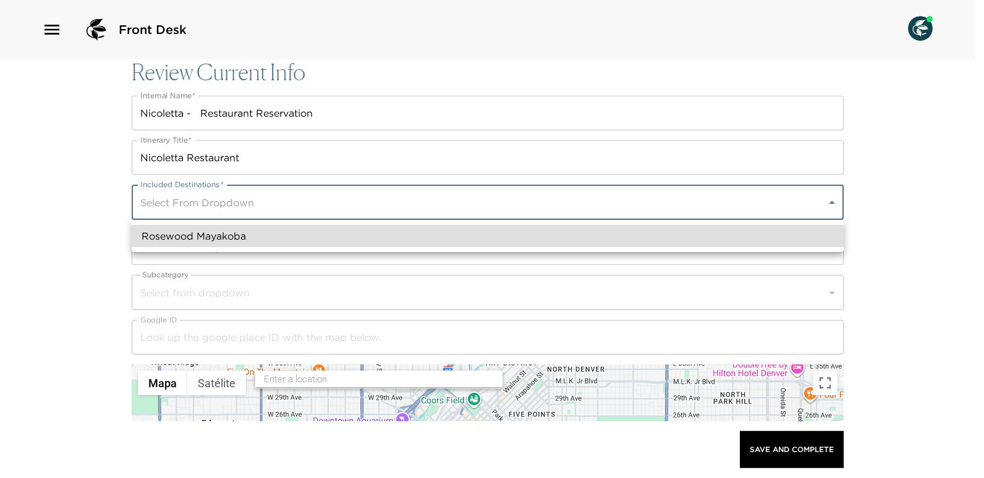
click at [194, 230] on li "Rosewood Mayakoba" at bounding box center [488, 236] width 712 height 22
type input "a0n7V00000UdKO7QAN"
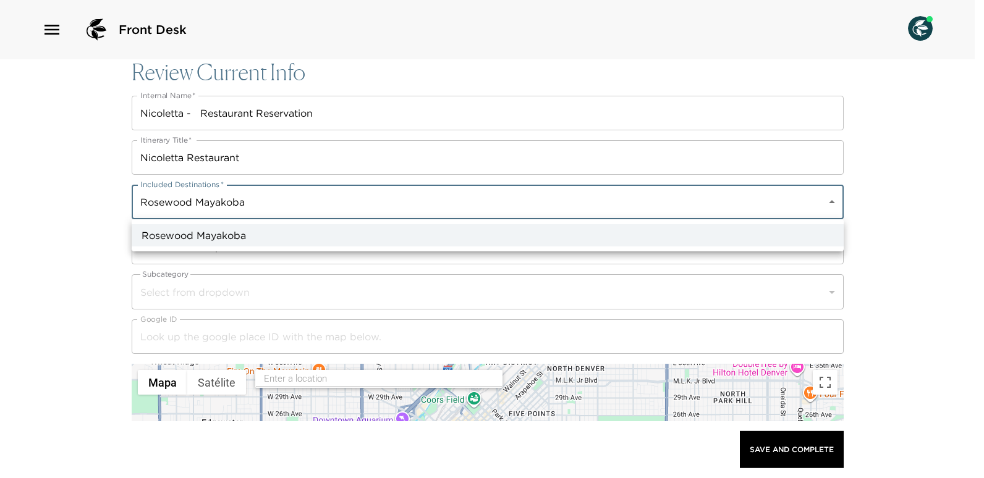
click at [77, 265] on div at bounding box center [492, 239] width 984 height 478
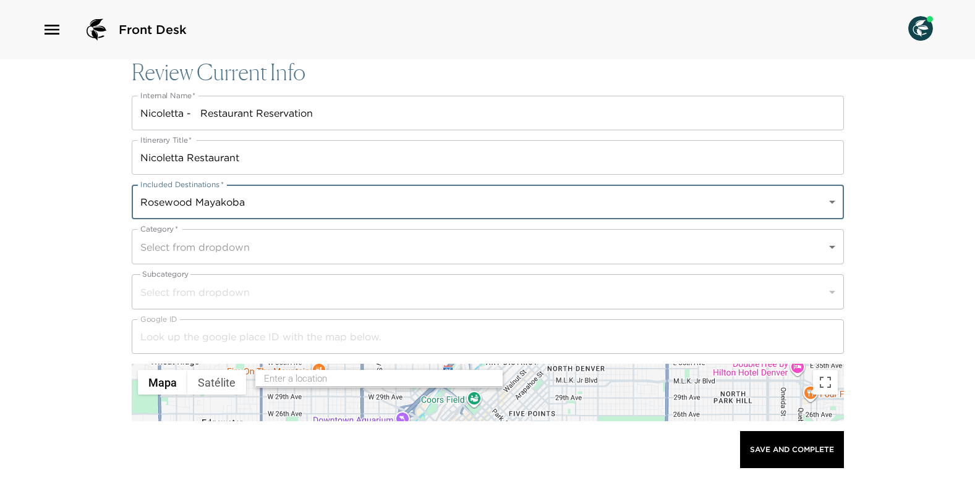
click at [836, 247] on body "Front Desk Review Current Info Internal Name   * Nicoletta - Restaurant Reserva…" at bounding box center [487, 239] width 975 height 478
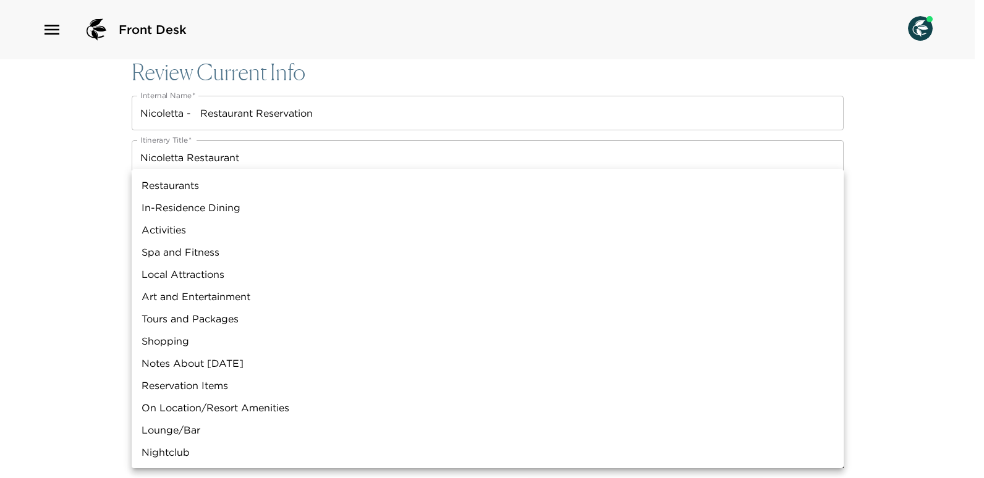
click at [179, 185] on li "Restaurants" at bounding box center [488, 185] width 712 height 22
type input "Restaurants"
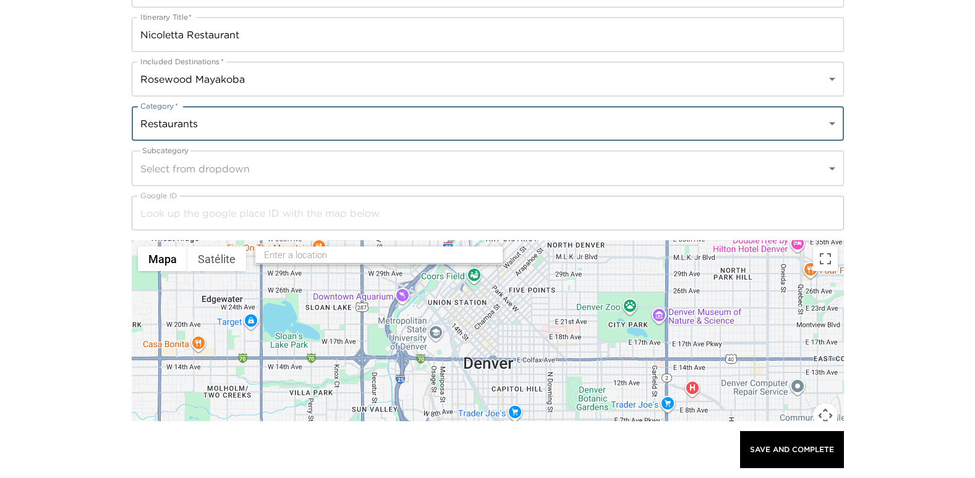
scroll to position [124, 0]
click at [830, 172] on body "Front Desk Review Current Info Internal Name   * Nicoletta - Restaurant Reserva…" at bounding box center [487, 115] width 975 height 478
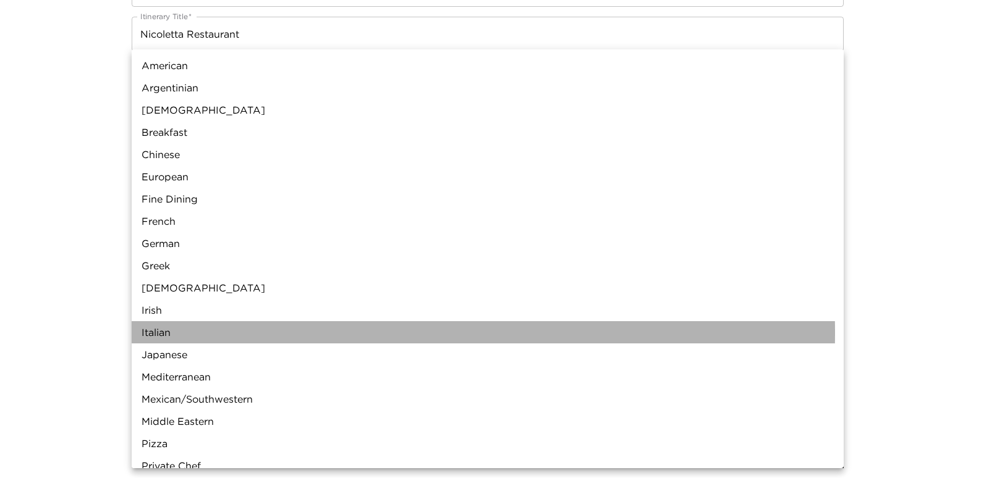
click at [182, 333] on li "Italian" at bounding box center [488, 332] width 712 height 22
type input "Italian"
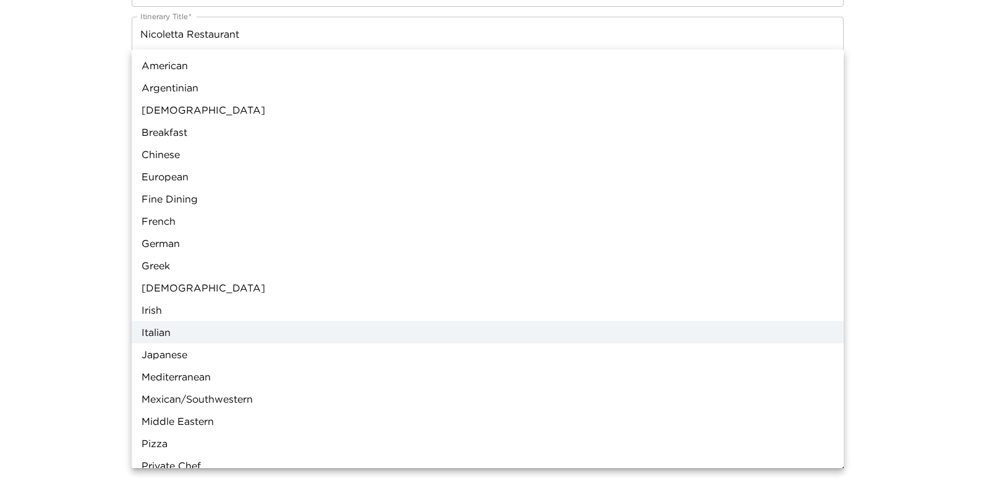
click at [39, 328] on div at bounding box center [492, 239] width 984 height 478
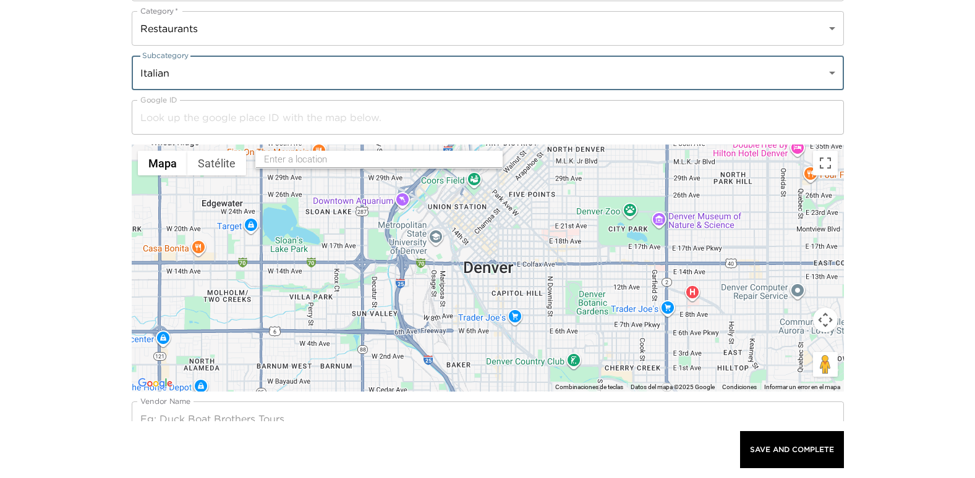
scroll to position [247, 0]
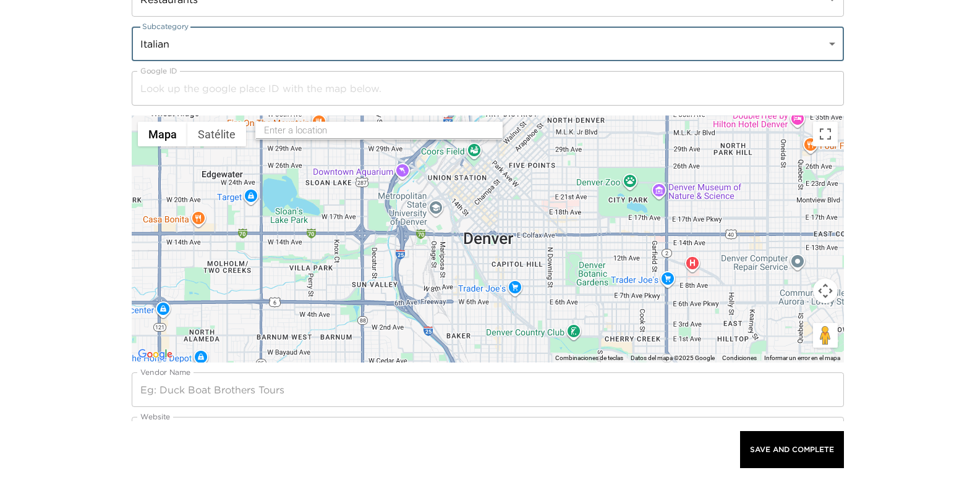
click at [294, 128] on input "text" at bounding box center [379, 130] width 231 height 19
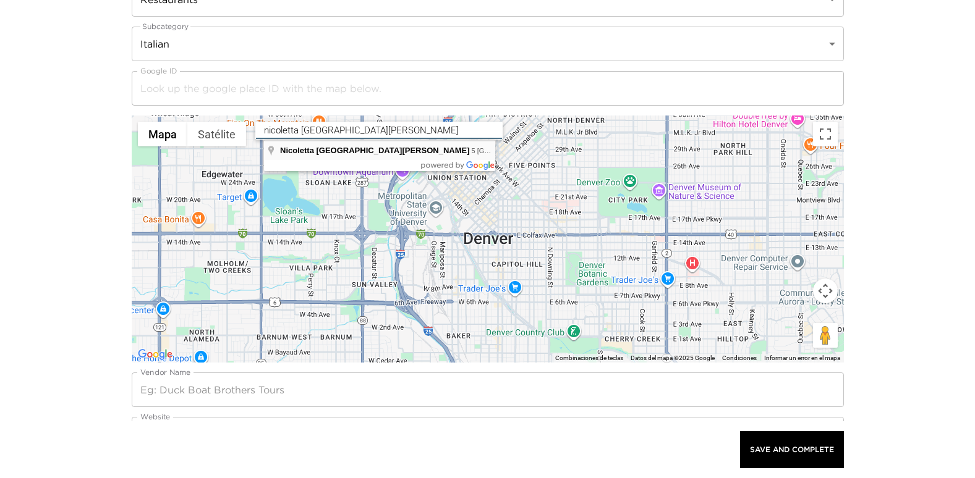
type input "Nicoletta Playa Del Carmen, 5 Avenida Norte entre calles 12 y 14, Centro, Playa…"
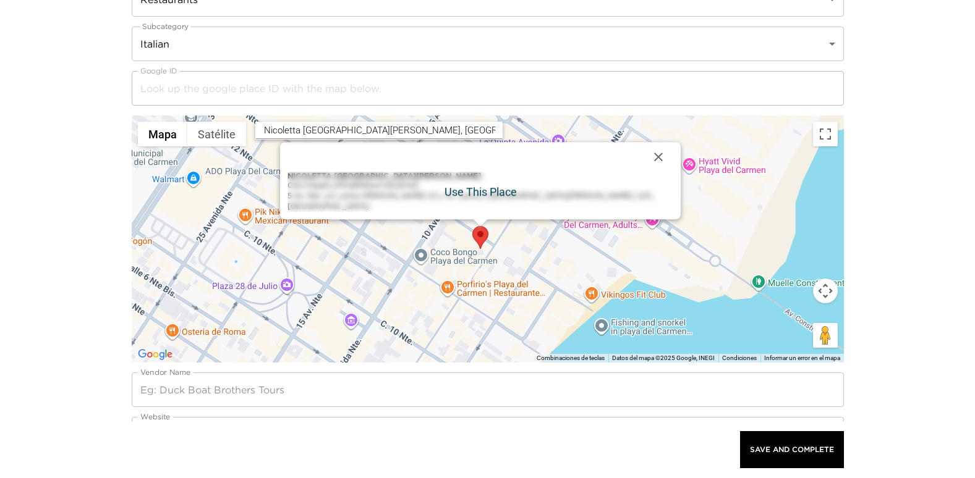
click at [393, 198] on div "Nicoletta Playa Del Carmen ChIJJVqqKLxDTo8R92wVvDuGFaQ 5 Av. Nte. s/n, entre ca…" at bounding box center [480, 192] width 386 height 40
type input "ChIJJVqqKLxDTo8R92wVvDuGFaQ"
type input "Nicoletta Playa Del Carmen"
type input "[URL][DOMAIN_NAME]"
type input "984 147 6542"
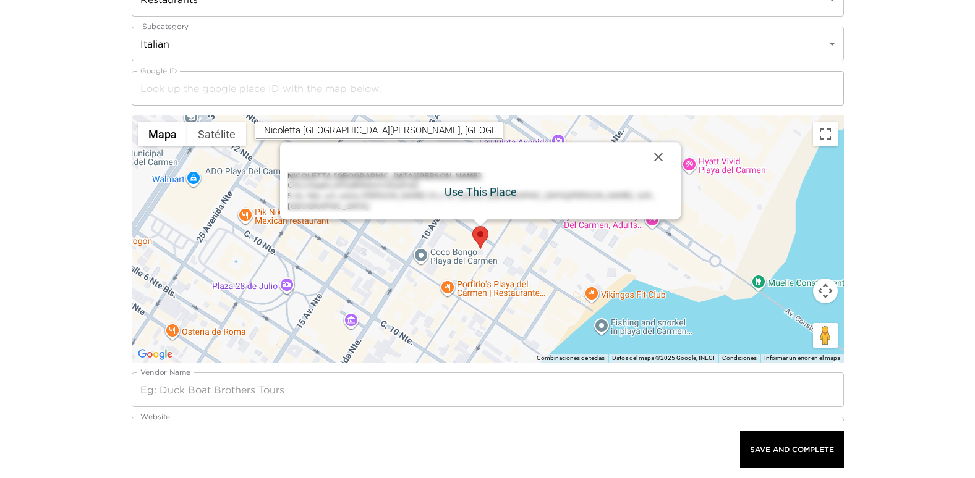
type input "s/n 5 Avenida Norte"
type input "Playa del Carmen"
type input "Quintana Roo"
type input "México"
type input "20.6283723"
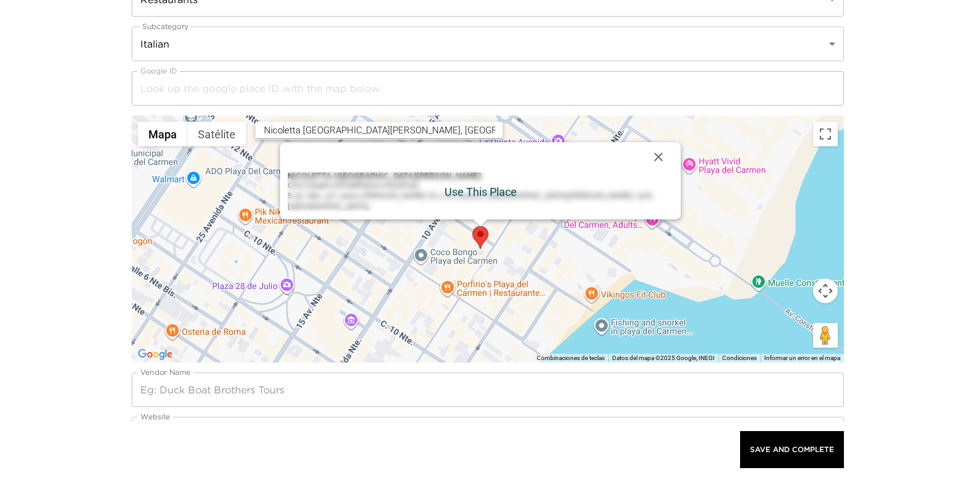
type input "-87.0713019"
type textarea "lunes: 1:00 p.m. – 1:00 a.m. martes: 1:00 p.m. – 1:00 a.m. miércoles: 1:00 p.m.…"
click at [483, 200] on div "Nicoletta Playa Del Carmen ChIJJVqqKLxDTo8R92wVvDuGFaQ 5 Av. Nte. s/n, entre ca…" at bounding box center [480, 192] width 386 height 40
click at [643, 166] on button "Cerrar" at bounding box center [658, 157] width 30 height 30
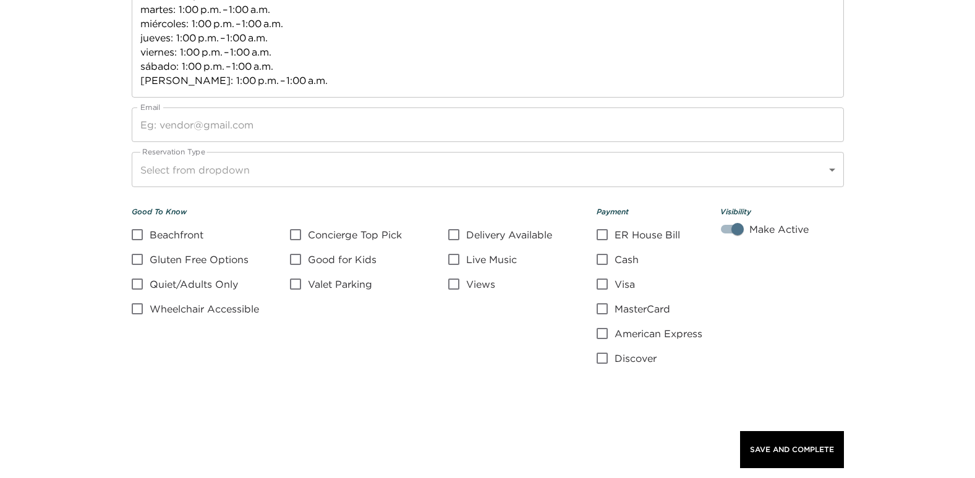
scroll to position [1113, 0]
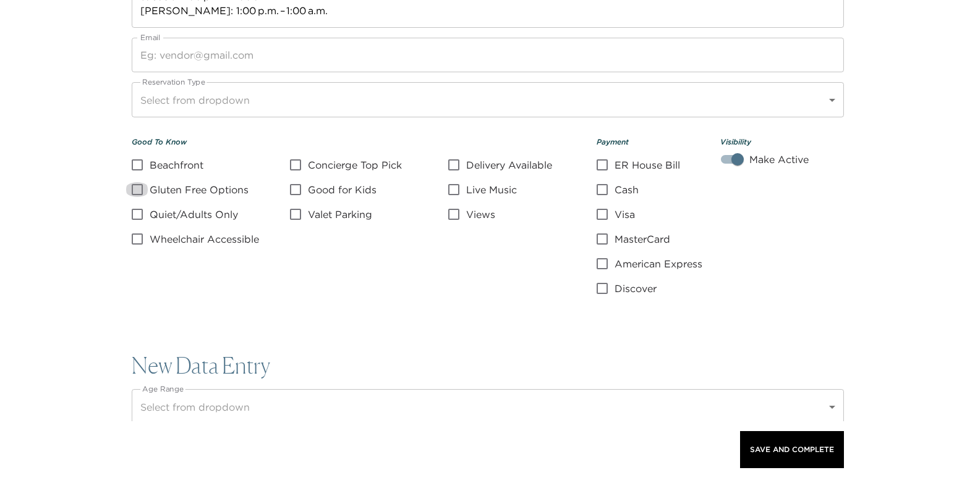
click at [137, 187] on input "Gluten Free Options" at bounding box center [137, 189] width 25 height 15
checkbox input "true"
click at [294, 184] on input "Good for Kids" at bounding box center [295, 189] width 25 height 15
checkbox input "true"
click at [600, 186] on input "Cash" at bounding box center [602, 189] width 25 height 15
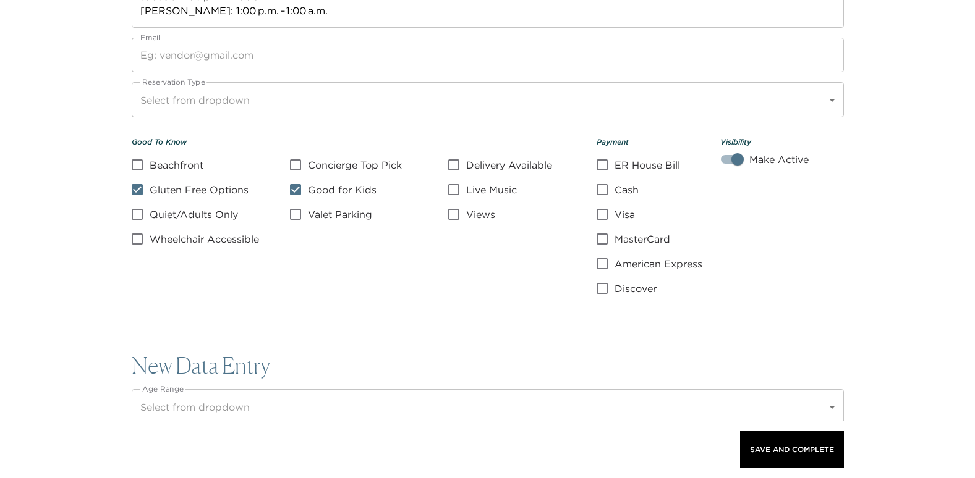
checkbox input "true"
click at [600, 216] on input "Visa" at bounding box center [602, 214] width 25 height 15
checkbox input "true"
click at [602, 237] on input "MasterCard" at bounding box center [602, 239] width 25 height 15
checkbox input "true"
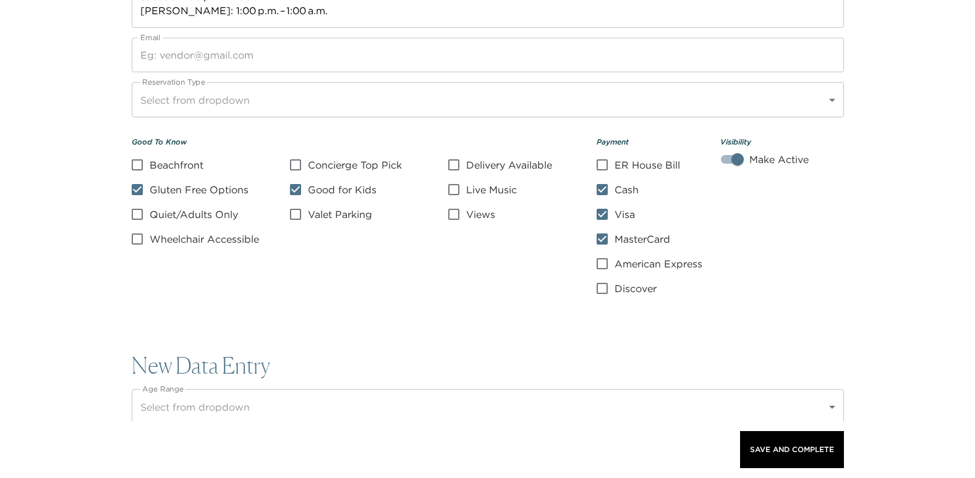
click at [604, 263] on input "American Express" at bounding box center [602, 264] width 25 height 15
checkbox input "true"
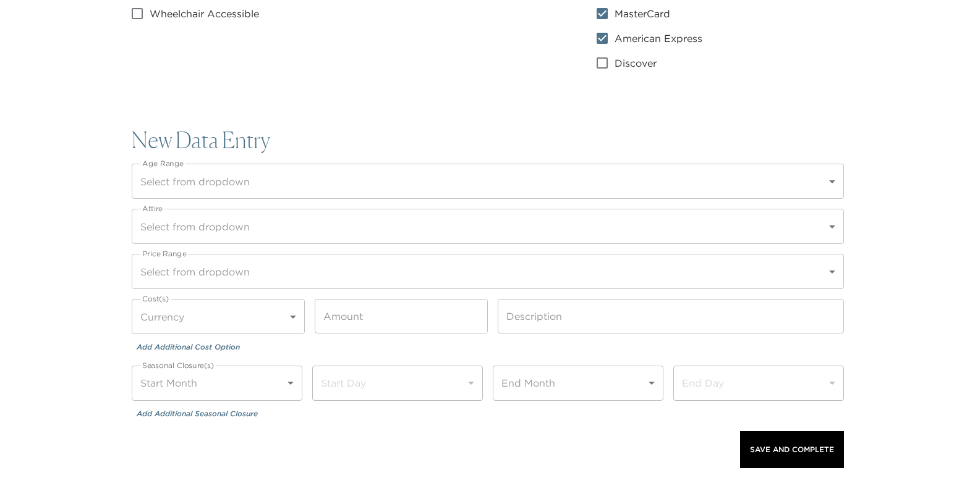
scroll to position [1360, 0]
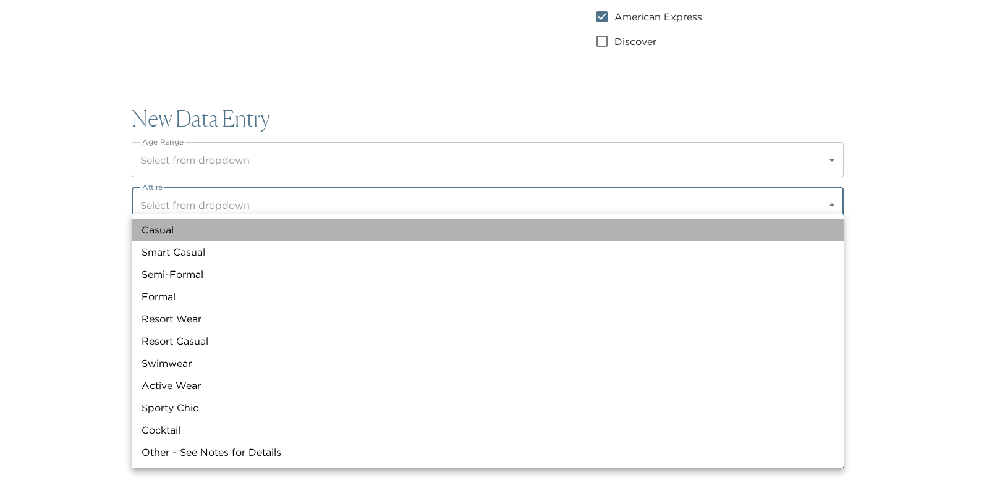
click at [166, 227] on li "Casual" at bounding box center [488, 230] width 712 height 22
type input "Casual"
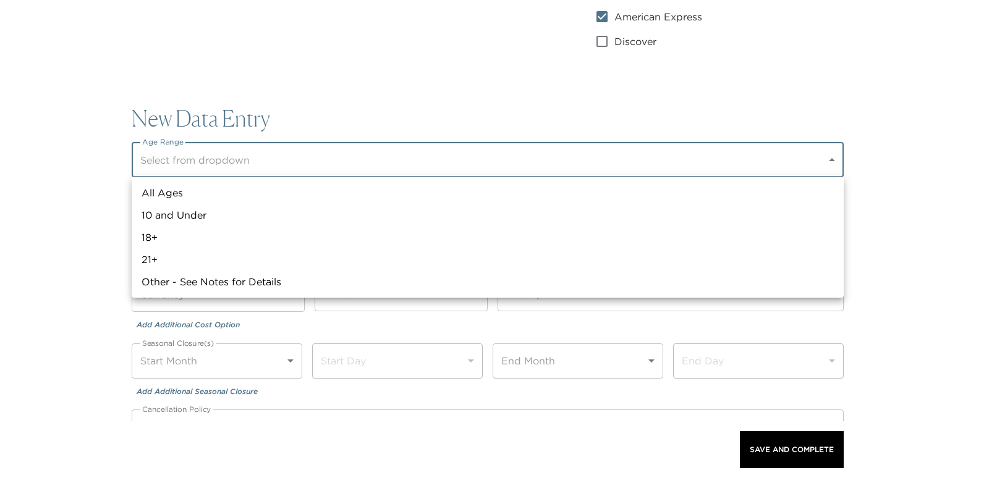
click at [140, 187] on li "All Ages" at bounding box center [488, 193] width 712 height 22
type input "All Ages"
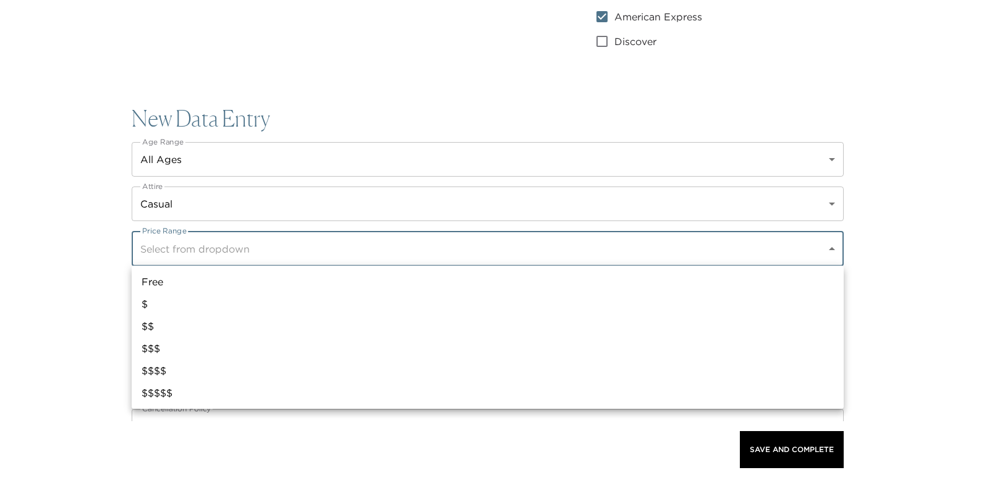
click at [157, 349] on li "$$$" at bounding box center [488, 348] width 712 height 22
type input "$$$"
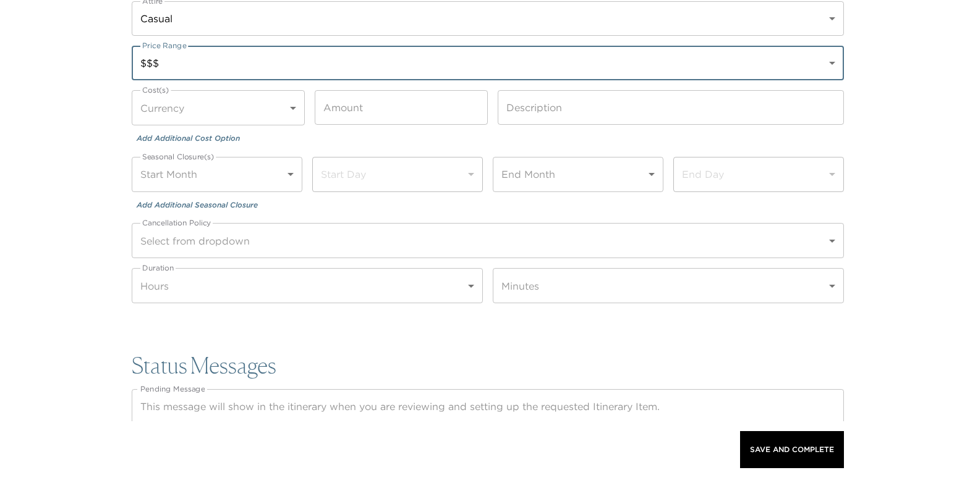
scroll to position [1669, 0]
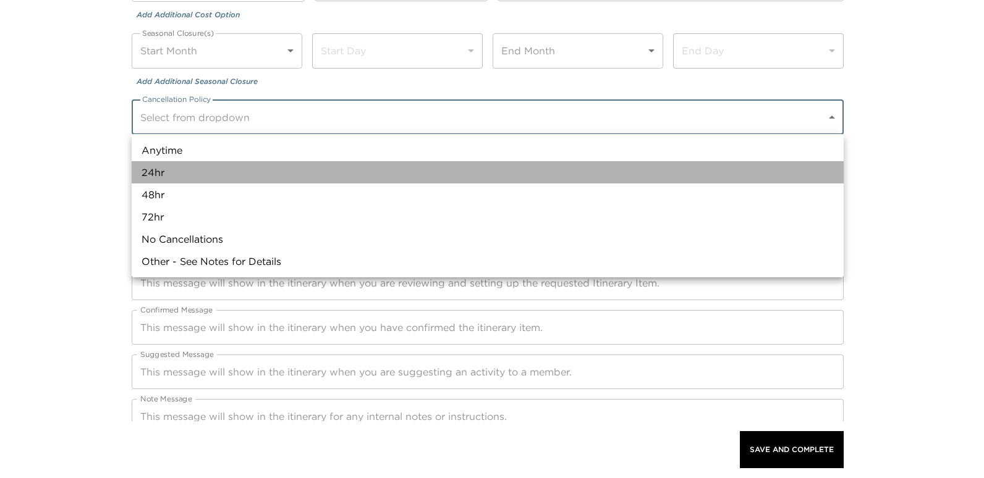
click at [163, 171] on li "24hr" at bounding box center [488, 172] width 712 height 22
type input "24hr"
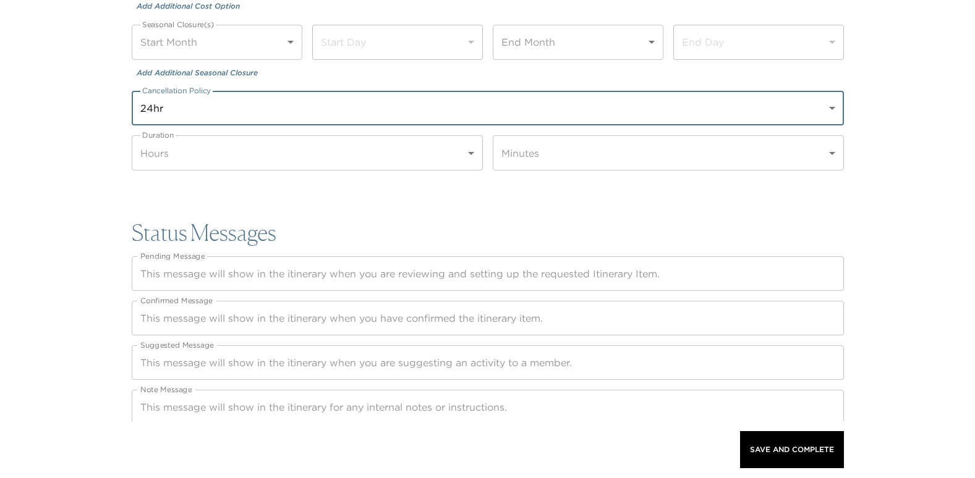
scroll to position [1680, 0]
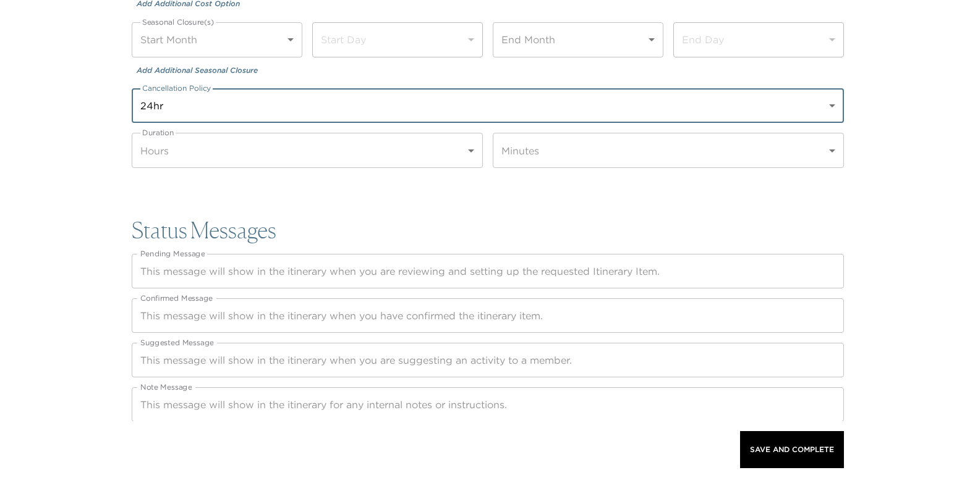
click at [279, 280] on div "x Pending Message" at bounding box center [488, 271] width 712 height 35
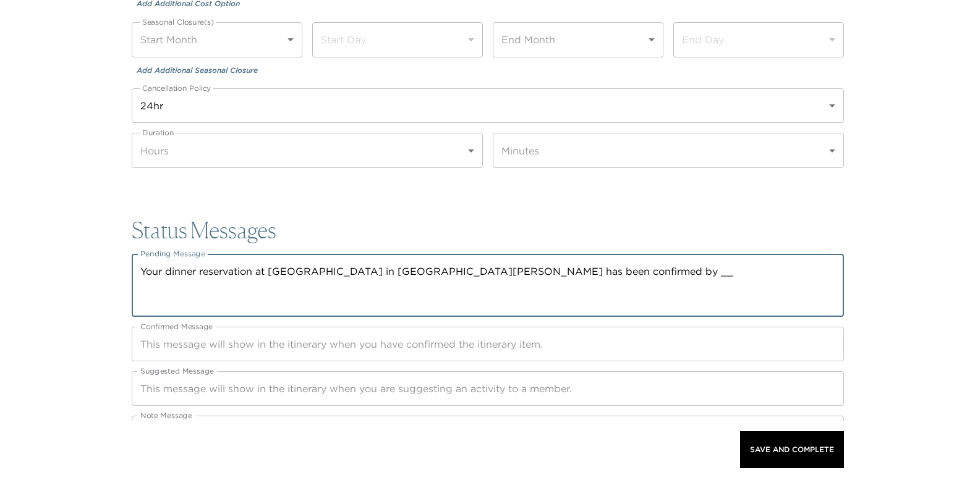
paste textarea "THE BEST ITALIAN RESTAURANT Nicoletta elevates the diversity of Italian cuisine…"
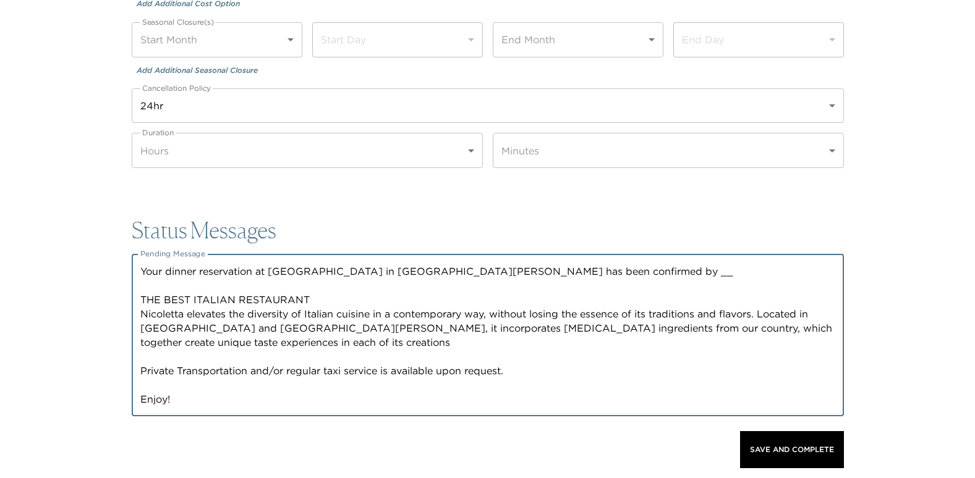
drag, startPoint x: 177, startPoint y: 403, endPoint x: 135, endPoint y: 274, distance: 135.3
click at [135, 274] on div "Your dinner reservation at Nicoletta in Playa del Carmen has been confirmed by …" at bounding box center [488, 335] width 712 height 163
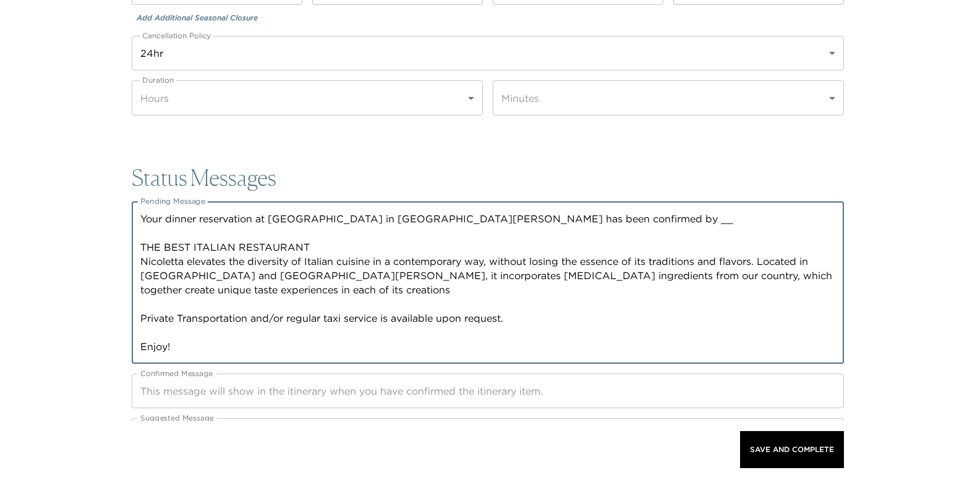
scroll to position [1808, 0]
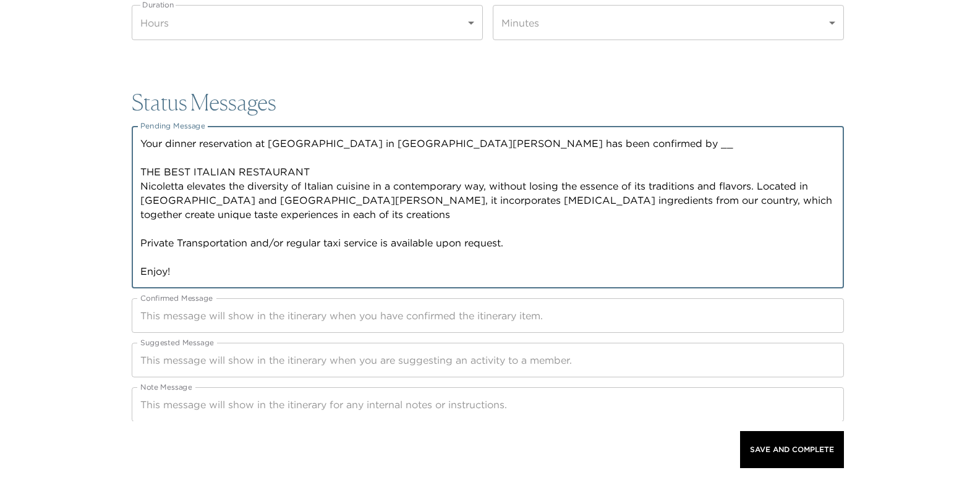
type textarea "Your dinner reservation at Nicoletta in Playa del Carmen has been confirmed by …"
click at [232, 316] on textarea "Confirmed Message" at bounding box center [487, 316] width 695 height 14
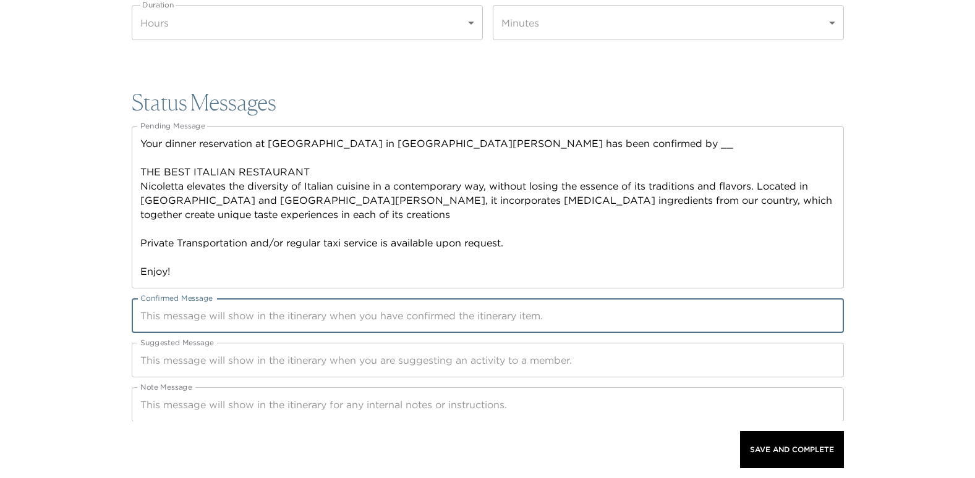
paste textarea "Your dinner reservation at Nicoletta in Playa del Carmen has been confirmed by …"
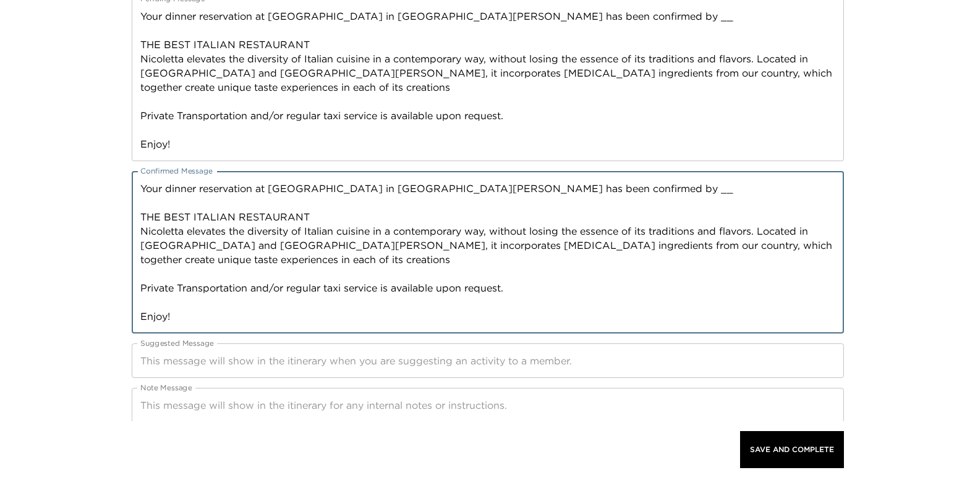
scroll to position [1936, 0]
type textarea "Your dinner reservation at Nicoletta in Playa del Carmen has been confirmed by …"
click at [217, 351] on div "x Suggested Message" at bounding box center [488, 360] width 712 height 35
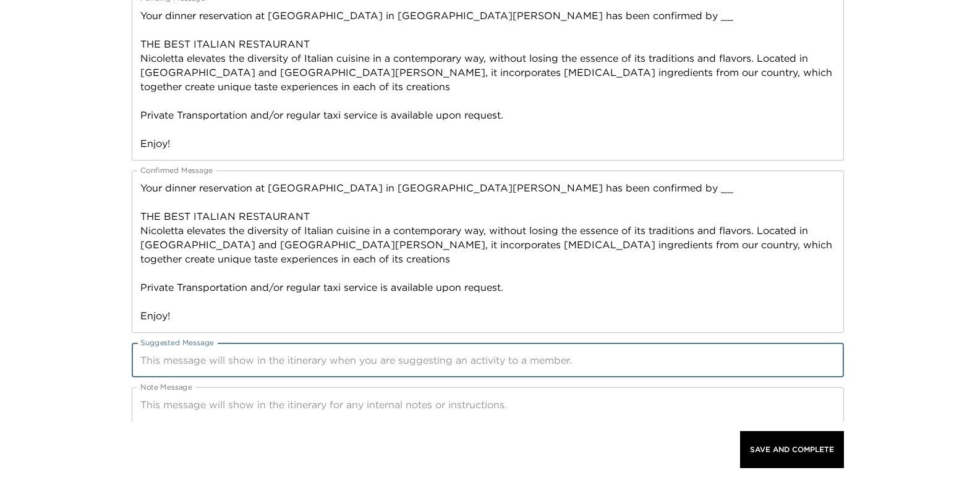
paste textarea "Your dinner reservation at Nicoletta in Playa del Carmen has been confirmed by …"
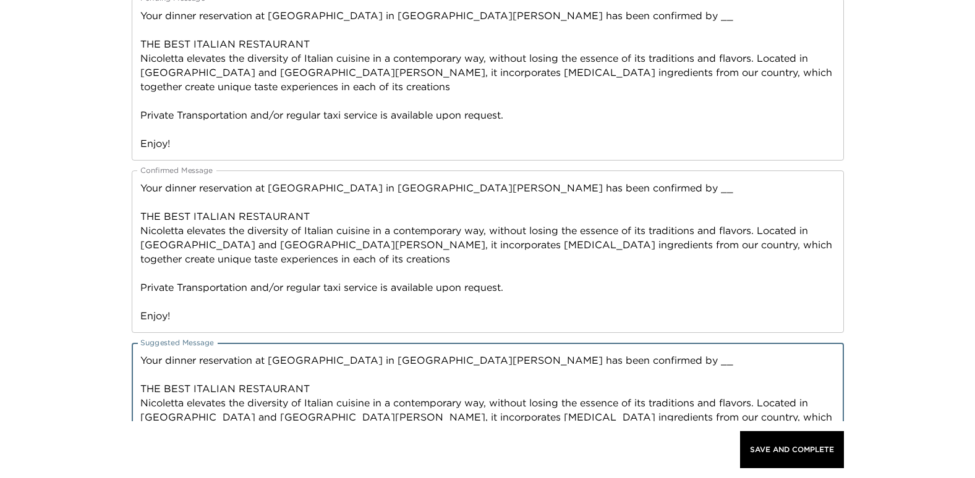
scroll to position [1951, 0]
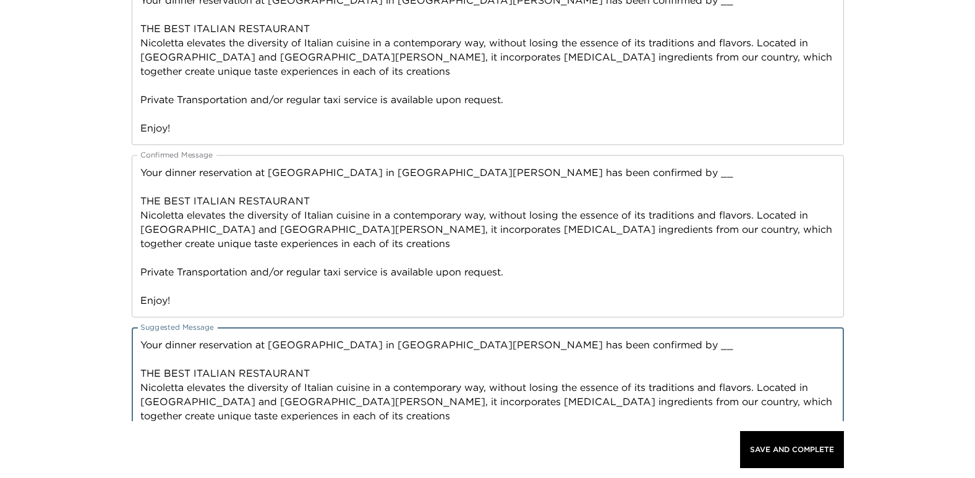
drag, startPoint x: 550, startPoint y: 346, endPoint x: 110, endPoint y: 344, distance: 439.5
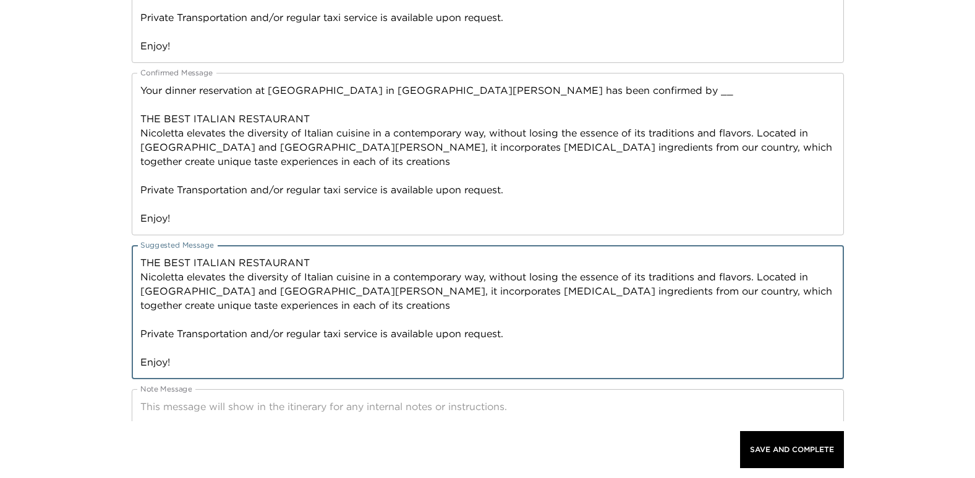
scroll to position [2036, 0]
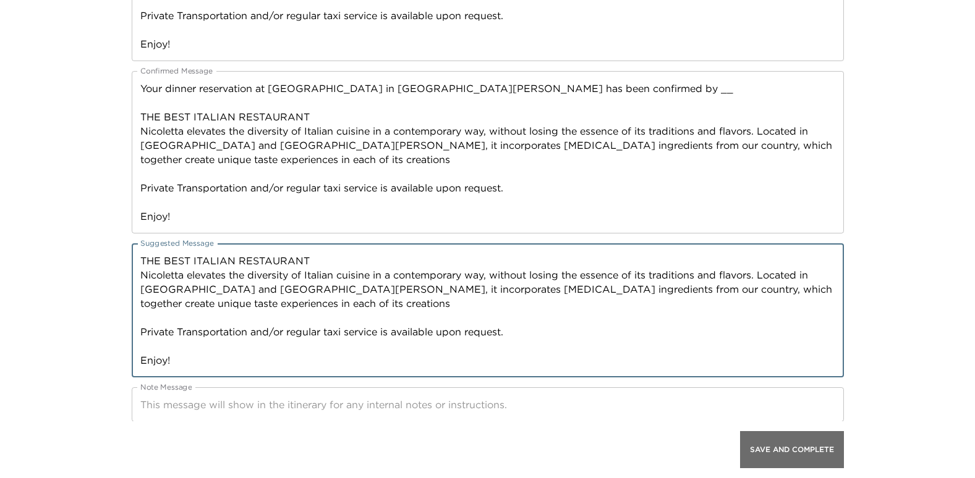
type textarea "THE BEST ITALIAN RESTAURANT Nicoletta elevates the diversity of Italian cuisine…"
click at [771, 447] on p "Save And Complete" at bounding box center [792, 450] width 84 height 9
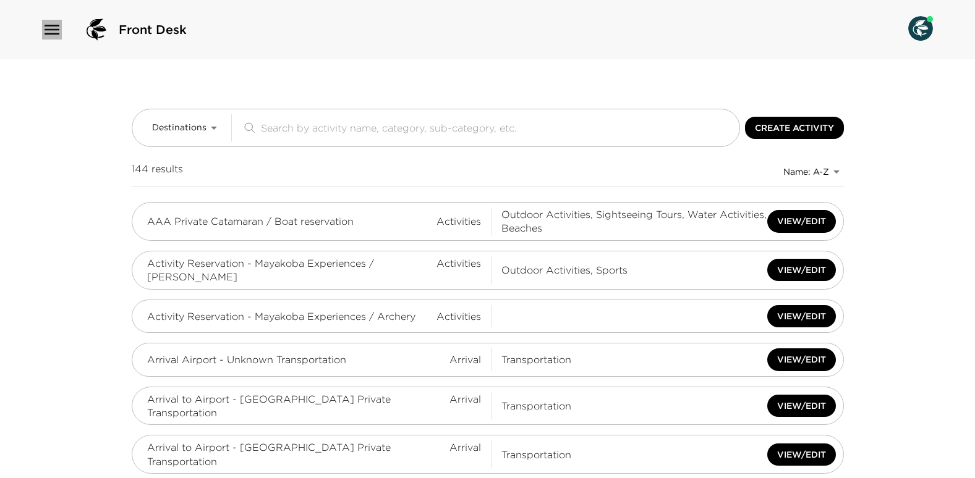
click at [46, 28] on icon "button" at bounding box center [52, 30] width 20 height 20
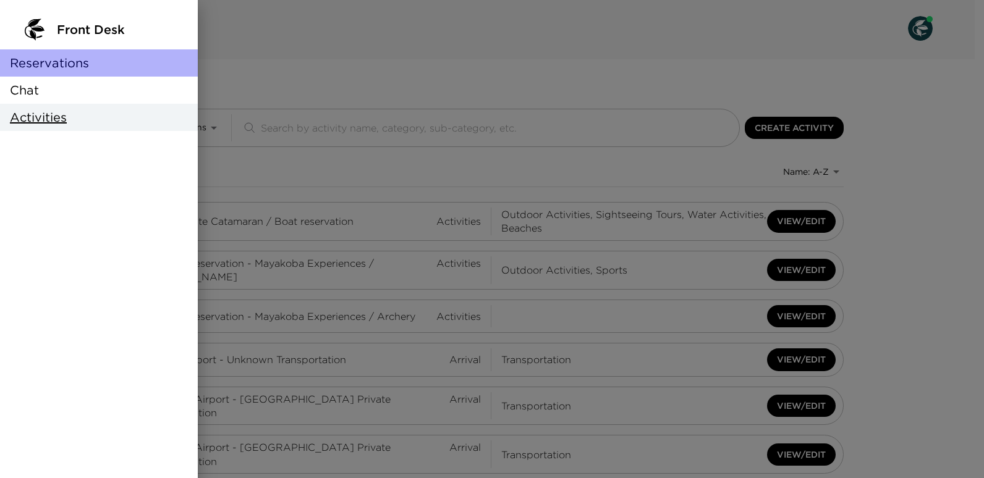
click at [46, 61] on span "Reservations" at bounding box center [49, 62] width 79 height 17
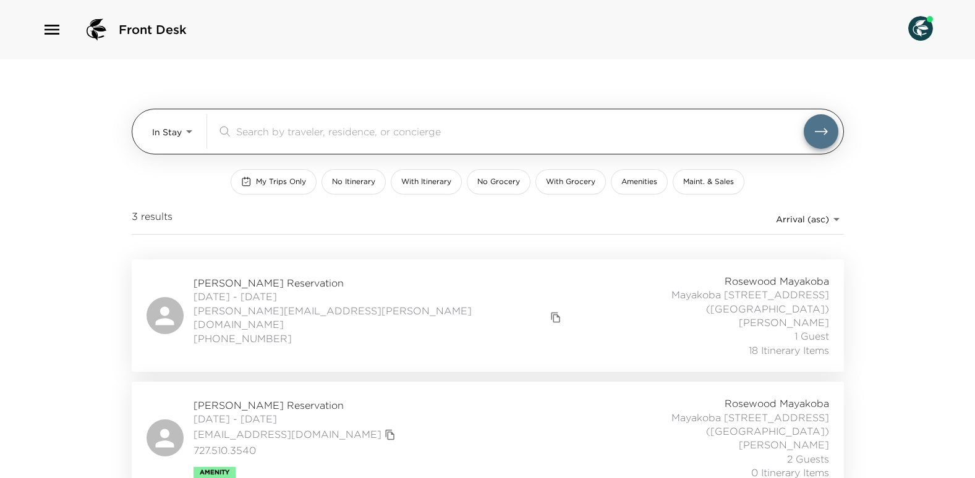
click at [189, 134] on body "Front Desk In Stay In-Stay ​ My Trips Only No Itinerary With Itinerary No Groce…" at bounding box center [487, 239] width 975 height 478
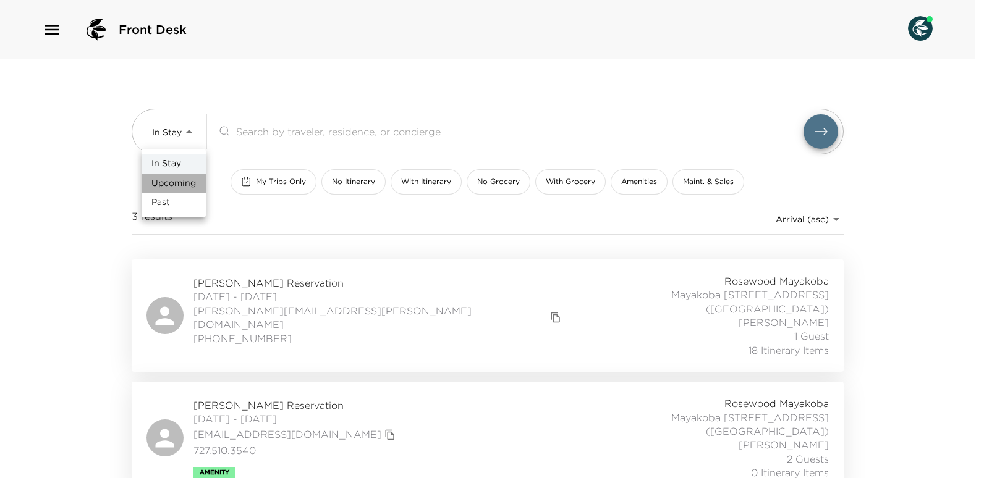
click at [182, 184] on span "Upcoming" at bounding box center [173, 183] width 45 height 12
type input "Upcoming"
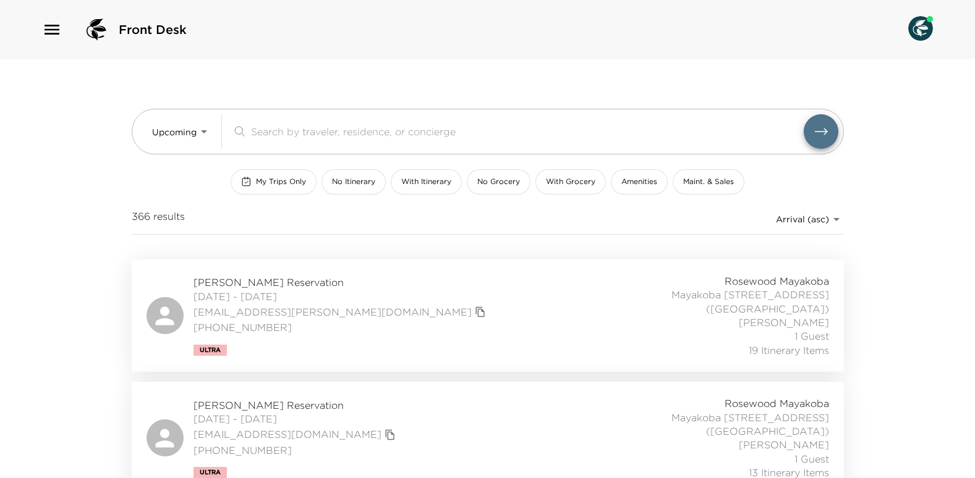
click at [294, 129] on input "search" at bounding box center [527, 131] width 553 height 14
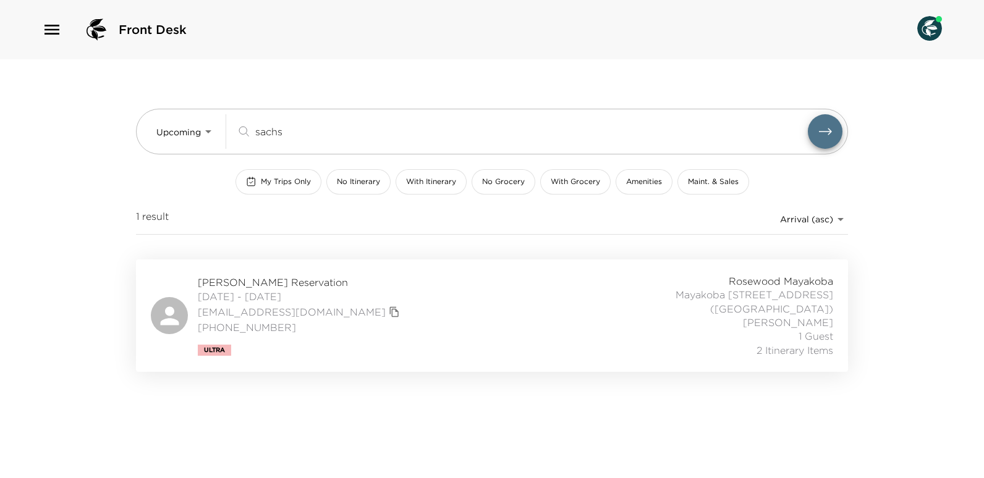
type input "sachs"
click at [265, 276] on span "[PERSON_NAME] Reservation" at bounding box center [300, 283] width 205 height 14
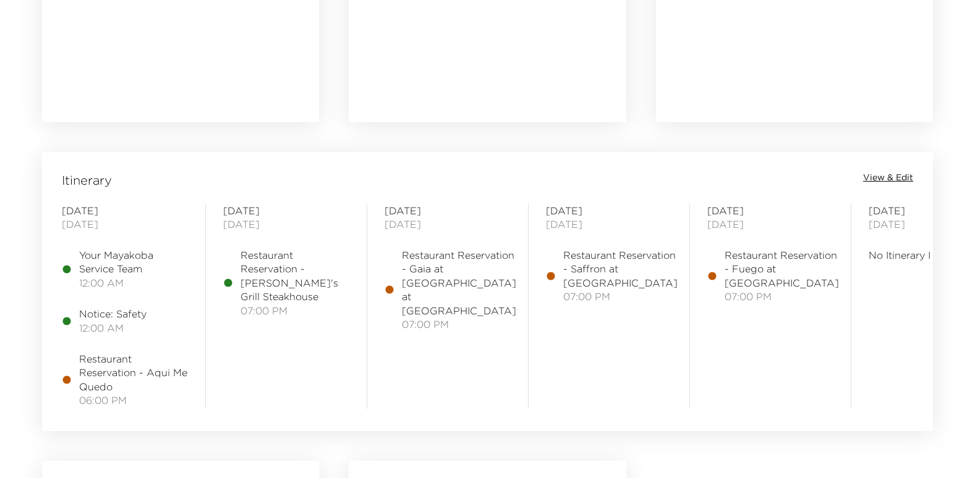
scroll to position [989, 0]
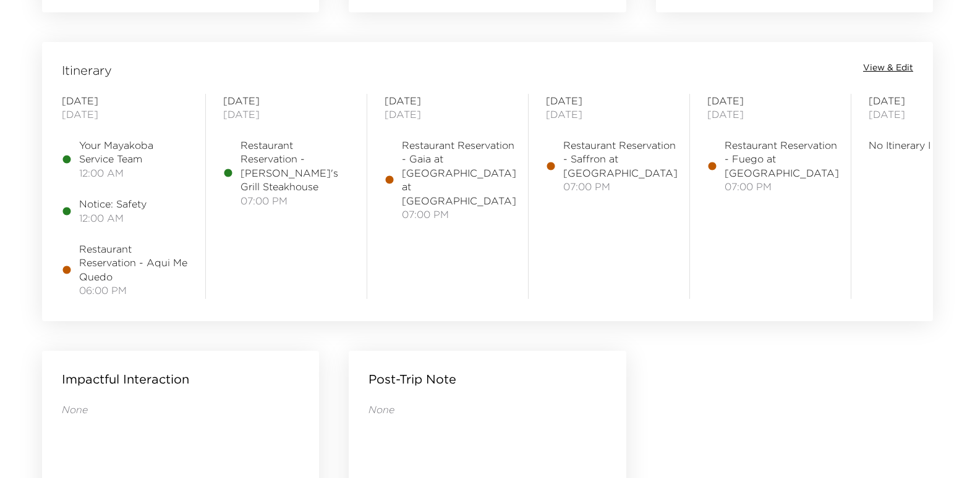
click at [885, 69] on span "View & Edit" at bounding box center [888, 68] width 50 height 12
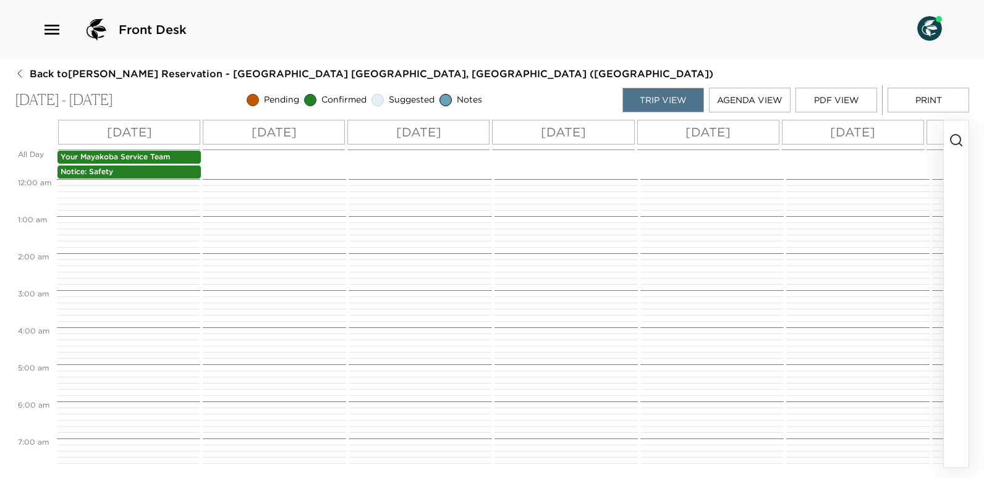
scroll to position [583, 0]
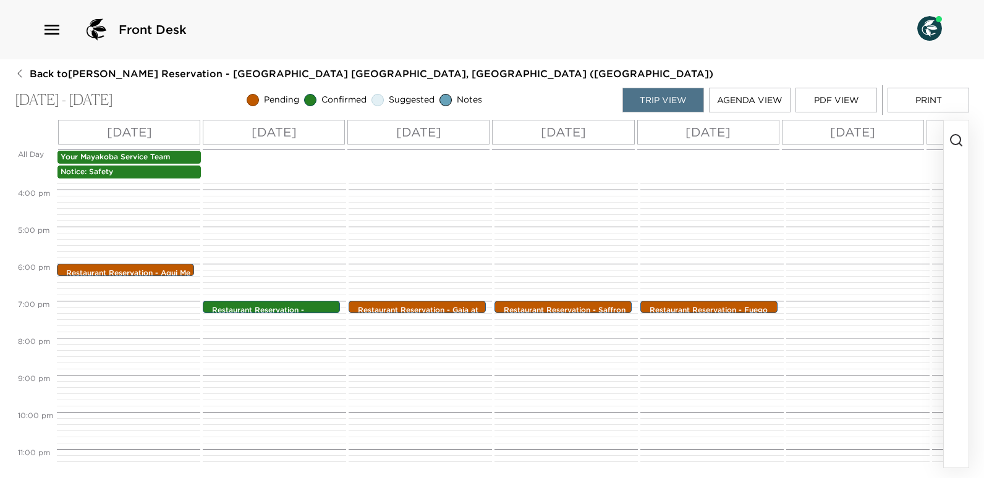
click at [859, 130] on p "Fri 10/31" at bounding box center [852, 132] width 45 height 19
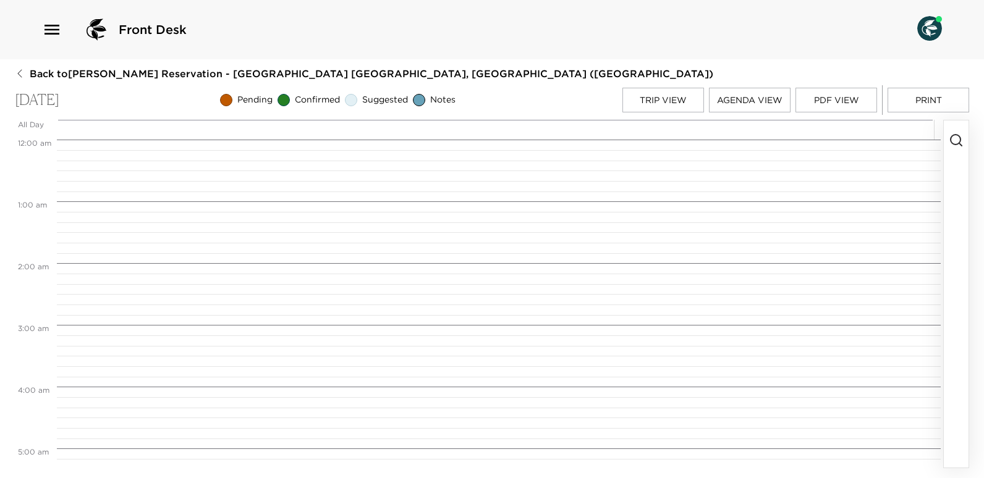
scroll to position [495, 0]
click at [957, 134] on icon "button" at bounding box center [956, 140] width 15 height 15
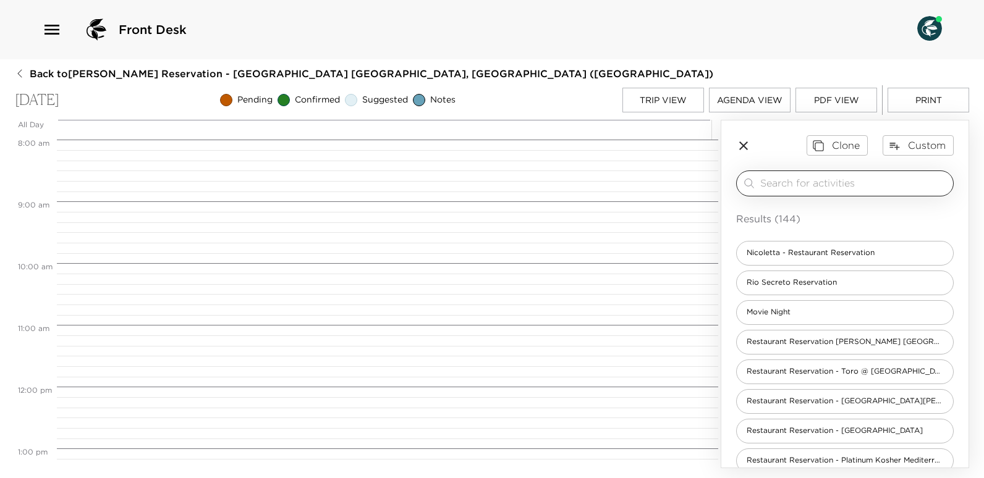
click at [815, 181] on input "search" at bounding box center [854, 183] width 188 height 14
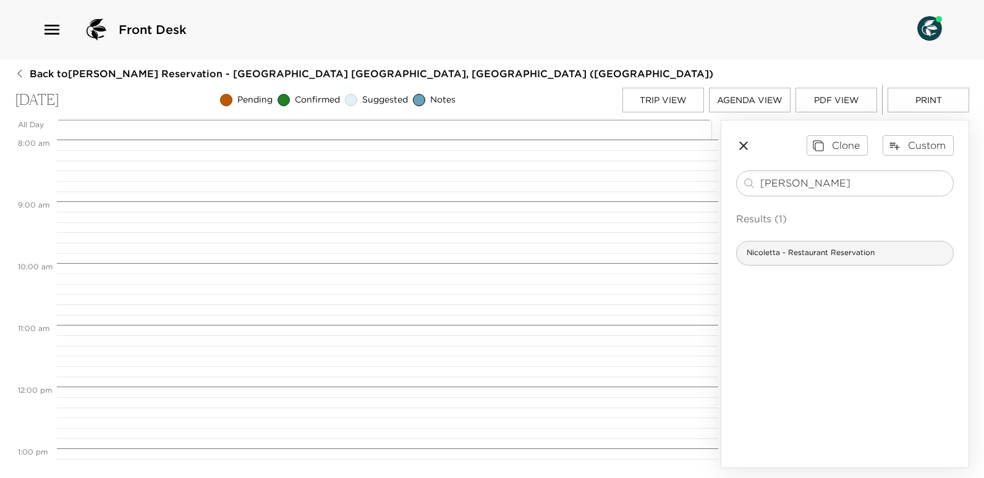
type input "nicol"
click at [818, 252] on span "Nicoletta - Restaurant Reservation" at bounding box center [811, 253] width 148 height 11
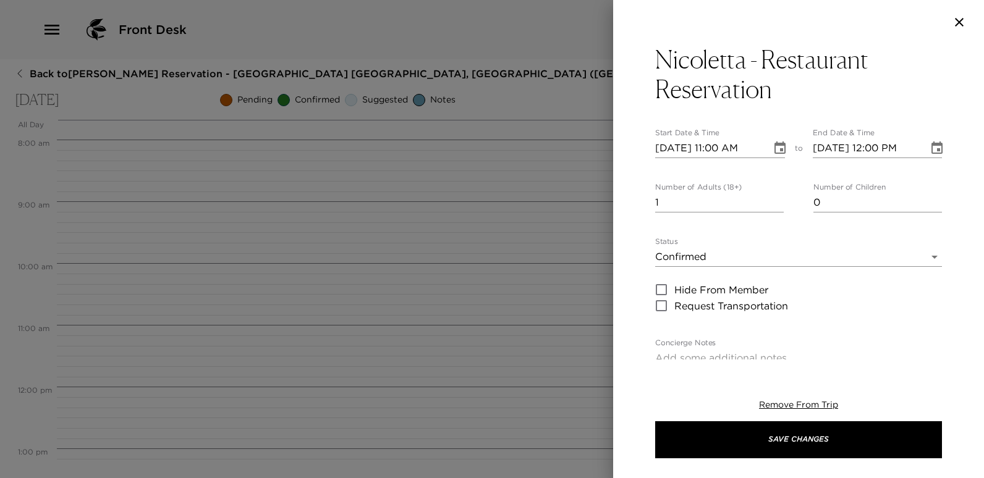
type textarea "Your dinner reservation at Nicoletta in Playa del Carmen has been confirmed by …"
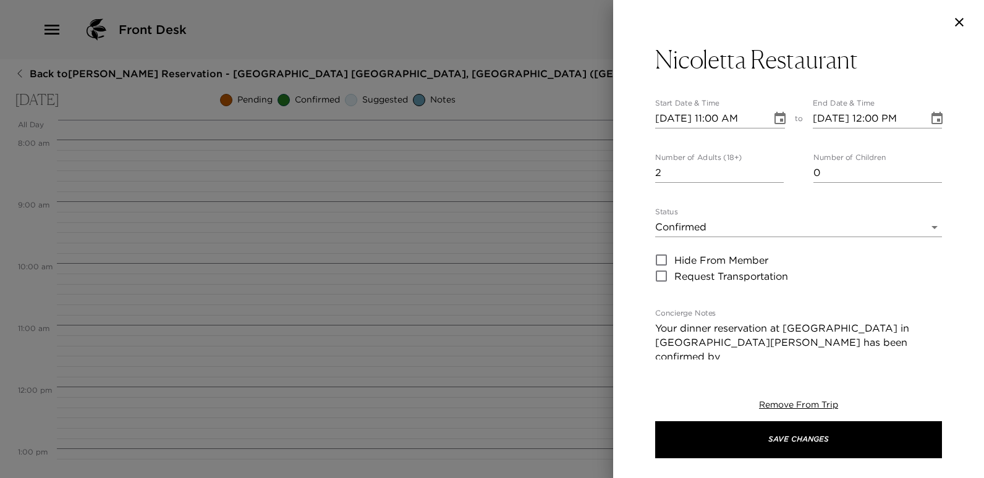
click at [773, 168] on input "2" at bounding box center [719, 173] width 129 height 20
click at [773, 168] on input "3" at bounding box center [719, 173] width 129 height 20
type input "4"
click at [773, 168] on input "4" at bounding box center [719, 173] width 129 height 20
click at [716, 116] on input "10/31/2025 11:00 AM" at bounding box center [709, 119] width 108 height 20
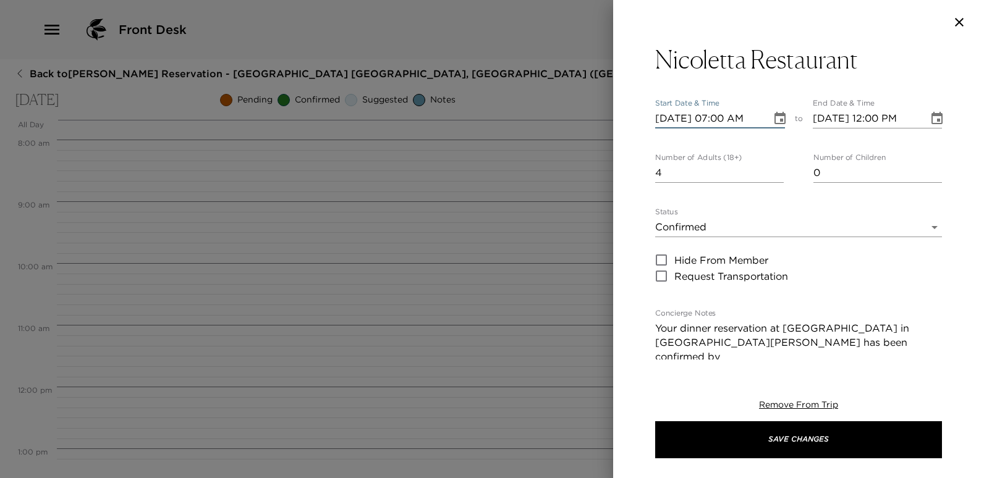
type input "10/31/2025 07:00 PM"
type input "10/31/2025 08:00 PM"
type input "10/31/2025 07:00 PM"
click at [875, 117] on input "10/31/2025 08:00 PM" at bounding box center [867, 119] width 108 height 20
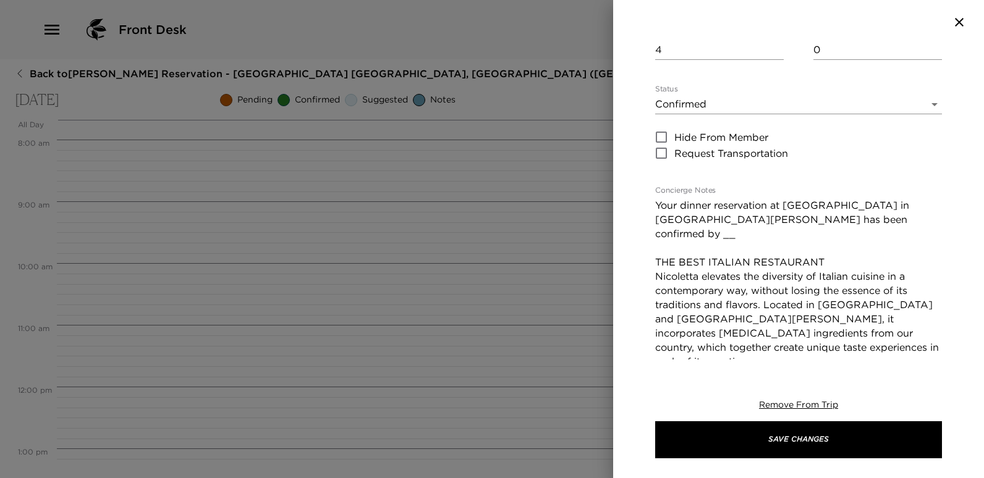
scroll to position [124, 0]
type input "10/31/2025 07:00 PM"
click at [789, 221] on textarea "Your dinner reservation at Nicoletta in Playa del Carmen has been confirmed by …" at bounding box center [798, 304] width 287 height 213
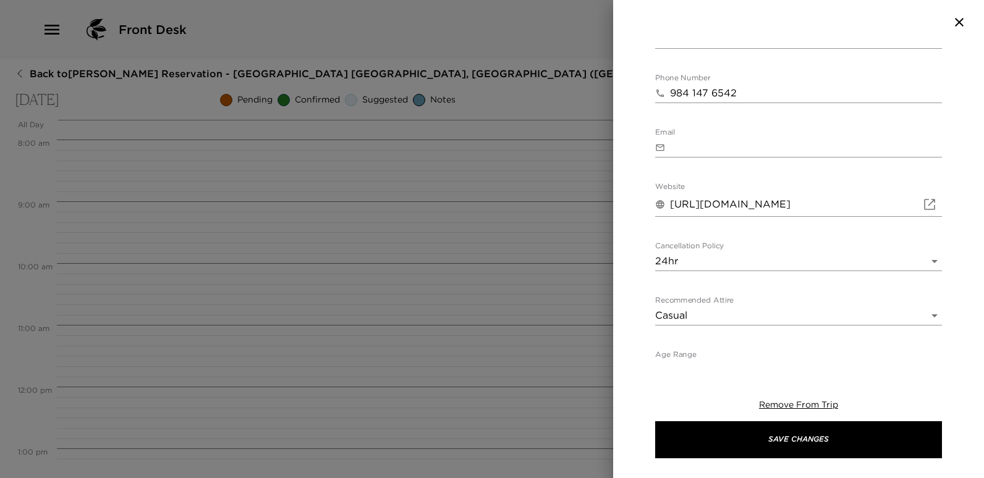
scroll to position [647, 0]
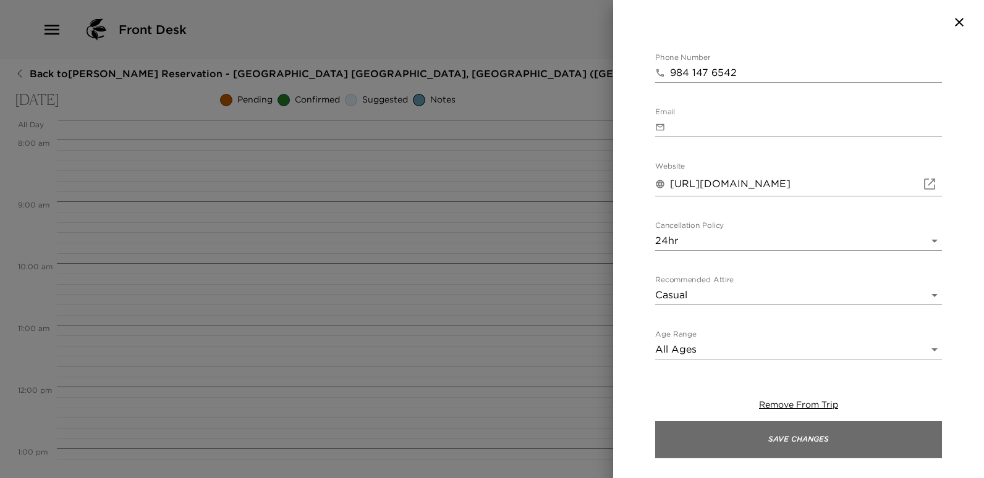
type textarea "Your dinner reservation at Nicoletta in Playa del Carmen has been confirmed by …"
click at [823, 444] on button "Save Changes" at bounding box center [798, 440] width 287 height 37
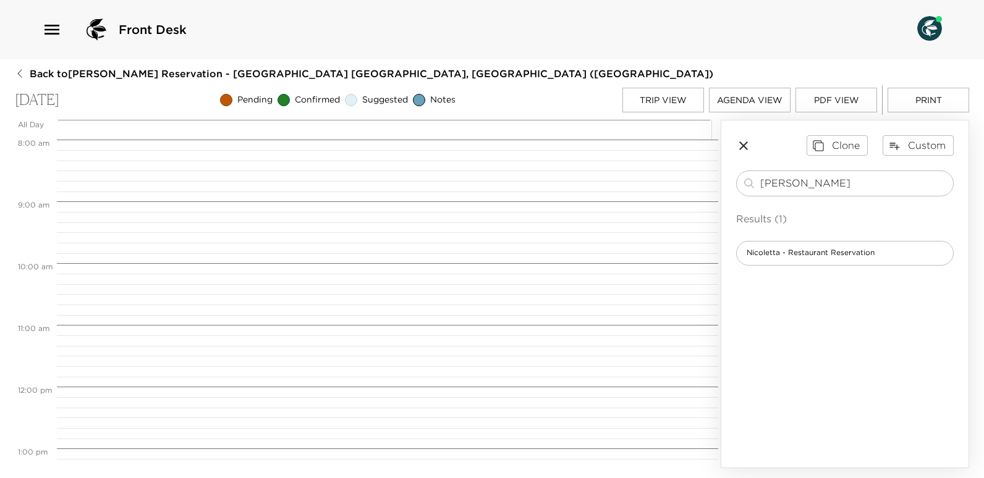
click at [682, 106] on button "Trip View" at bounding box center [663, 100] width 82 height 25
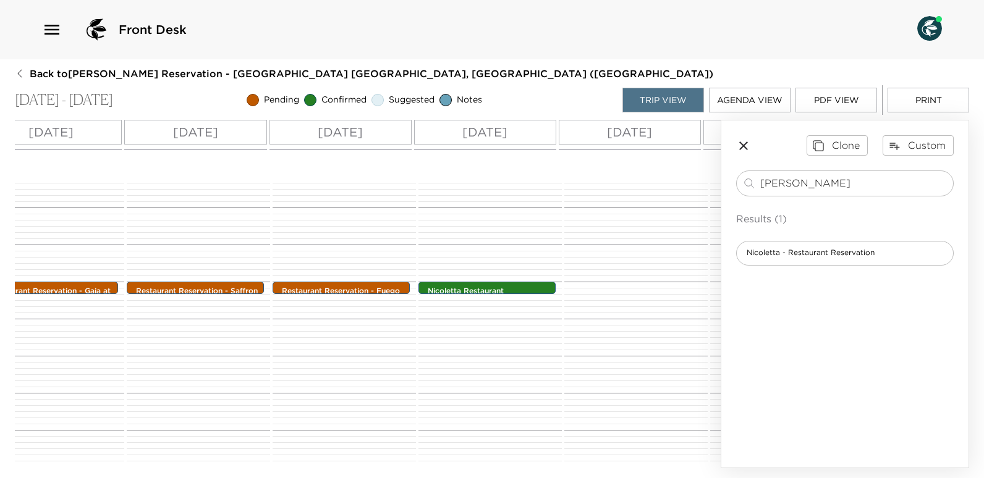
scroll to position [0, 396]
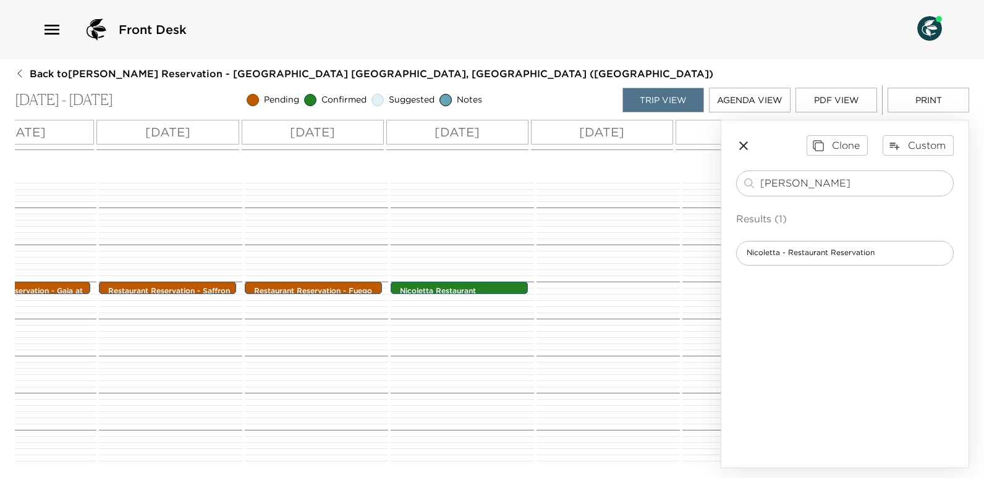
click at [618, 130] on p "Sat 11/01" at bounding box center [601, 132] width 45 height 19
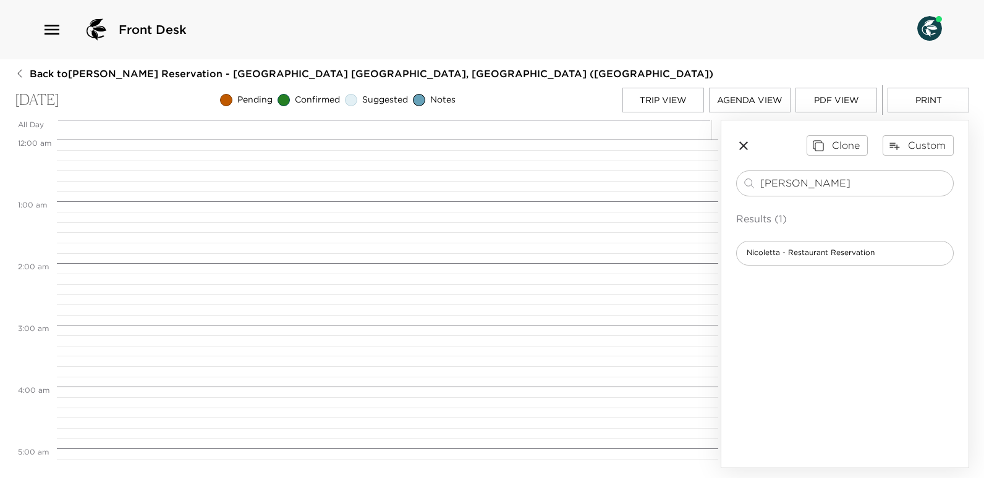
scroll to position [495, 0]
drag, startPoint x: 795, startPoint y: 182, endPoint x: 757, endPoint y: 185, distance: 37.8
click at [757, 185] on div "nicol ​" at bounding box center [845, 183] width 206 height 15
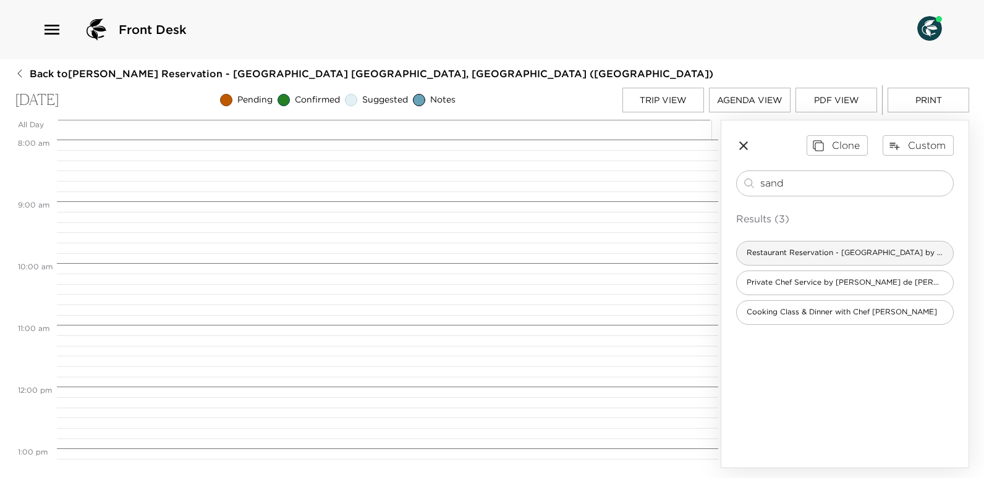
type input "sand"
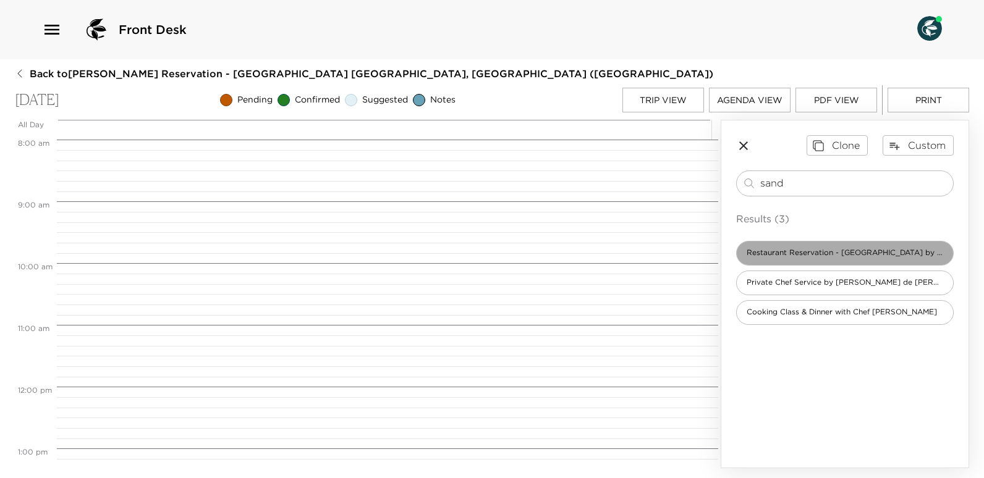
click at [853, 253] on span "Restaurant Reservation - Sands by Banyan Tree Mayakoba" at bounding box center [845, 253] width 216 height 11
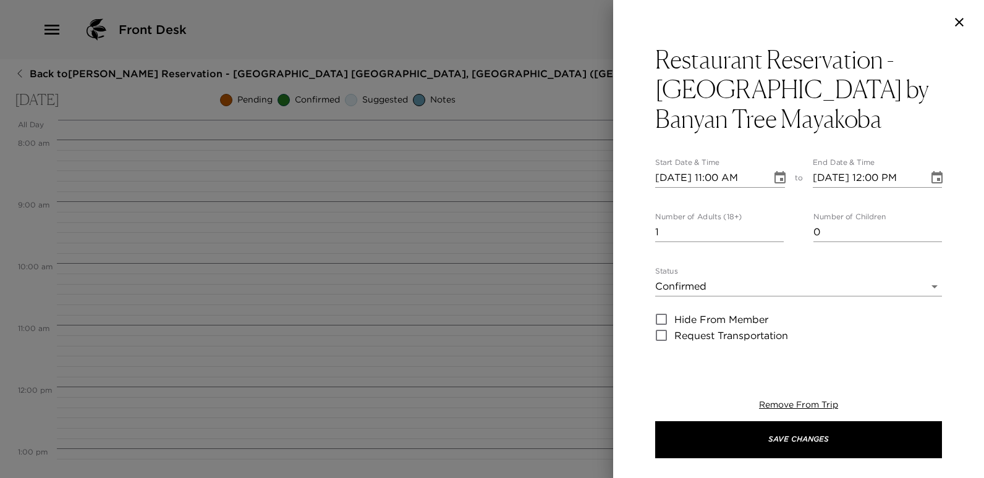
type textarea "Your dinner reservation at Sands has been confirmed by _____. With an incompara…"
click at [776, 231] on input "2" at bounding box center [719, 233] width 129 height 20
click at [776, 231] on input "3" at bounding box center [719, 233] width 129 height 20
type input "4"
click at [776, 231] on input "4" at bounding box center [719, 233] width 129 height 20
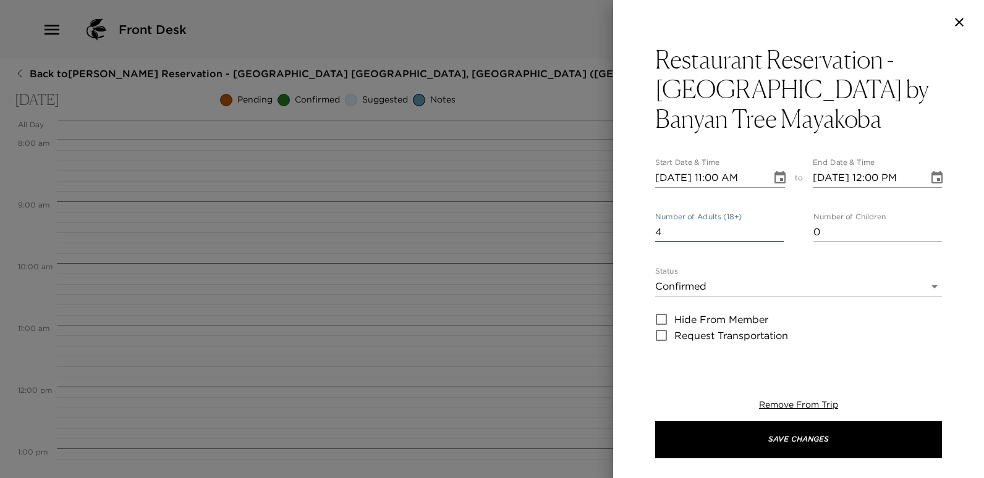
click at [716, 176] on input "11/01/2025 11:00 AM" at bounding box center [709, 178] width 108 height 20
type input "11/01/2025 07:00 PM"
type input "11/01/2025 08:00 PM"
type input "11/01/2025 07:00 PM"
click at [870, 174] on input "11/01/2025 08:00 PM" at bounding box center [867, 178] width 108 height 20
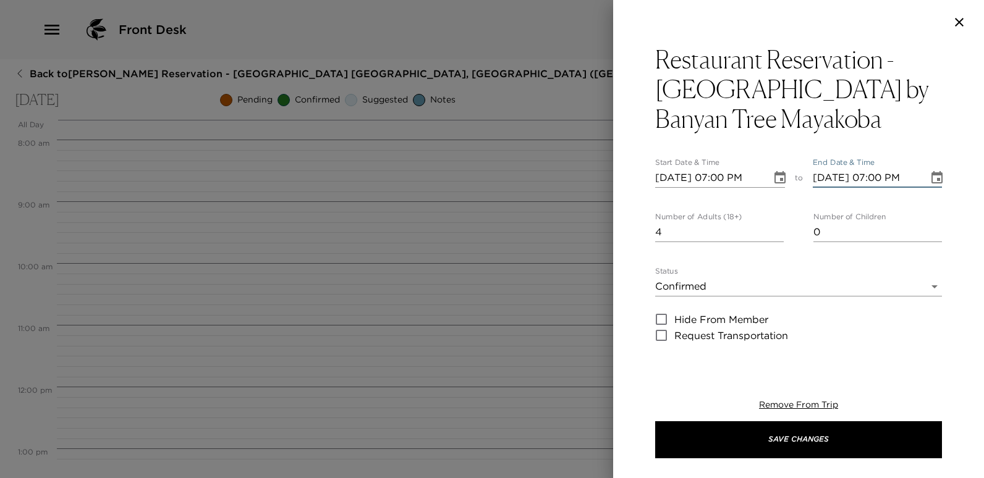
type input "11/01/2025 07:00 PM"
click at [929, 286] on body "Front Desk Back to Gene Sachs Reservation - Mayakoba 809 Riviera Maya, Mexico (…" at bounding box center [492, 239] width 984 height 478
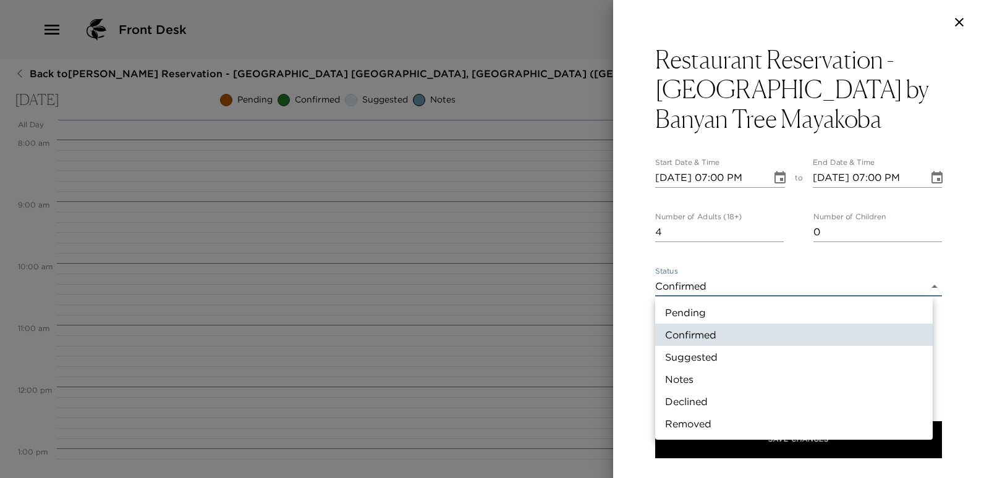
click at [674, 316] on li "Pending" at bounding box center [794, 313] width 278 height 22
type input "Pending"
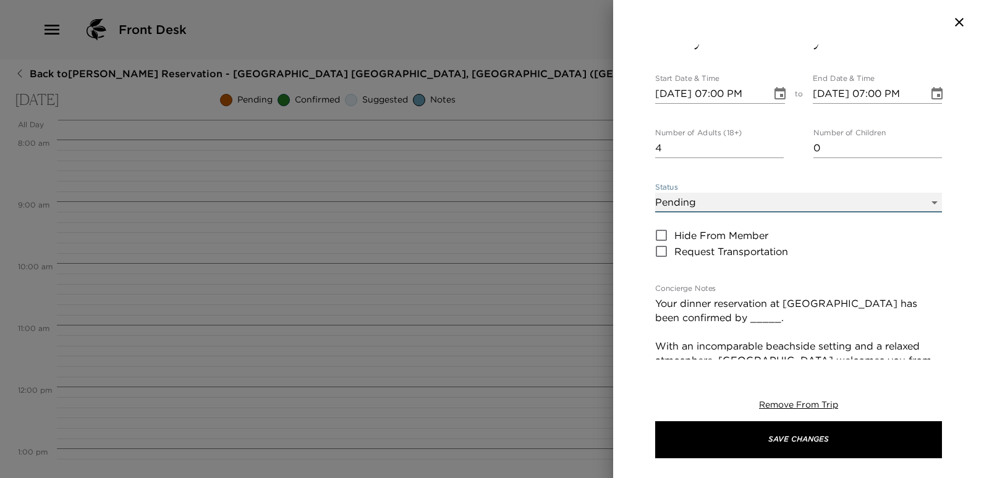
scroll to position [185, 0]
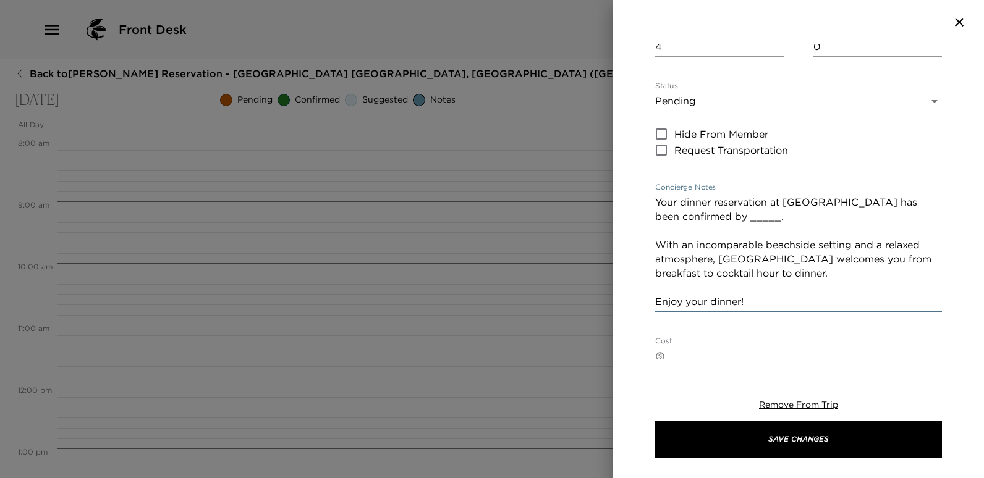
drag, startPoint x: 684, startPoint y: 216, endPoint x: 658, endPoint y: 219, distance: 26.8
click at [658, 219] on textarea "Your dinner reservation at Sands has been confirmed by _____. With an incompara…" at bounding box center [798, 252] width 287 height 114
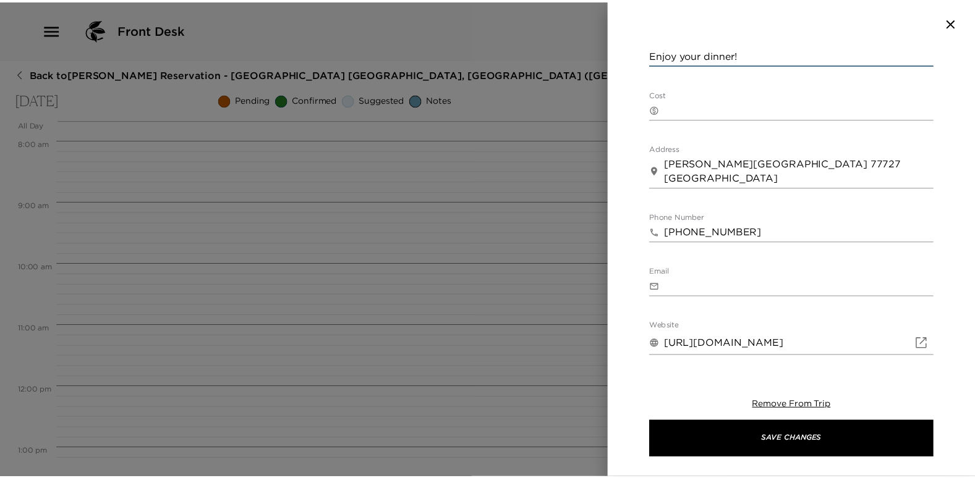
scroll to position [592, 0]
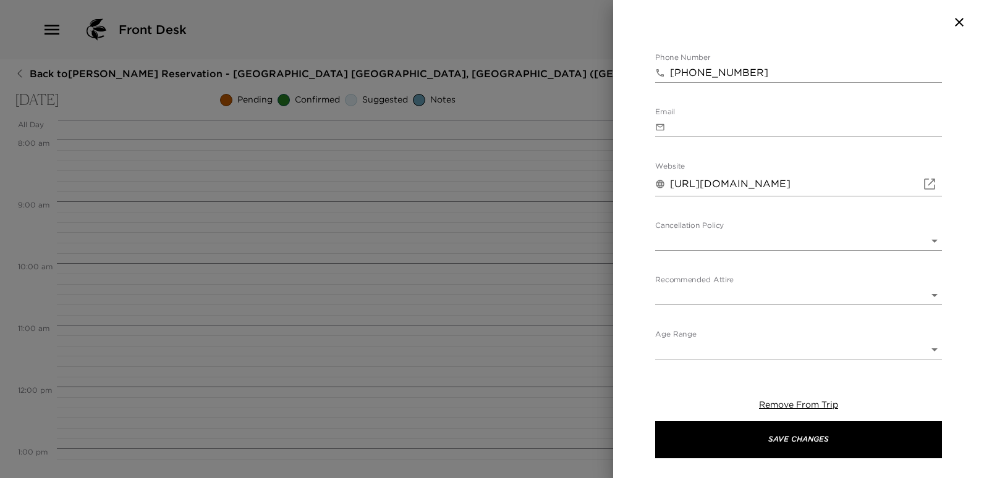
type textarea "Your dinner reservation at Sands has been confirmed by PENDING. With an incompa…"
click at [925, 242] on body "Front Desk Back to Gene Sachs Reservation - Mayakoba 809 Riviera Maya, Mexico (…" at bounding box center [492, 239] width 984 height 478
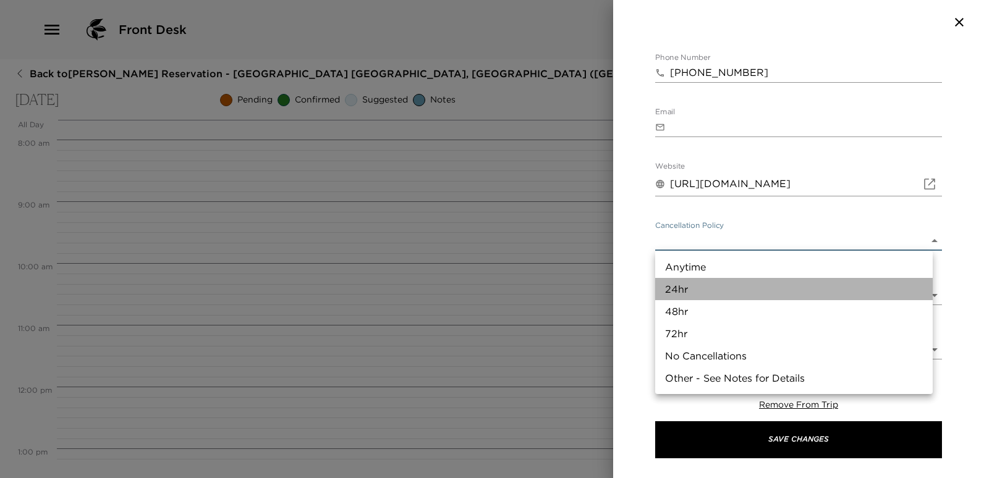
click at [677, 291] on li "24hr" at bounding box center [794, 289] width 278 height 22
type input "24hr"
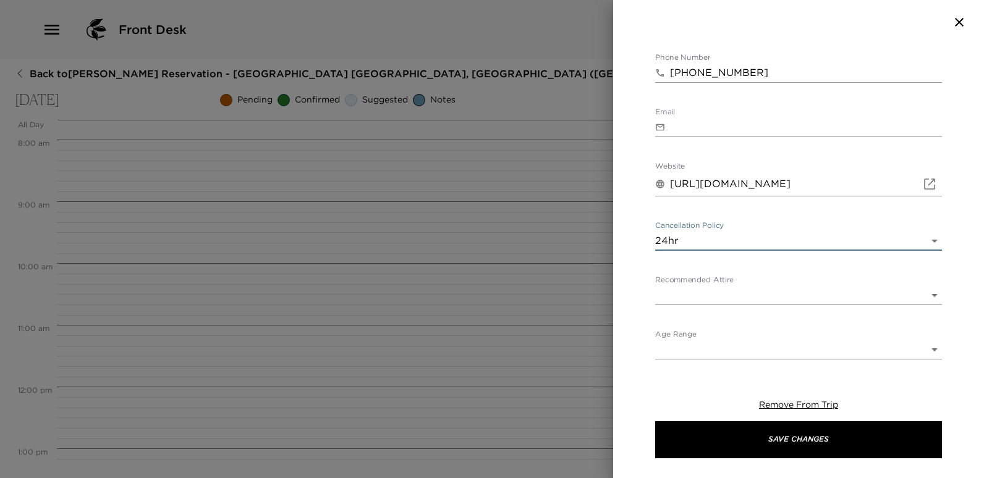
click at [928, 297] on body "Front Desk Back to Gene Sachs Reservation - Mayakoba 809 Riviera Maya, Mexico (…" at bounding box center [492, 239] width 984 height 478
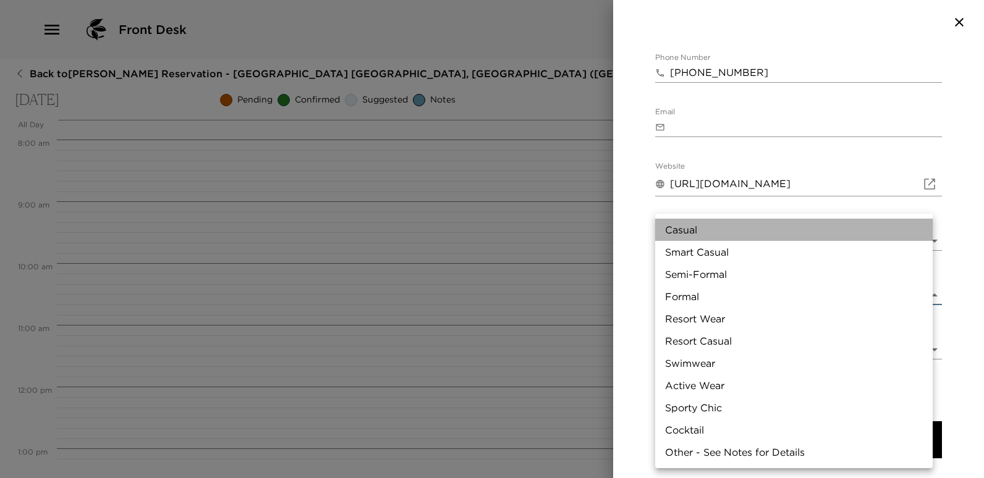
click at [688, 226] on li "Casual" at bounding box center [794, 230] width 278 height 22
type input "Casual"
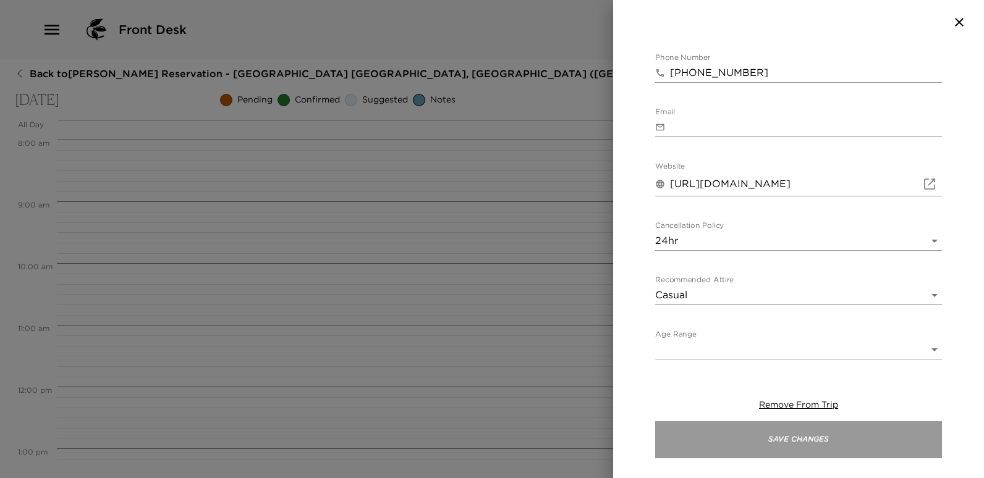
click at [783, 443] on button "Save Changes" at bounding box center [798, 440] width 287 height 37
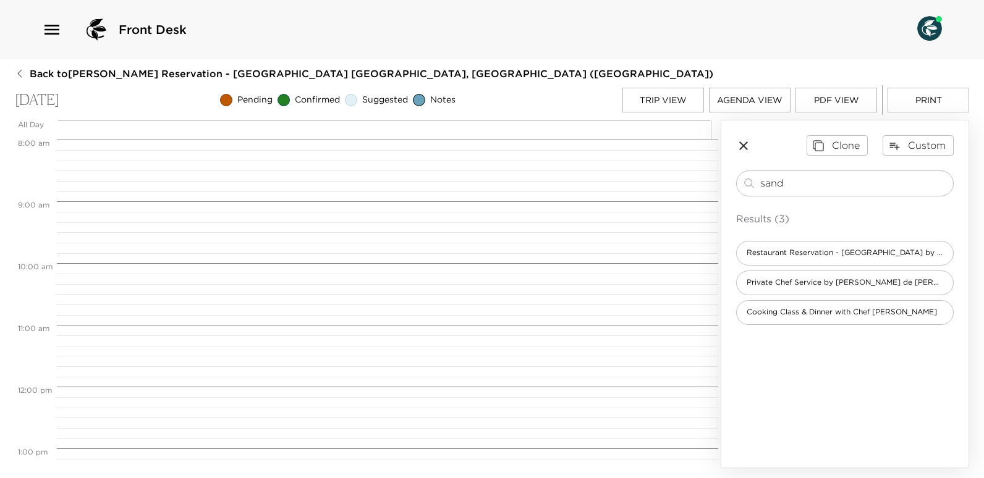
click at [817, 98] on button "PDF View" at bounding box center [837, 100] width 82 height 25
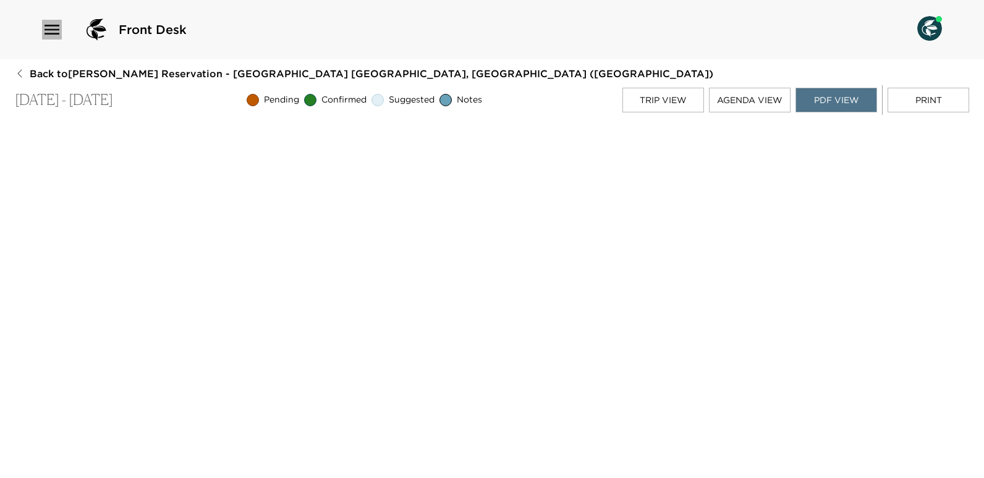
click at [49, 31] on icon "button" at bounding box center [52, 30] width 20 height 20
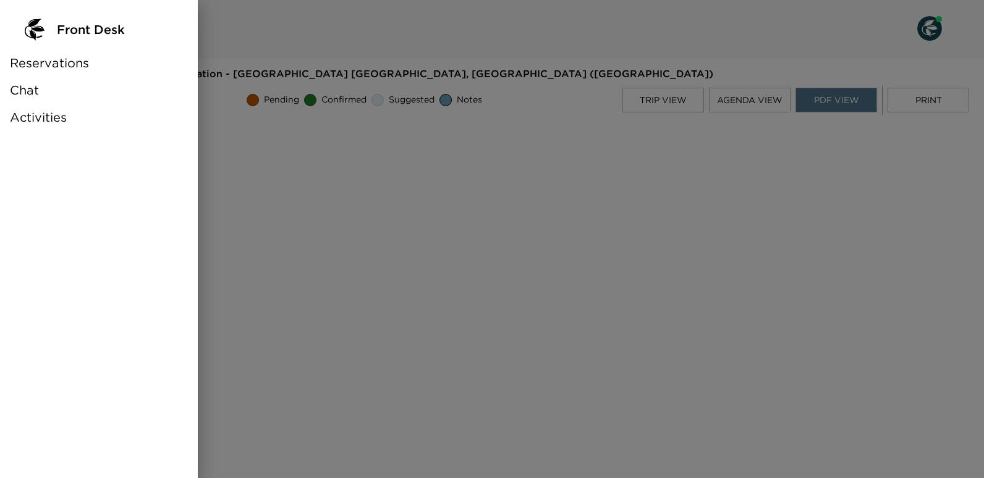
click at [65, 65] on span "Reservations" at bounding box center [49, 62] width 79 height 17
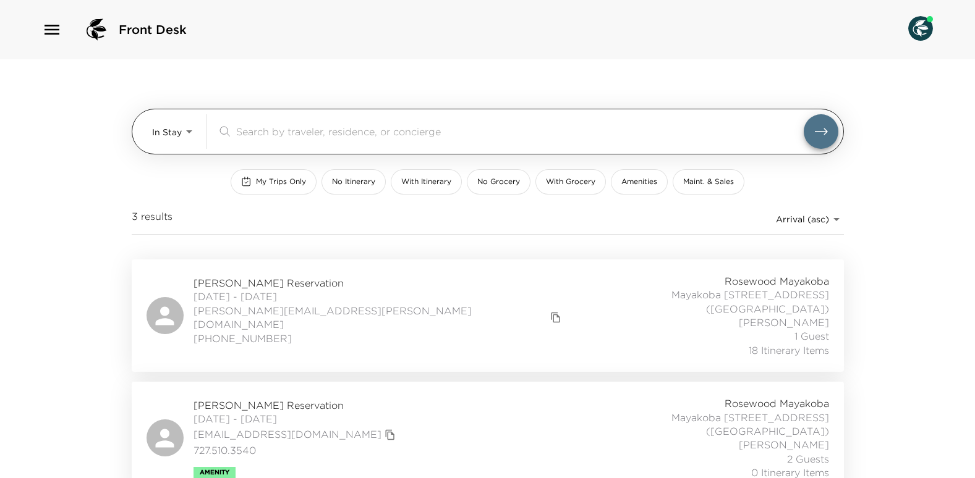
click at [189, 129] on body "Front Desk In Stay In-Stay ​ My Trips Only No Itinerary With Itinerary No Groce…" at bounding box center [487, 239] width 975 height 478
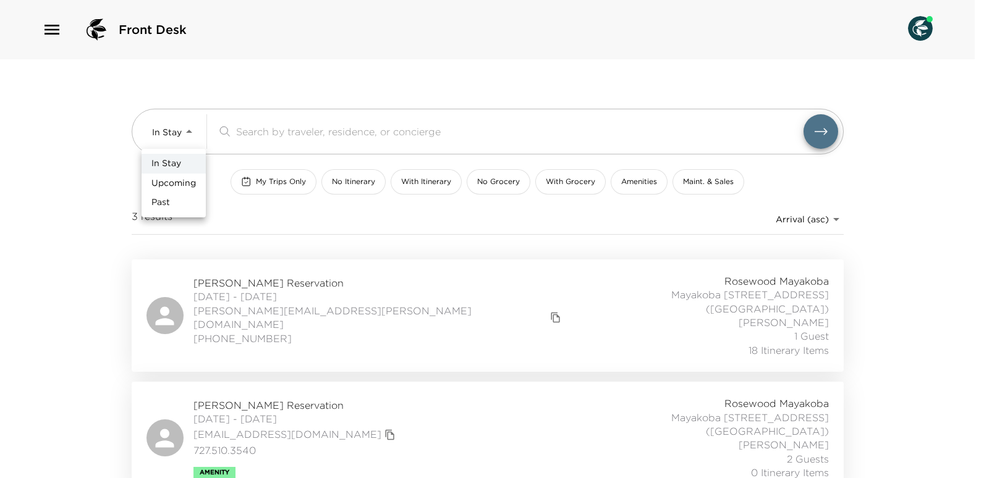
click at [178, 184] on span "Upcoming" at bounding box center [173, 183] width 45 height 12
type input "Upcoming"
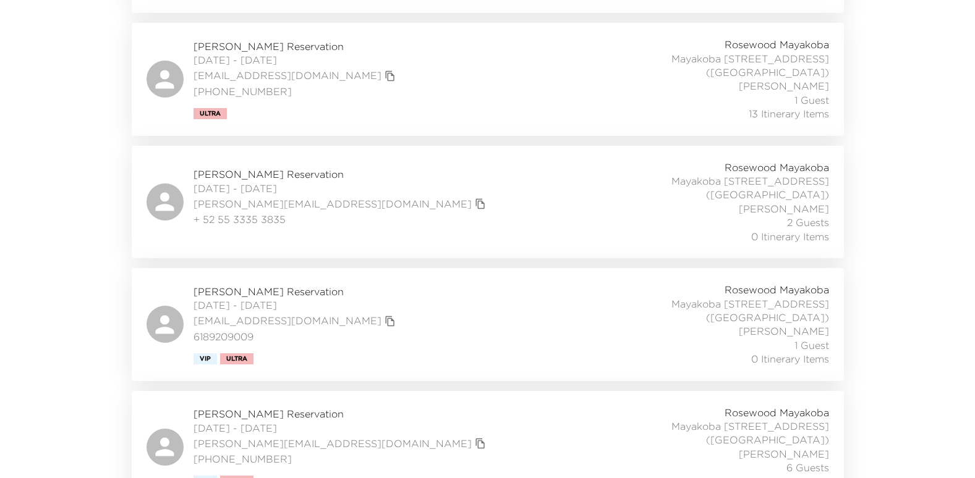
scroll to position [433, 0]
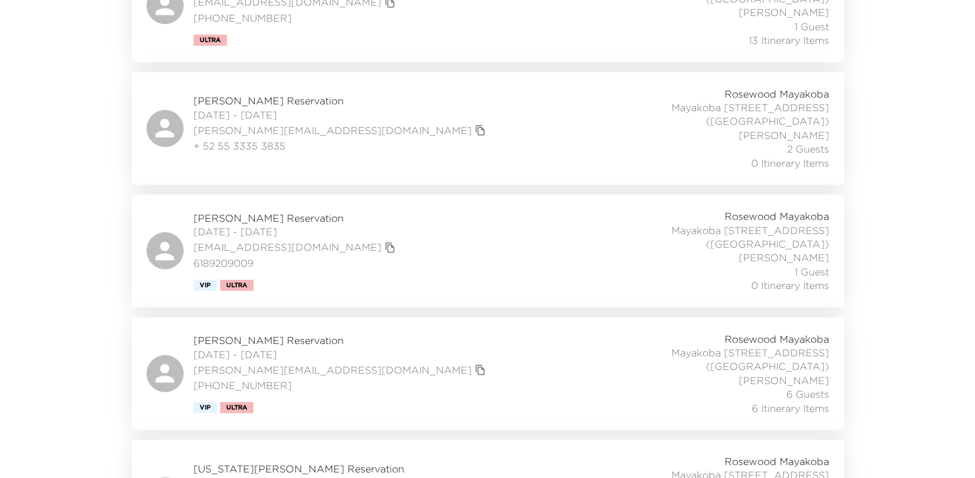
click at [236, 334] on span "[PERSON_NAME] Reservation" at bounding box center [340, 341] width 295 height 14
